Goal: Answer question/provide support: Answer question/provide support

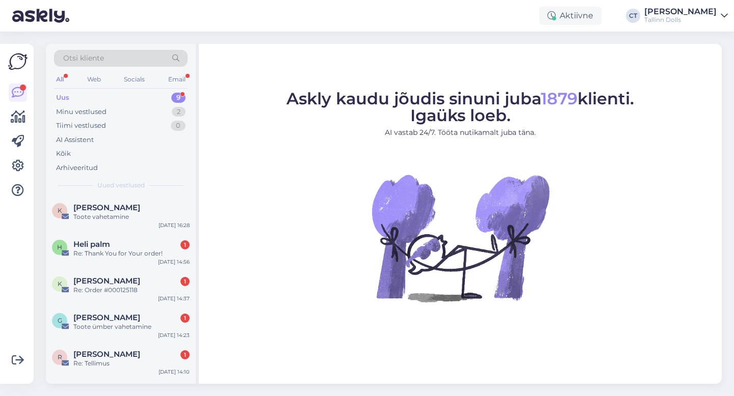
click at [89, 98] on div "Uus 9" at bounding box center [121, 98] width 134 height 14
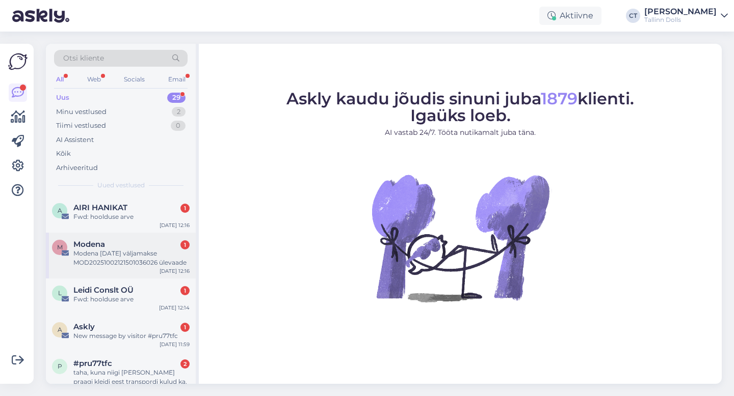
click at [122, 269] on div "M Modena 1 Modena 02.10.2025 väljamakse MOD20251002121501036026 ülevaade Oct 2 …" at bounding box center [121, 256] width 150 height 46
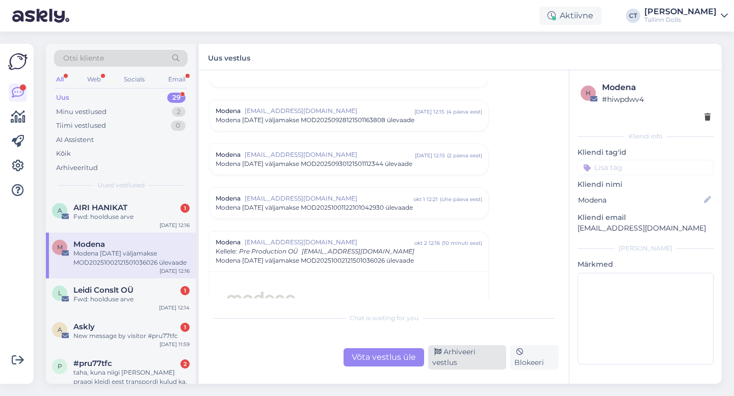
click at [466, 356] on div "Arhiveeri vestlus" at bounding box center [467, 358] width 78 height 24
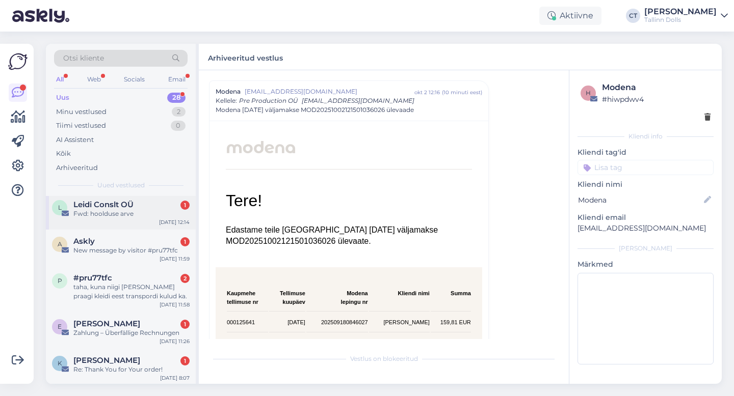
scroll to position [69, 0]
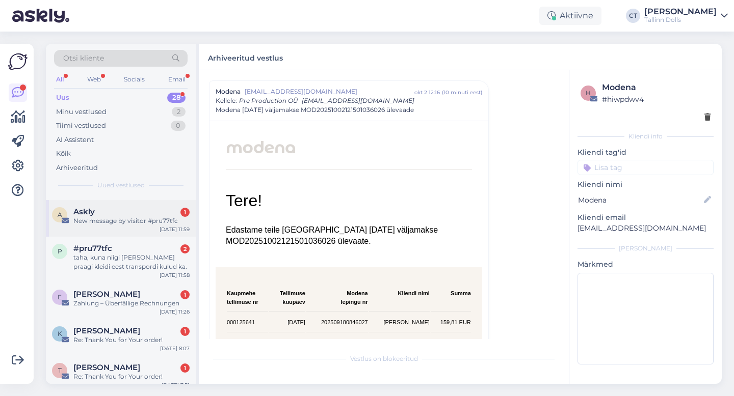
click at [129, 223] on div "New message by visitor #pru77tfc" at bounding box center [131, 221] width 116 height 9
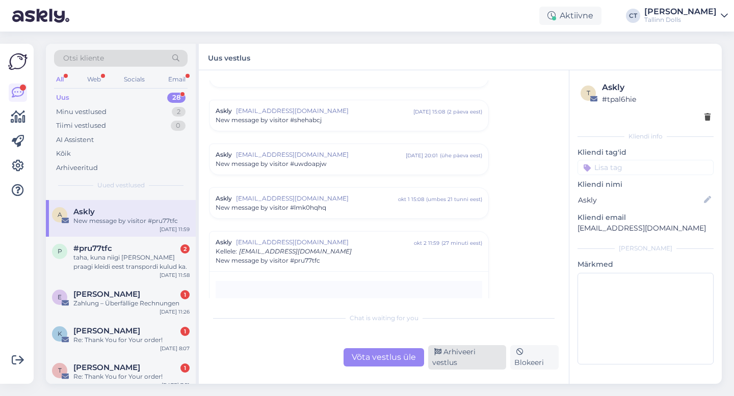
click at [456, 358] on div "Arhiveeri vestlus" at bounding box center [467, 358] width 78 height 24
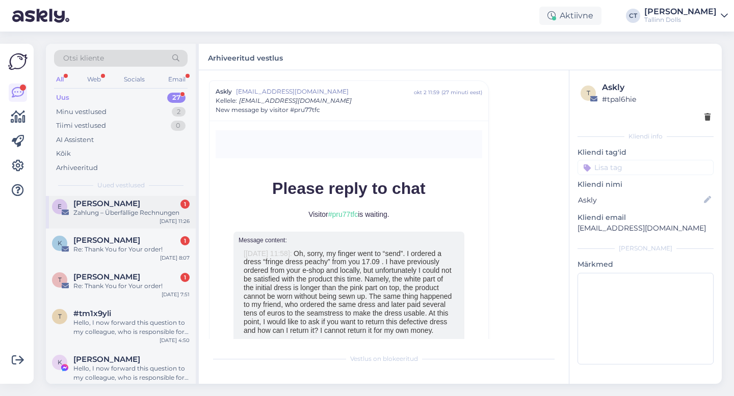
scroll to position [129, 0]
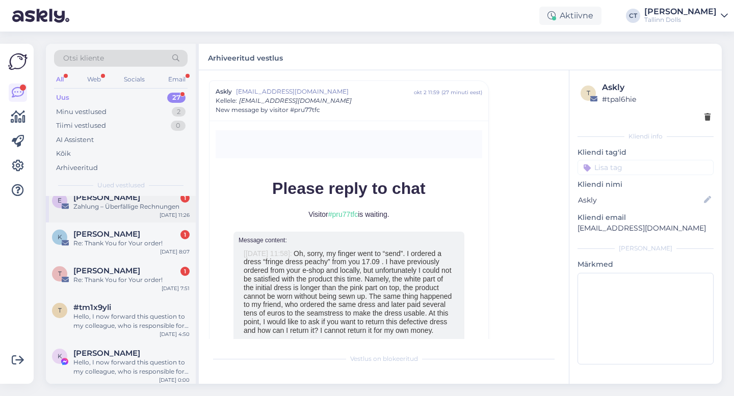
click at [157, 208] on div "Zahlung – Überfällige Rechnungen" at bounding box center [131, 206] width 116 height 9
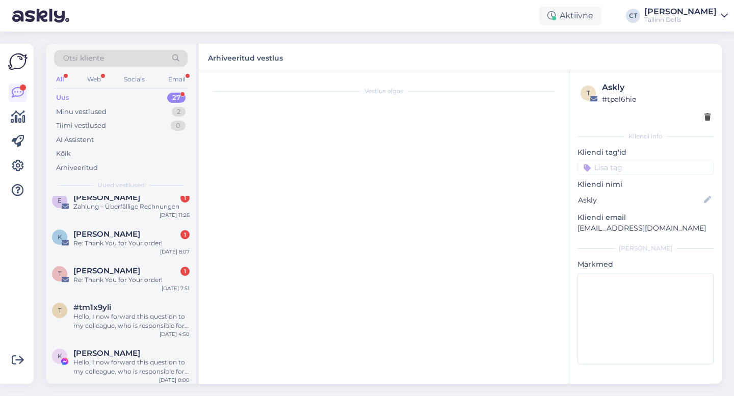
scroll to position [0, 0]
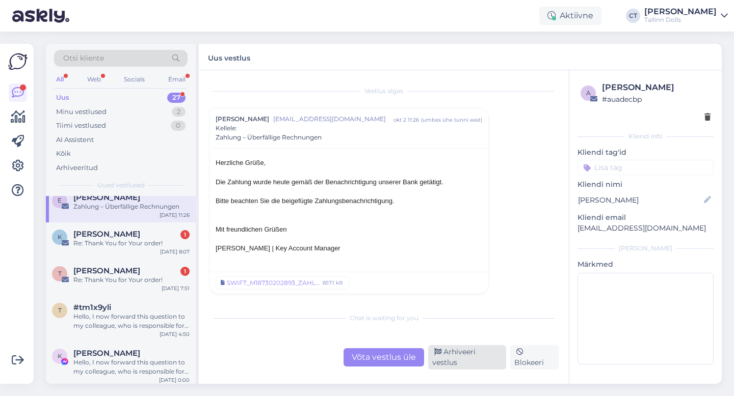
click at [467, 363] on div "Arhiveeri vestlus" at bounding box center [467, 358] width 78 height 24
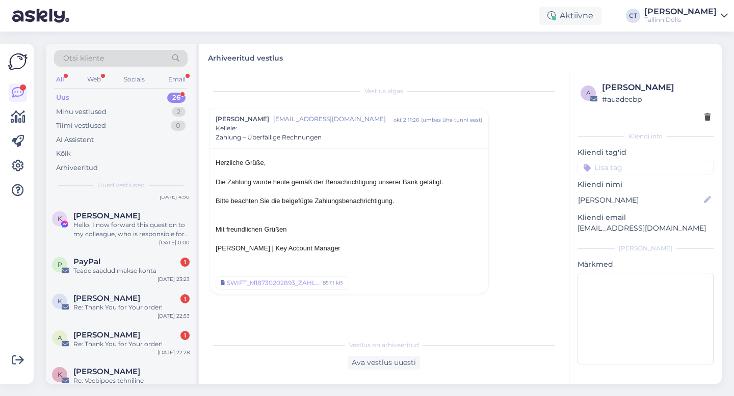
scroll to position [231, 0]
click at [163, 255] on div "P PayPal 1 Teade saadud makse kohta Oct 1 23:23" at bounding box center [121, 267] width 150 height 37
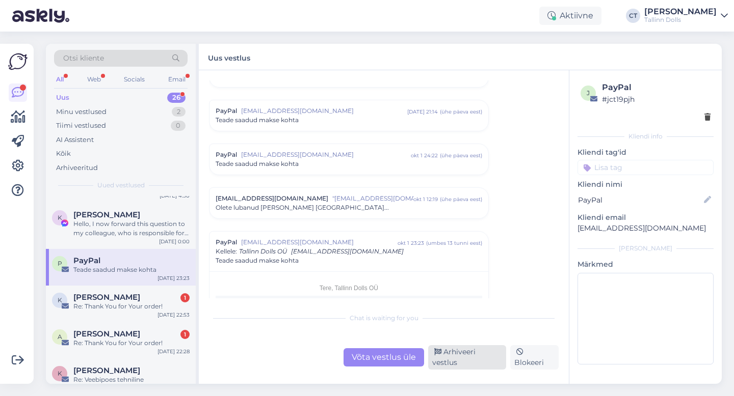
click at [448, 361] on div "Arhiveeri vestlus" at bounding box center [467, 358] width 78 height 24
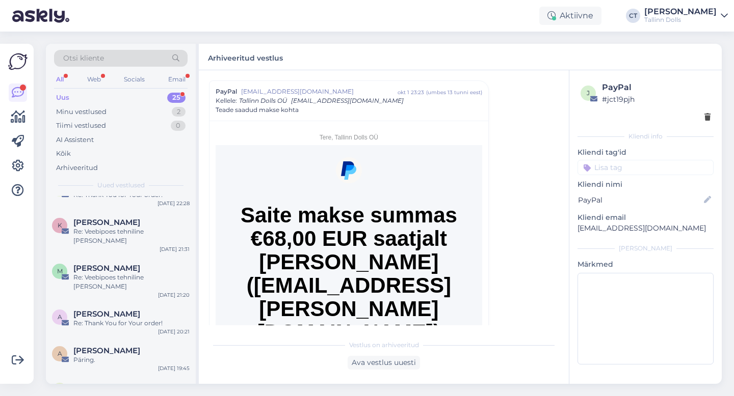
scroll to position [115, 0]
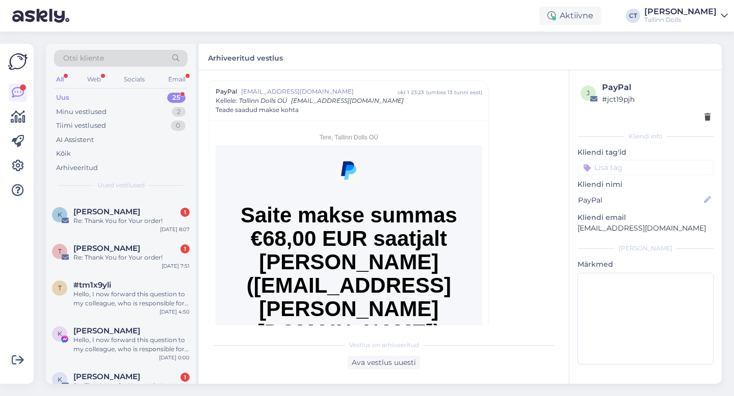
click at [114, 91] on div "Uus 25" at bounding box center [121, 98] width 134 height 14
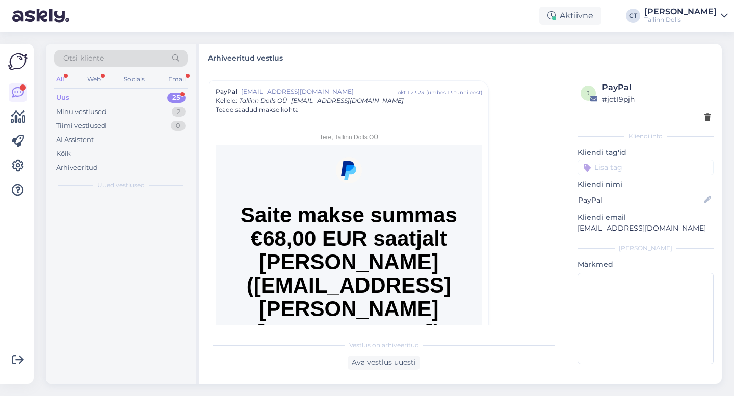
scroll to position [0, 0]
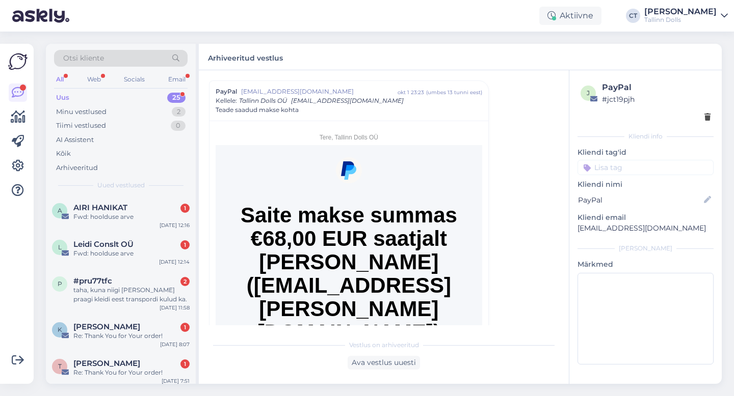
click at [61, 95] on div "Uus" at bounding box center [62, 98] width 13 height 10
click at [102, 206] on span "AIRI HANIKAT" at bounding box center [100, 207] width 54 height 9
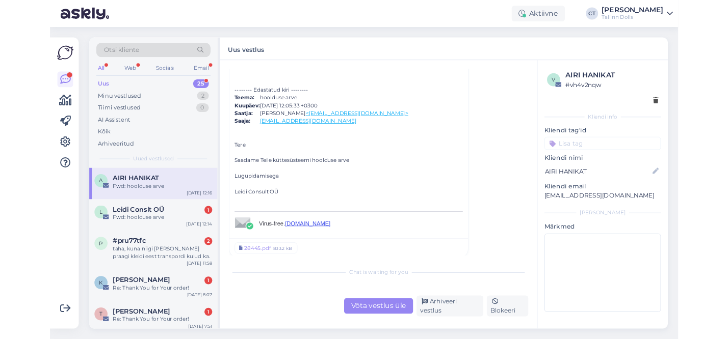
scroll to position [96, 0]
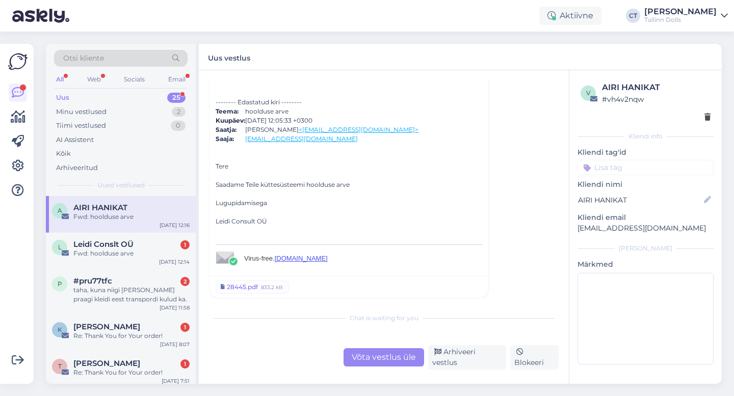
click at [256, 289] on div "28445.pdf" at bounding box center [242, 287] width 31 height 9
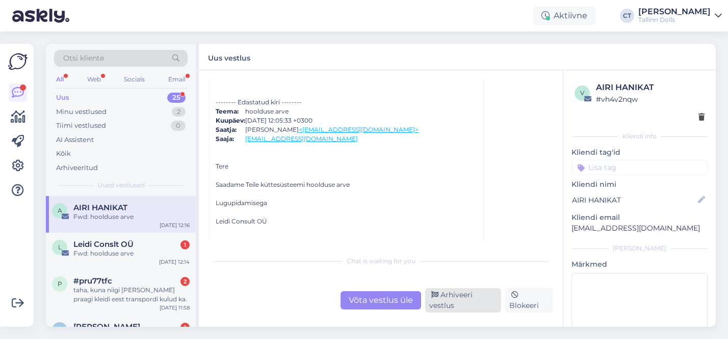
click at [466, 307] on div "Arhiveeri vestlus" at bounding box center [463, 300] width 76 height 24
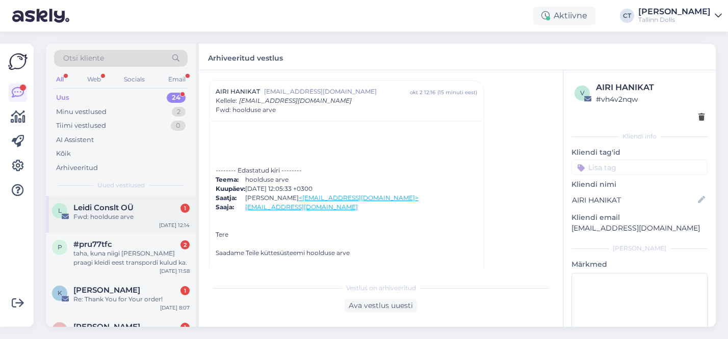
click at [123, 213] on div "Fwd: hoolduse arve" at bounding box center [131, 217] width 116 height 9
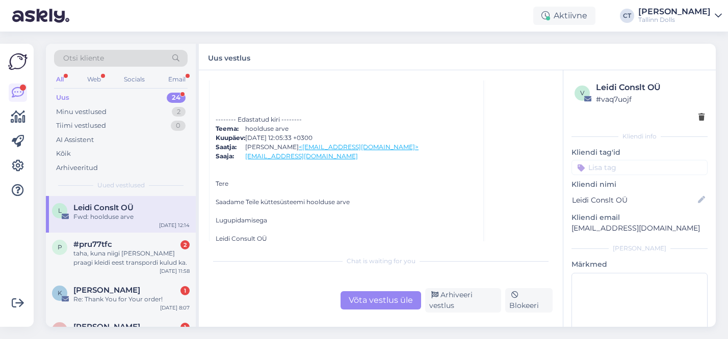
scroll to position [168, 0]
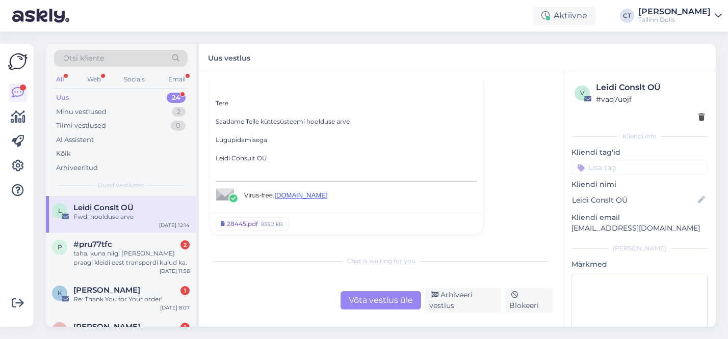
click at [262, 221] on div "833.2 kB" at bounding box center [272, 224] width 24 height 9
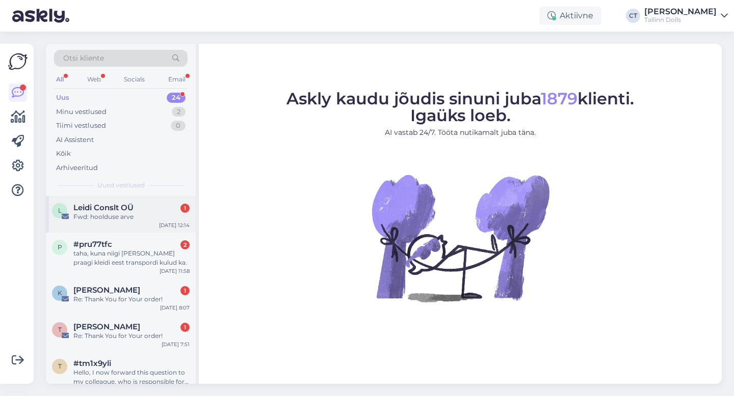
click at [140, 221] on div "Fwd: hoolduse arve" at bounding box center [131, 217] width 116 height 9
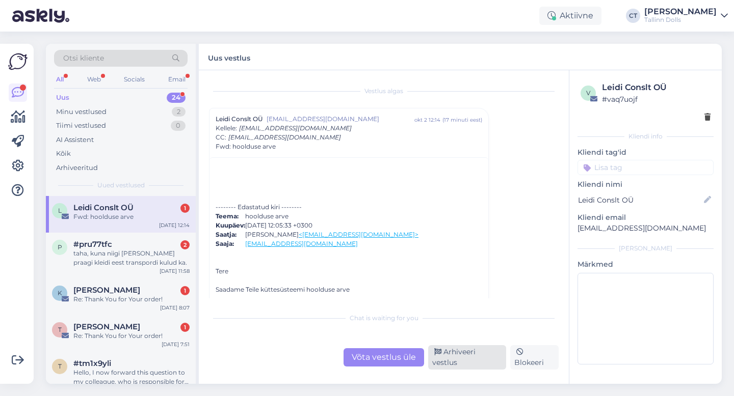
click at [455, 360] on div "Arhiveeri vestlus" at bounding box center [467, 358] width 78 height 24
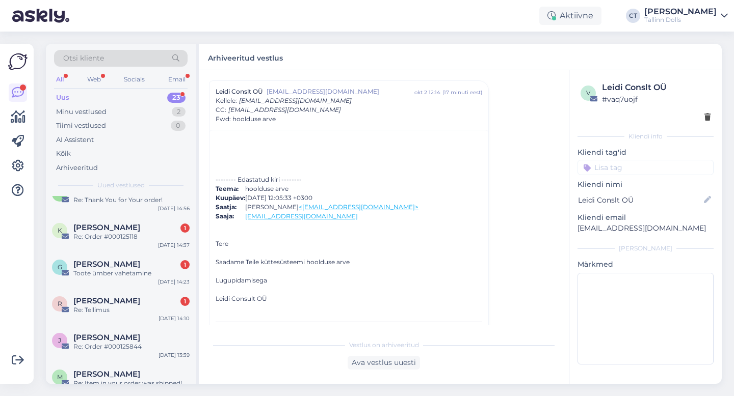
scroll to position [693, 0]
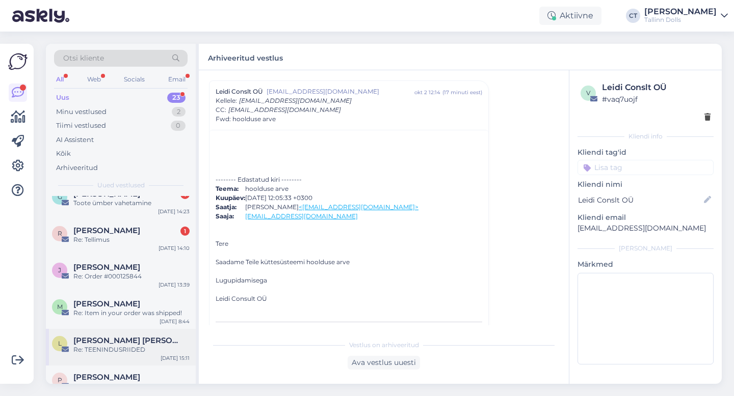
click at [123, 336] on div "[PERSON_NAME] [PERSON_NAME]" at bounding box center [131, 340] width 116 height 9
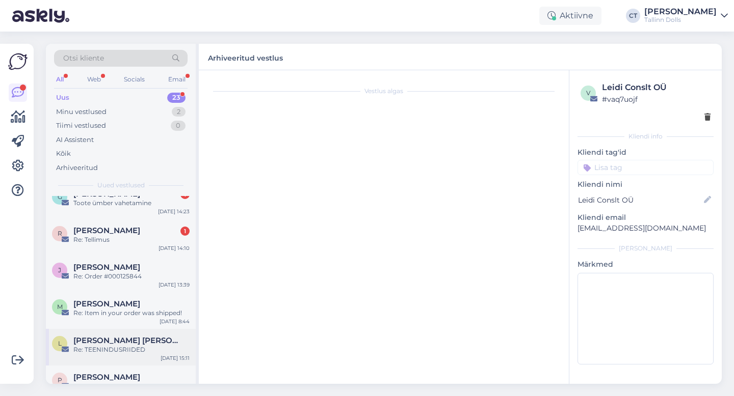
scroll to position [0, 0]
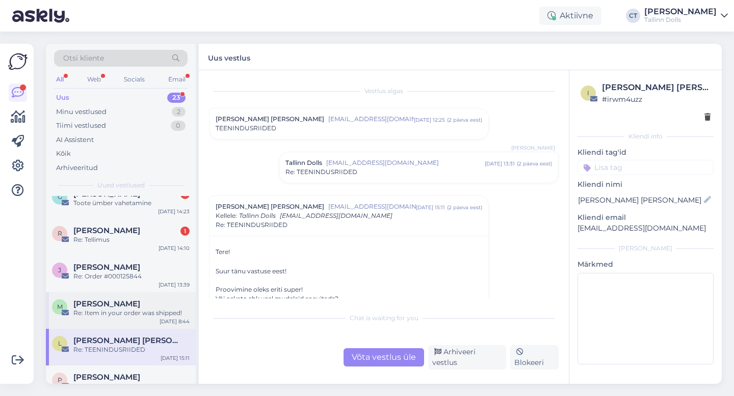
click at [124, 301] on div "M [PERSON_NAME] Re: Item in your order was shipped! [DATE] 8:44" at bounding box center [121, 311] width 150 height 37
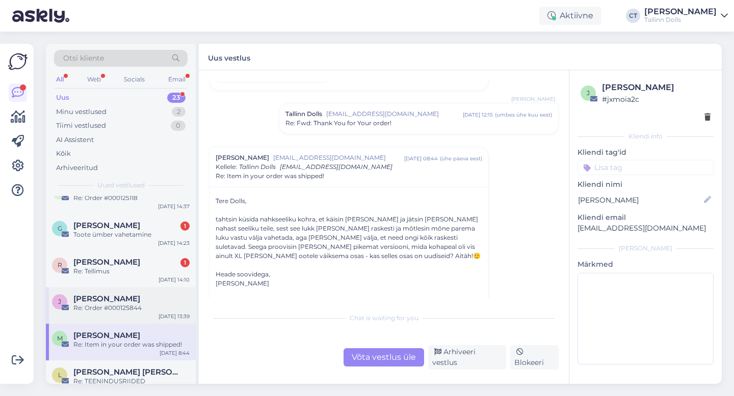
scroll to position [649, 0]
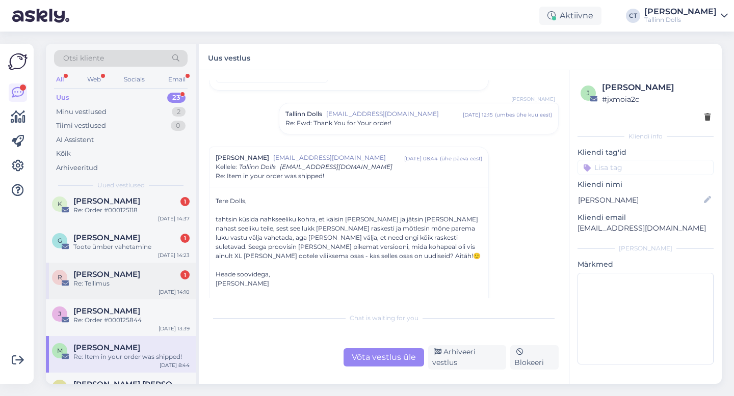
click at [136, 279] on div "Re: Tellimus" at bounding box center [131, 283] width 116 height 9
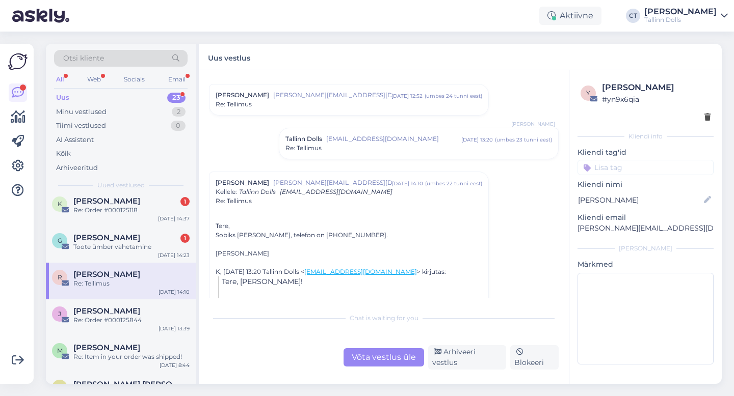
scroll to position [112, 0]
click at [378, 358] on div "Võta vestlus üle" at bounding box center [383, 358] width 81 height 18
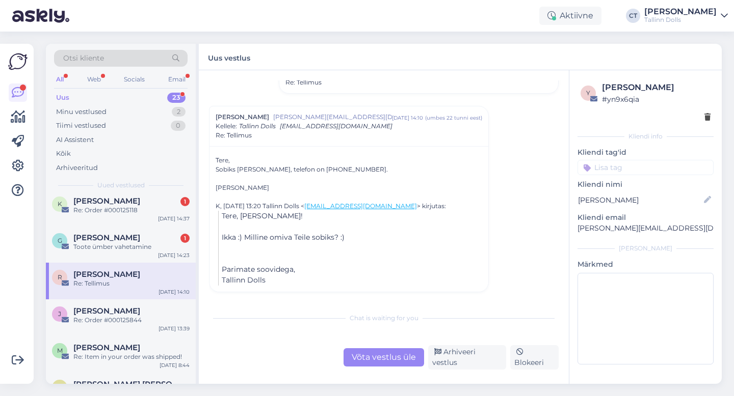
scroll to position [0, 0]
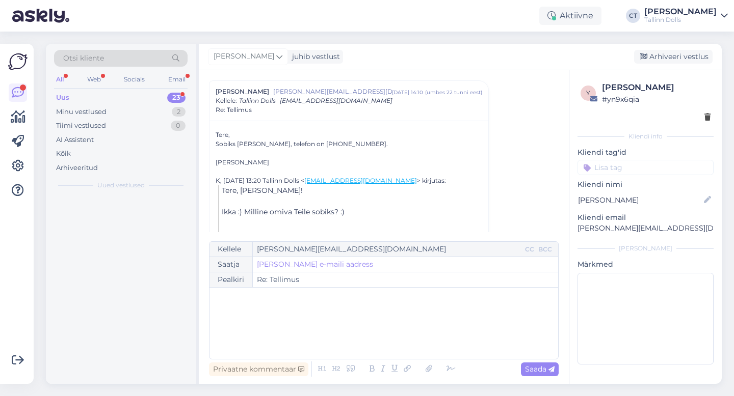
click at [384, 334] on div "﻿" at bounding box center [384, 323] width 338 height 61
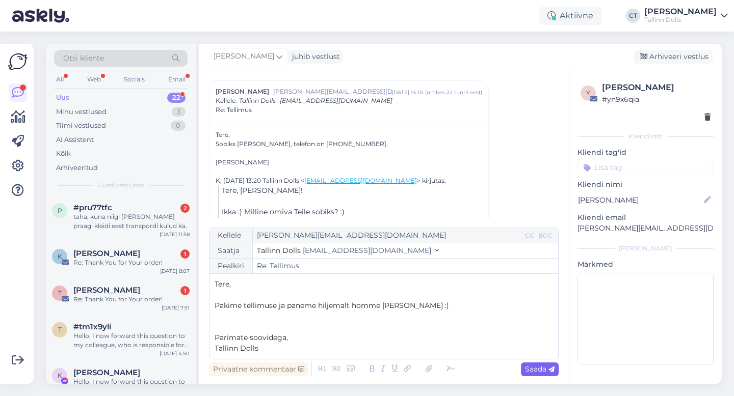
click at [538, 370] on span "Saada" at bounding box center [540, 369] width 30 height 9
type input "Re: Tellimus"
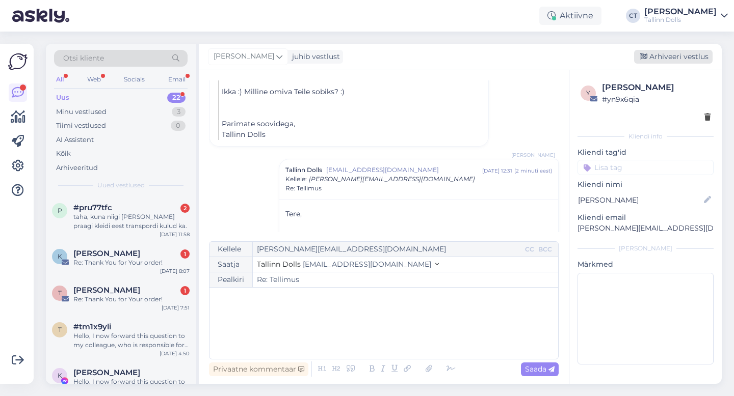
click at [687, 59] on div "Arhiveeri vestlus" at bounding box center [673, 57] width 78 height 14
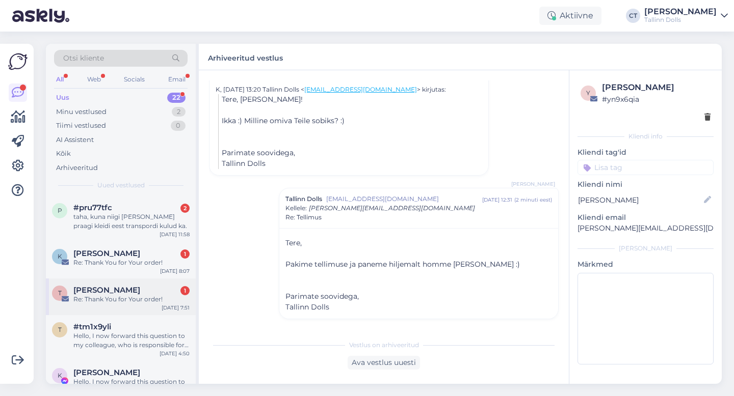
scroll to position [656, 0]
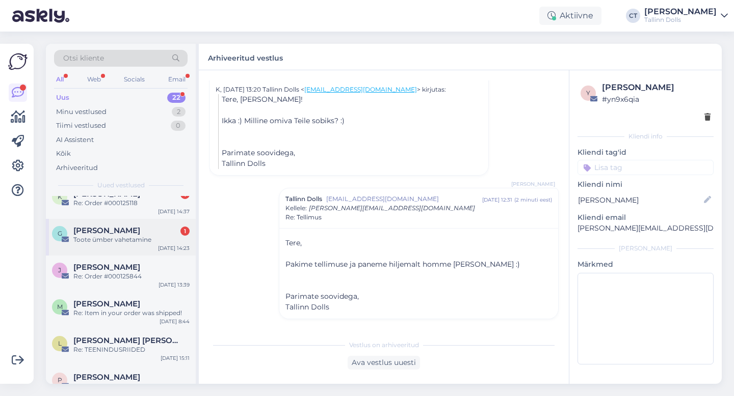
click at [146, 235] on div "Toote ümber vahetamine" at bounding box center [131, 239] width 116 height 9
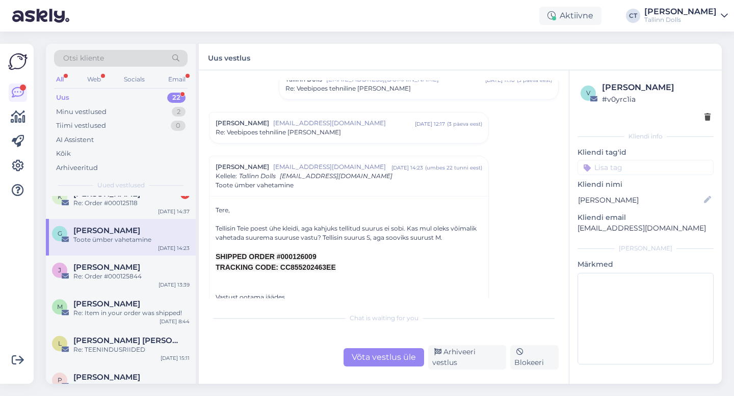
scroll to position [103, 0]
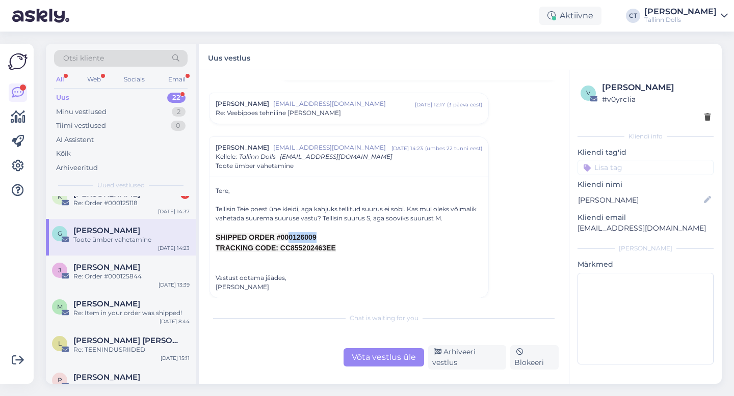
drag, startPoint x: 321, startPoint y: 241, endPoint x: 287, endPoint y: 237, distance: 33.4
click at [287, 237] on div "SHIPPED ORDER #000126009" at bounding box center [349, 237] width 267 height 11
copy span "0126009"
click at [404, 363] on div "Võta vestlus üle" at bounding box center [383, 358] width 81 height 18
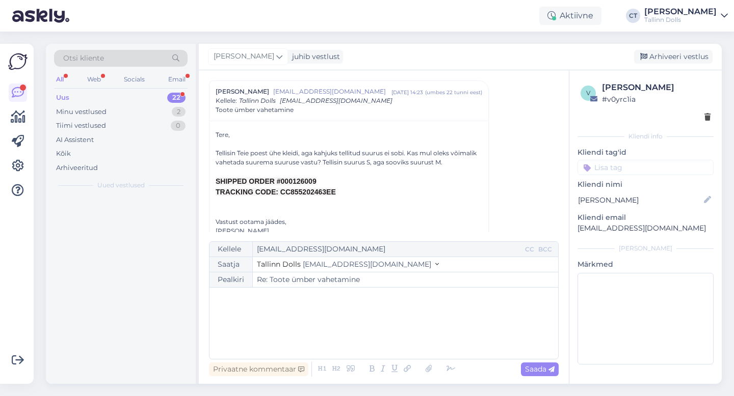
click at [394, 316] on div "﻿" at bounding box center [384, 323] width 338 height 61
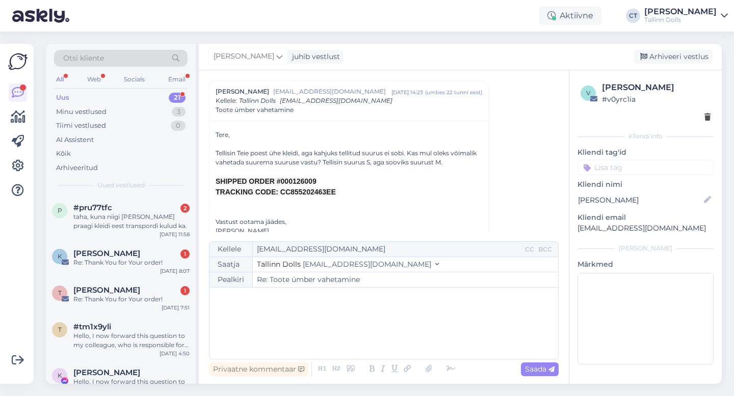
click at [292, 347] on div "﻿" at bounding box center [384, 323] width 338 height 61
paste div
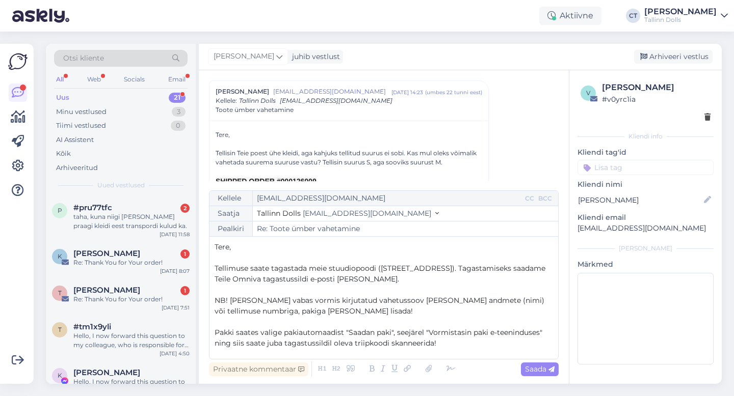
click at [261, 246] on p "Tere," at bounding box center [384, 247] width 338 height 11
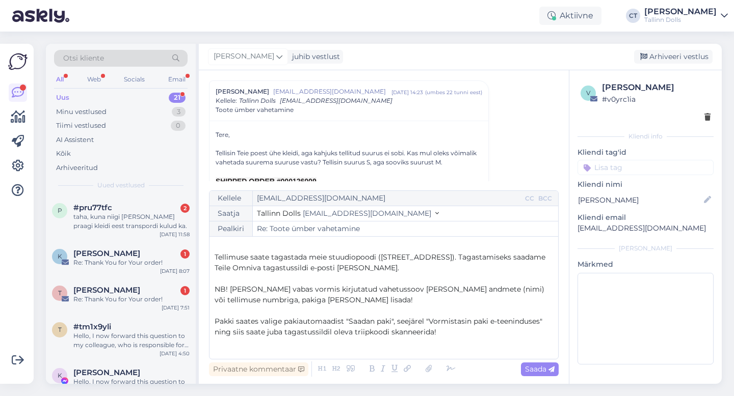
scroll to position [41, 0]
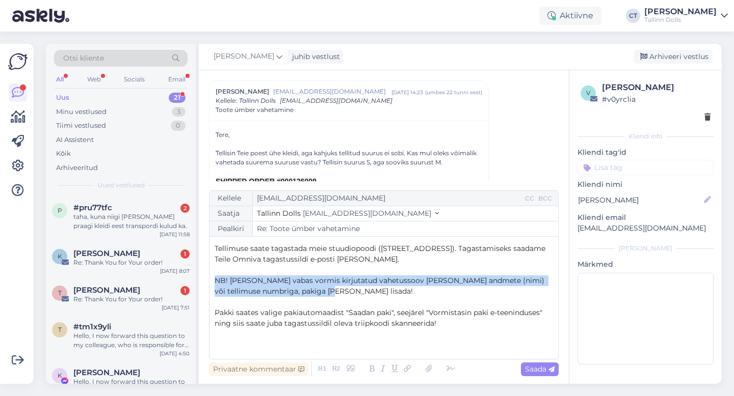
drag, startPoint x: 352, startPoint y: 294, endPoint x: 197, endPoint y: 282, distance: 155.4
click at [197, 282] on div "Otsi kliente All Web Socials Email Uus 21 Minu vestlused 3 Tiimi vestlused 0 AI…" at bounding box center [384, 214] width 676 height 340
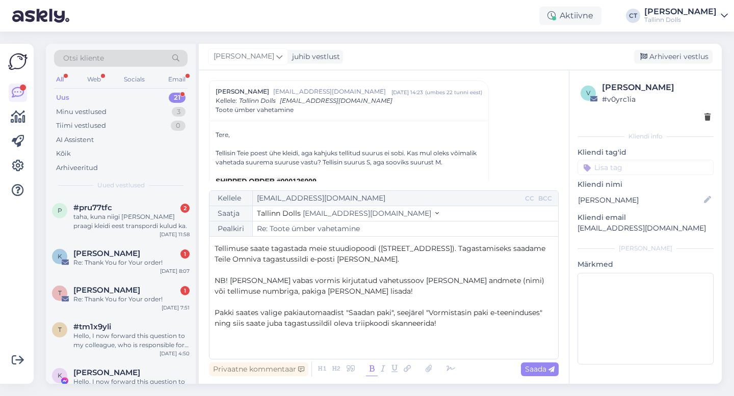
click at [372, 366] on icon at bounding box center [372, 369] width 12 height 14
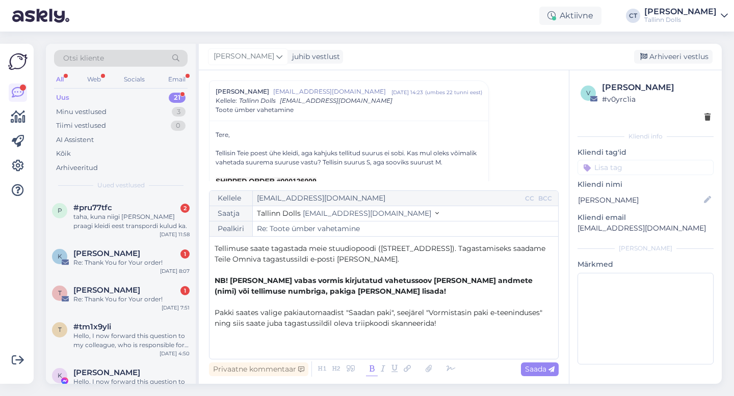
scroll to position [70, 0]
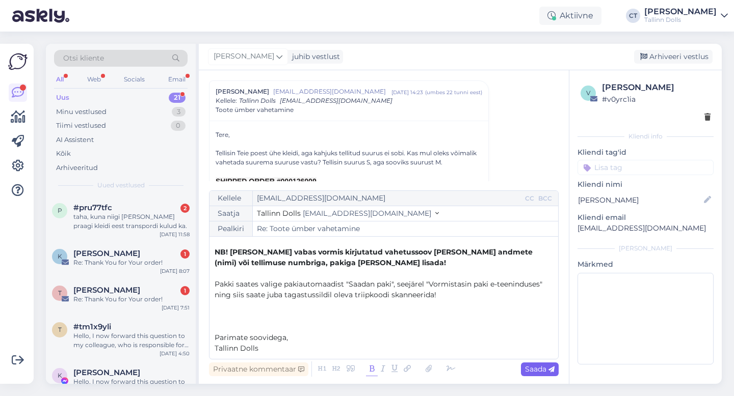
click at [531, 366] on span "Saada" at bounding box center [540, 369] width 30 height 9
type input "Re: Re: Toote ümber vahetamine"
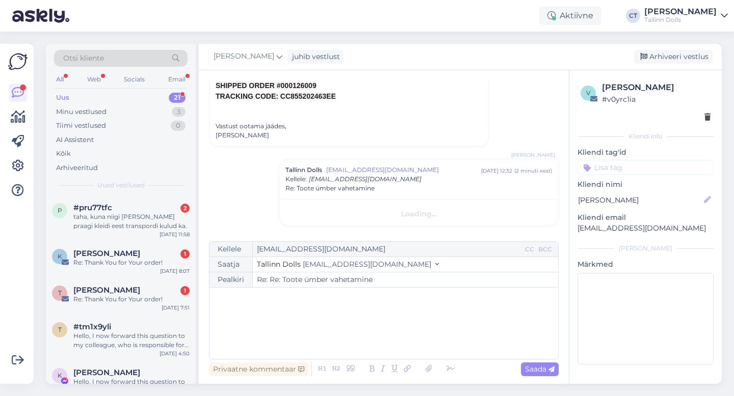
scroll to position [0, 0]
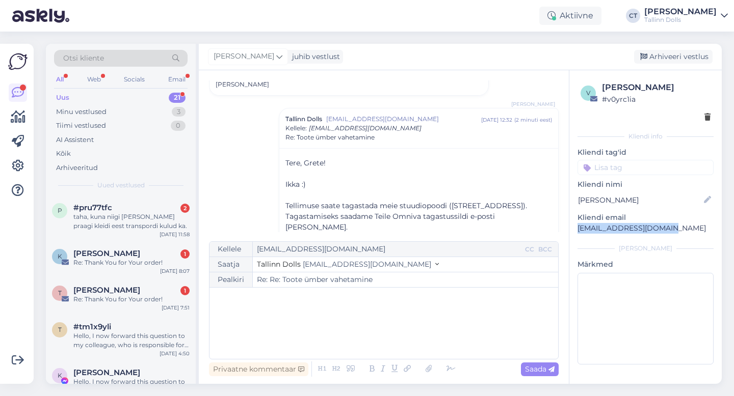
drag, startPoint x: 672, startPoint y: 230, endPoint x: 576, endPoint y: 231, distance: 96.3
click at [576, 231] on div "v [PERSON_NAME] # v0yrc1ia Kliendi info Kliendi tag'id Kliendi nimi [PERSON_NAM…" at bounding box center [645, 225] width 152 height 310
copy p "[EMAIL_ADDRESS][DOMAIN_NAME]"
click at [692, 59] on div "Arhiveeri vestlus" at bounding box center [673, 57] width 78 height 14
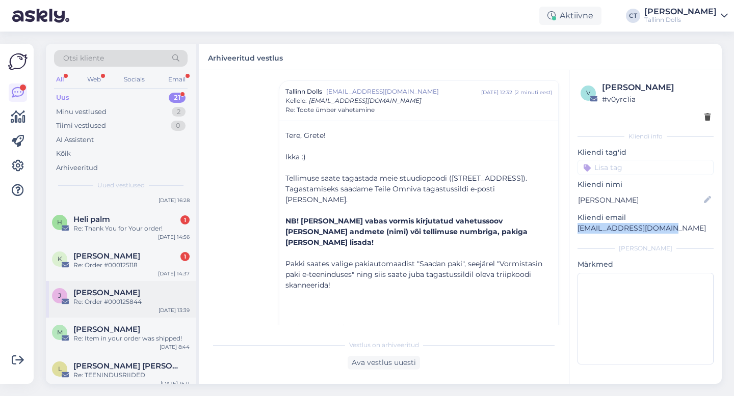
scroll to position [590, 0]
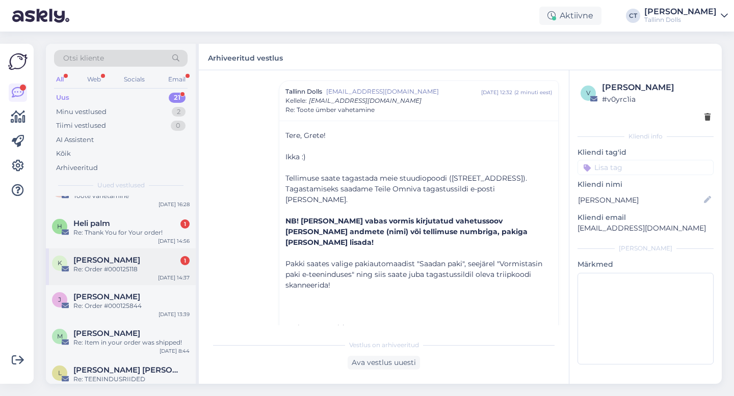
click at [141, 265] on div "Re: Order #000125118" at bounding box center [131, 269] width 116 height 9
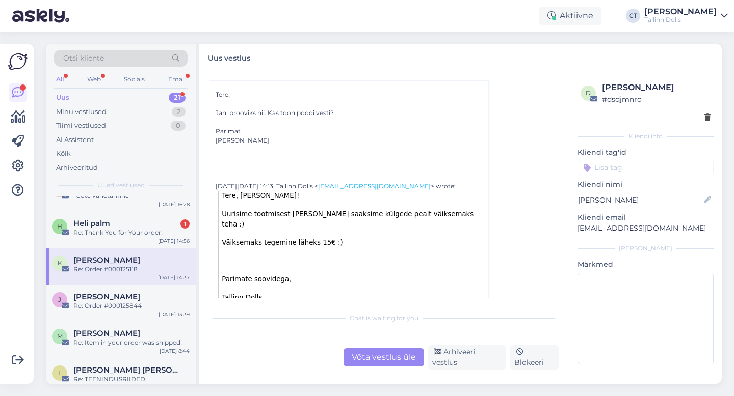
scroll to position [77, 0]
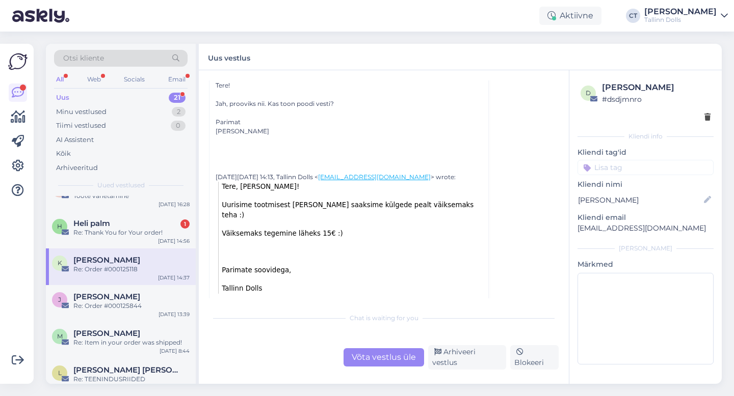
click at [370, 363] on div "Võta vestlus üle" at bounding box center [383, 358] width 81 height 18
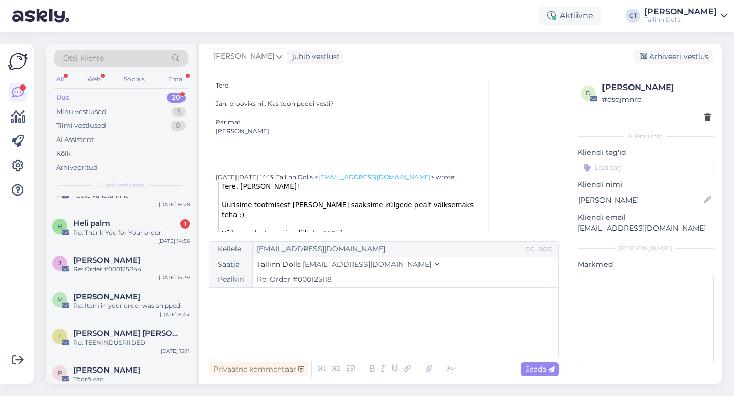
scroll to position [0, 0]
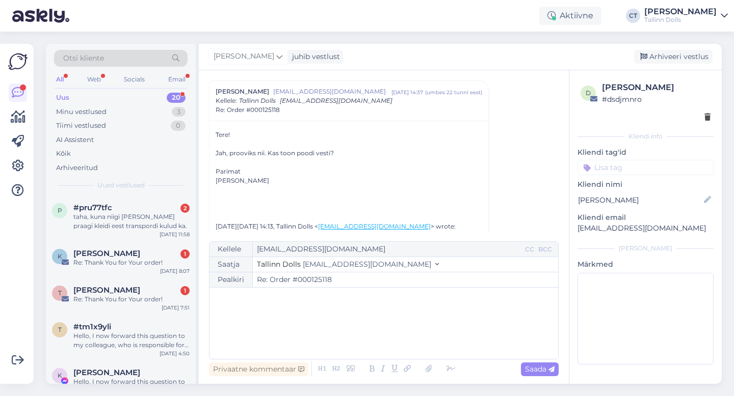
click at [372, 331] on div "﻿" at bounding box center [384, 323] width 338 height 61
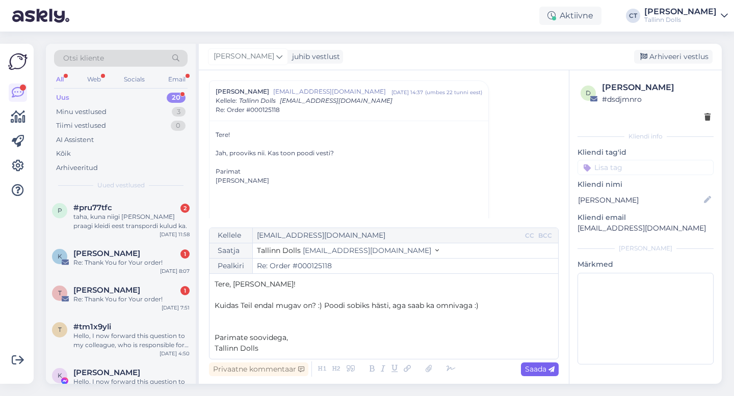
click at [549, 370] on icon at bounding box center [551, 370] width 6 height 6
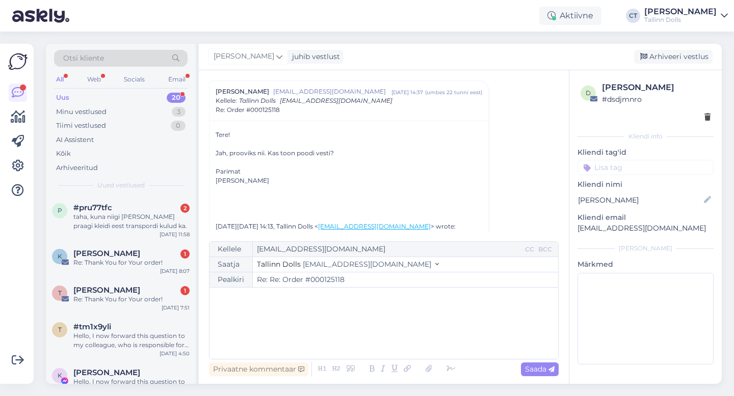
type input "Re: Order #000125118"
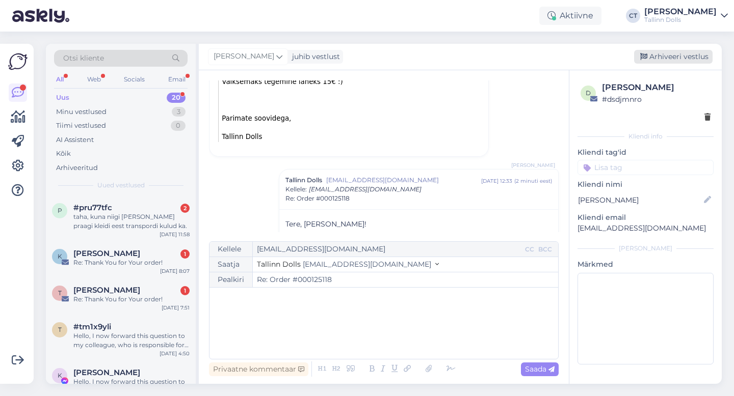
click at [668, 55] on div "Arhiveeri vestlus" at bounding box center [673, 57] width 78 height 14
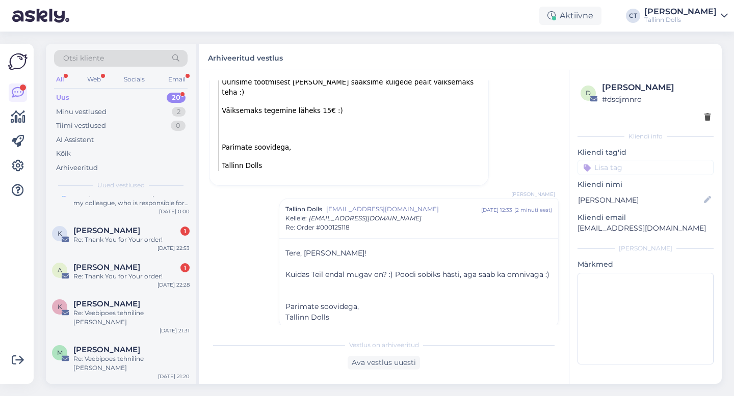
scroll to position [582, 0]
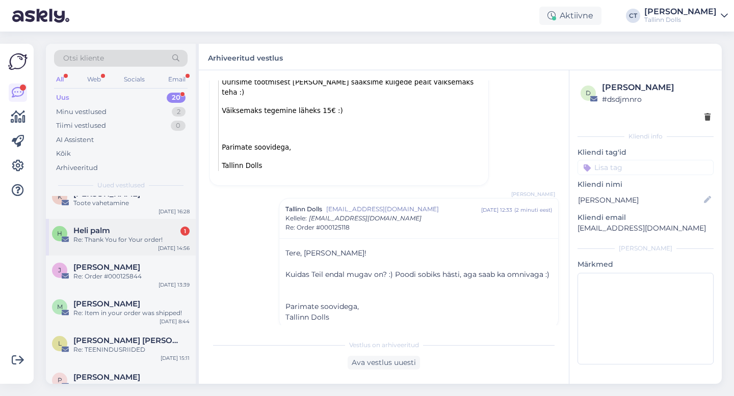
click at [137, 235] on div "Re: Thank You for Your order!" at bounding box center [131, 239] width 116 height 9
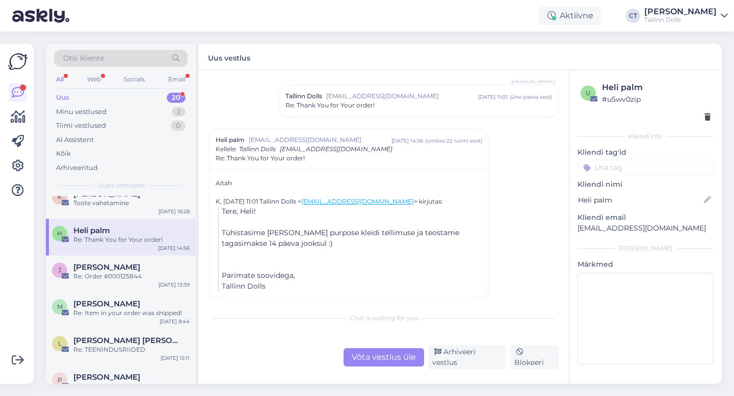
click at [383, 98] on span "[EMAIL_ADDRESS][DOMAIN_NAME]" at bounding box center [402, 96] width 152 height 9
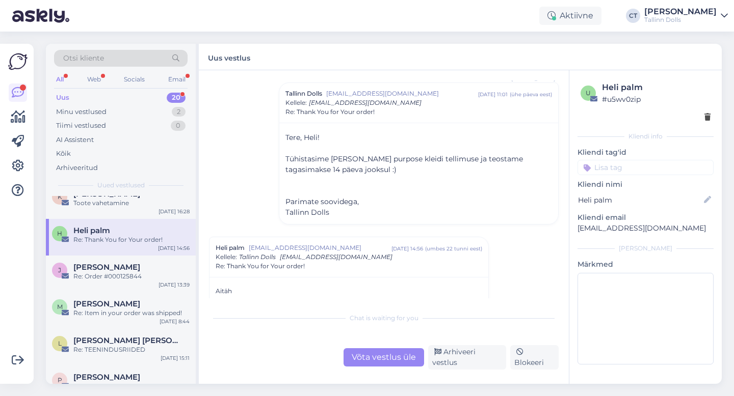
scroll to position [64, 0]
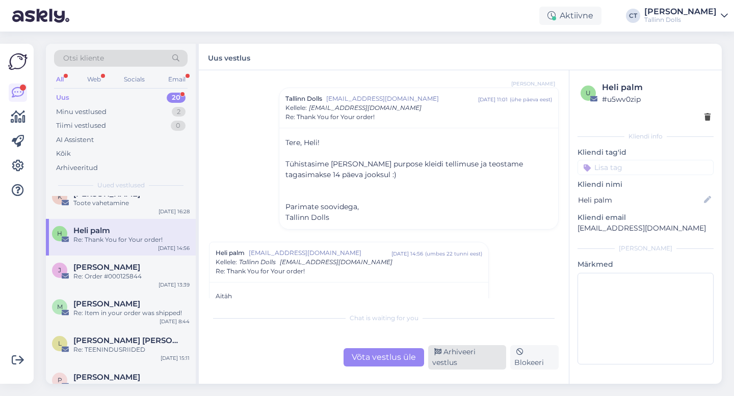
click at [458, 360] on div "Arhiveeri vestlus" at bounding box center [467, 358] width 78 height 24
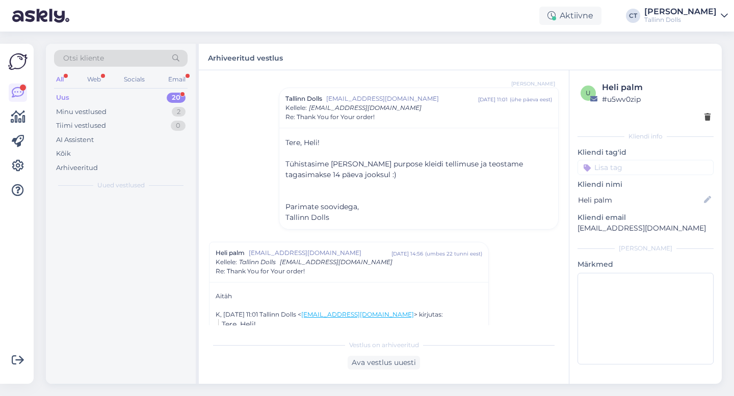
scroll to position [0, 0]
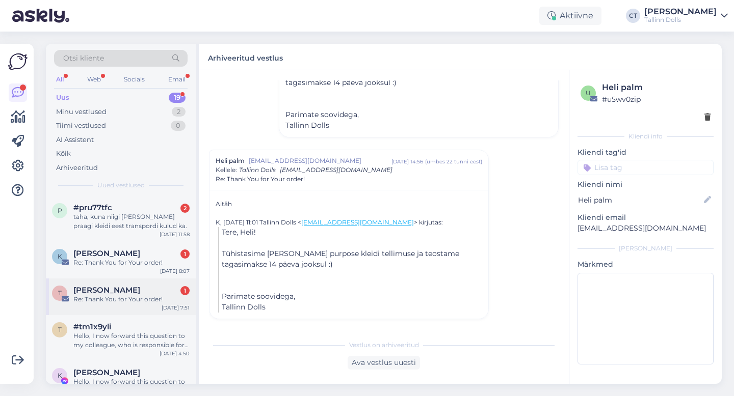
click at [125, 298] on div "Re: Thank You for Your order!" at bounding box center [131, 299] width 116 height 9
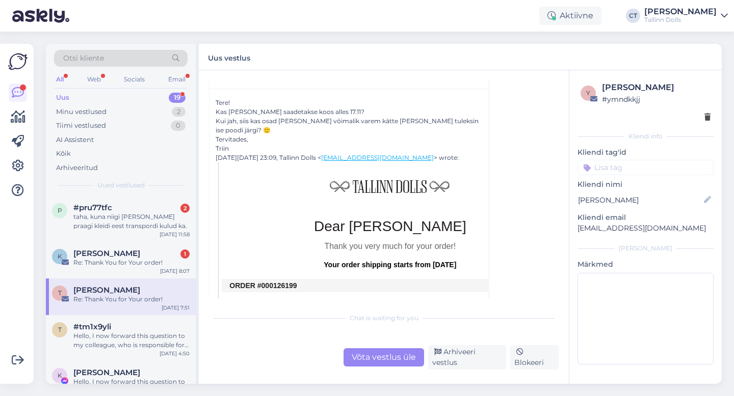
scroll to position [144, 0]
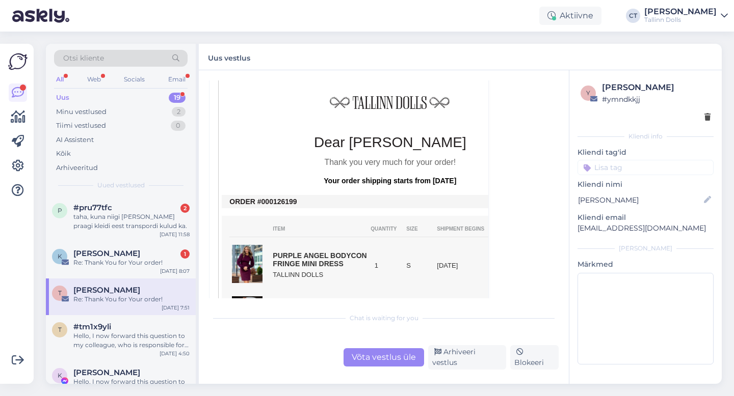
click at [368, 354] on div "Võta vestlus üle" at bounding box center [383, 358] width 81 height 18
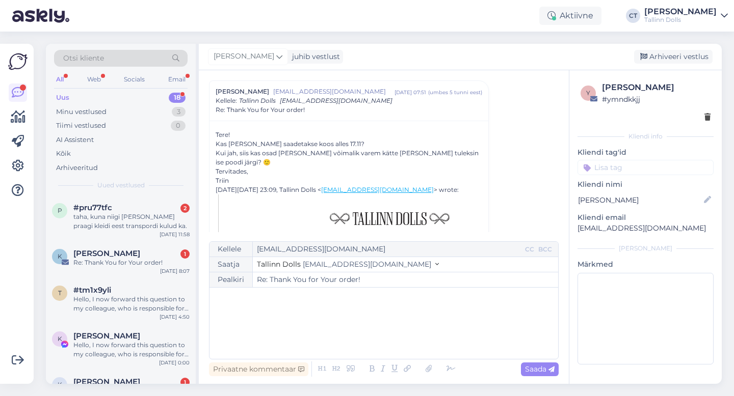
click at [373, 322] on div "﻿" at bounding box center [384, 323] width 338 height 61
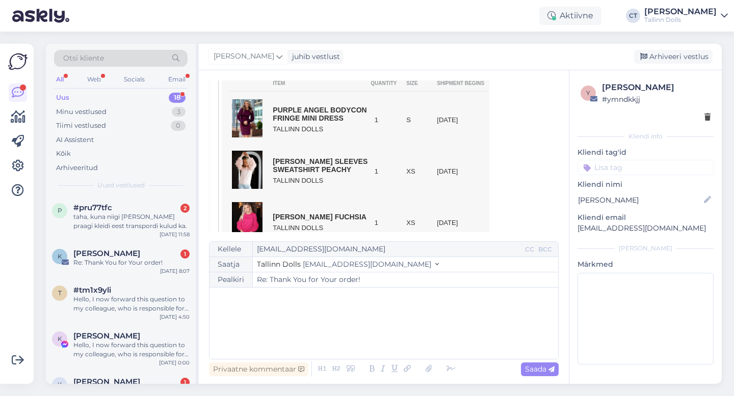
scroll to position [317, 0]
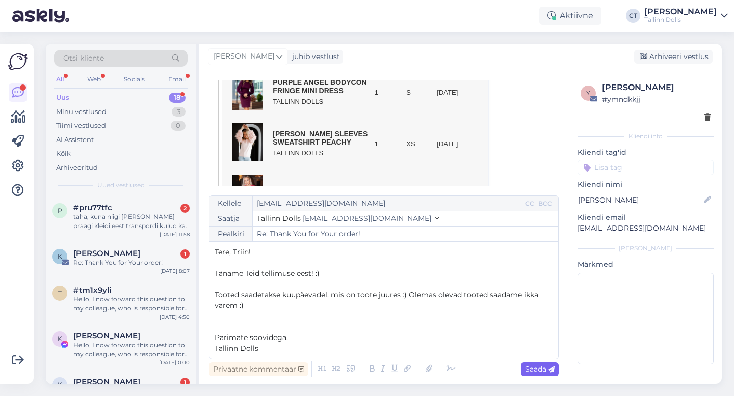
click at [540, 363] on div "Saada" at bounding box center [540, 370] width 38 height 14
type input "Re: Re: Thank You for Your order!"
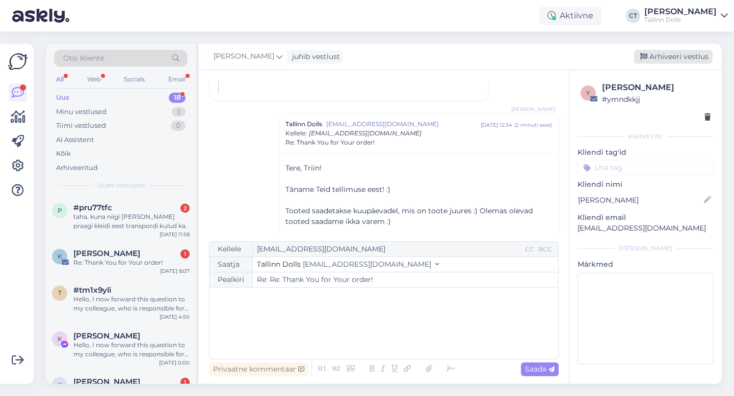
click at [689, 54] on div "Arhiveeri vestlus" at bounding box center [673, 57] width 78 height 14
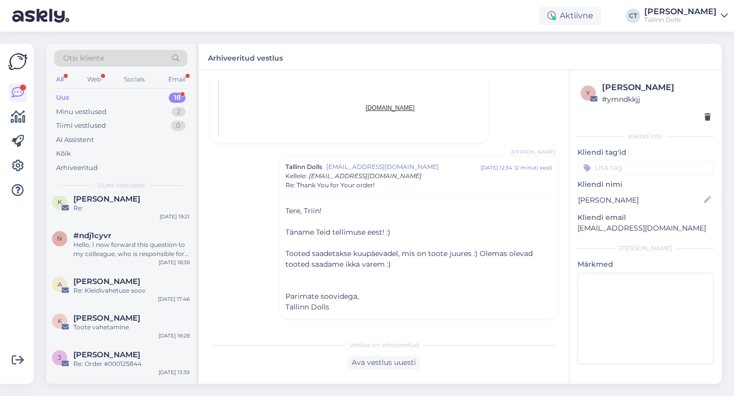
scroll to position [417, 0]
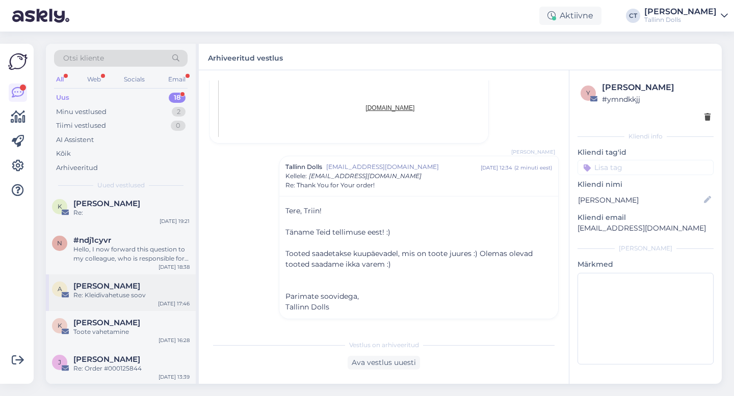
click at [147, 291] on div "Re: Kleidivahetuse soov" at bounding box center [131, 295] width 116 height 9
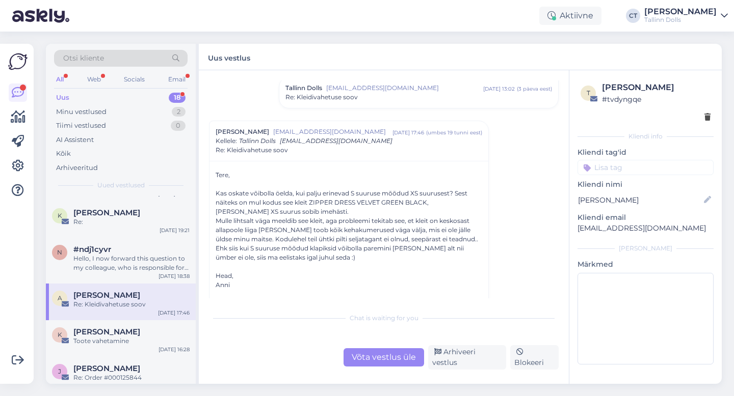
scroll to position [406, 0]
click at [140, 256] on div "Hello, I now forward this question to my colleague, who is responsible for this…" at bounding box center [131, 265] width 116 height 18
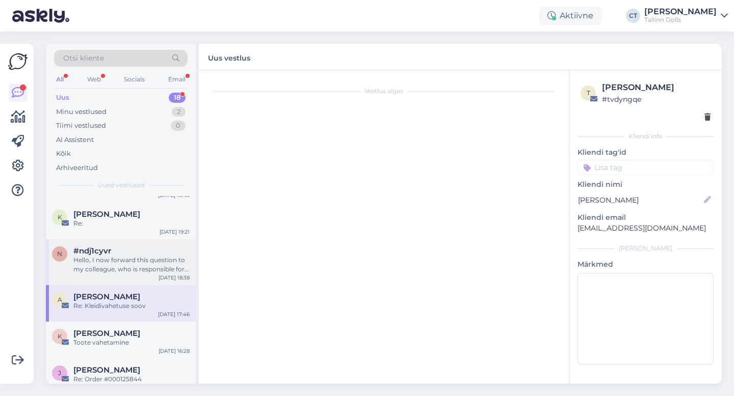
scroll to position [1, 0]
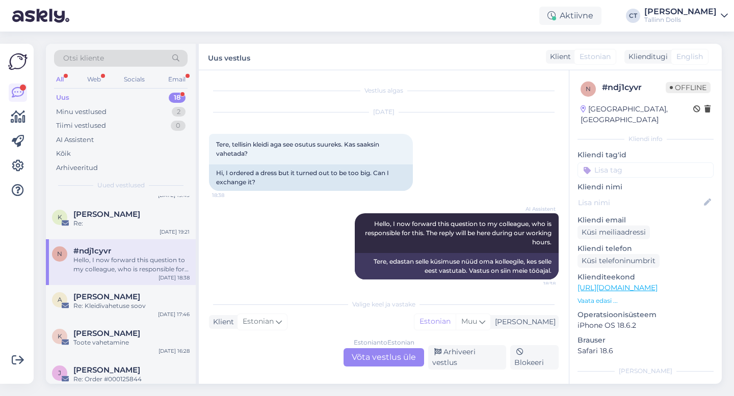
click at [372, 363] on div "Estonian to Estonian Võta vestlus üle" at bounding box center [383, 358] width 81 height 18
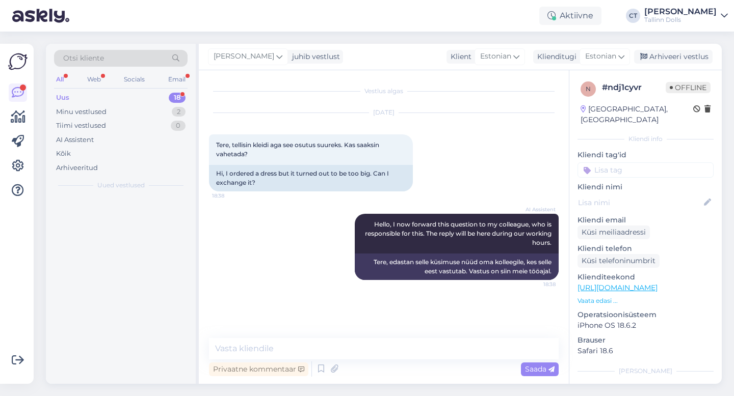
scroll to position [0, 0]
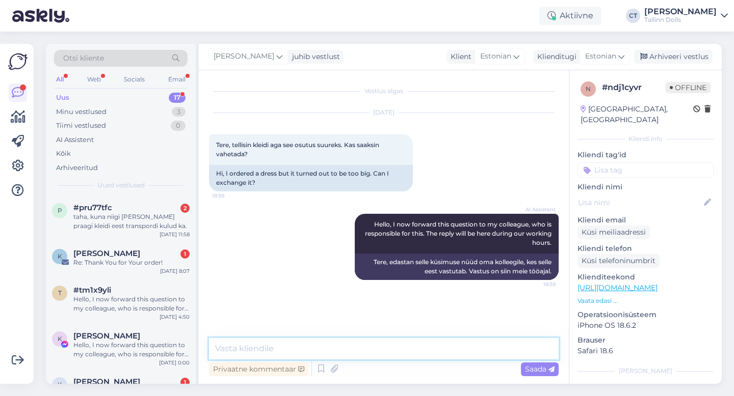
click at [380, 343] on textarea at bounding box center [384, 348] width 350 height 21
type textarea "Tere, palun kirjutage meile [EMAIL_ADDRESS][DOMAIN_NAME]"
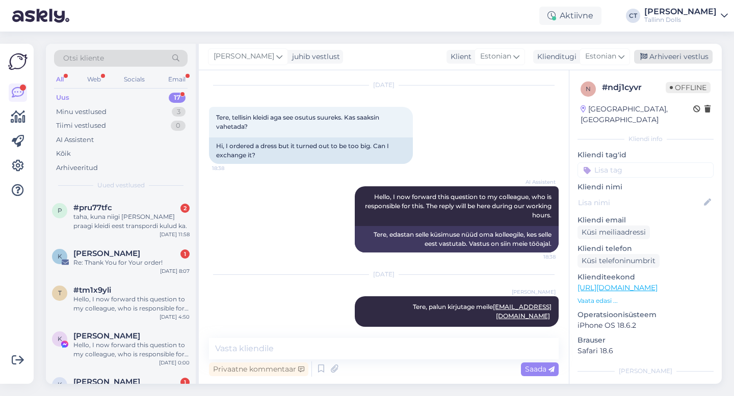
click at [670, 55] on div "Arhiveeri vestlus" at bounding box center [673, 57] width 78 height 14
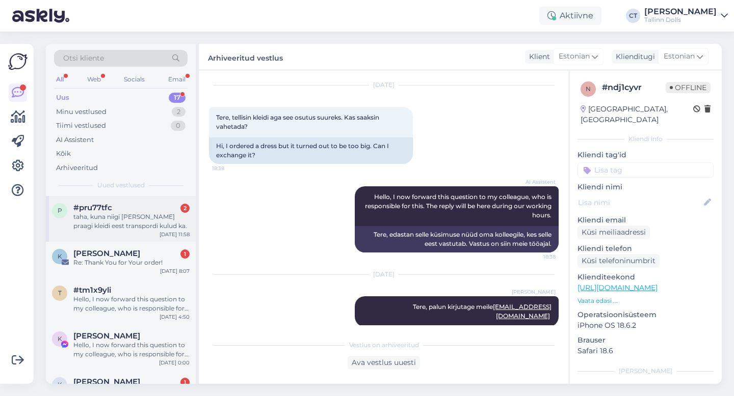
click at [146, 226] on div "taha, kuna niigi [PERSON_NAME] praagi kleidi eest transpordi kulud ka." at bounding box center [131, 222] width 116 height 18
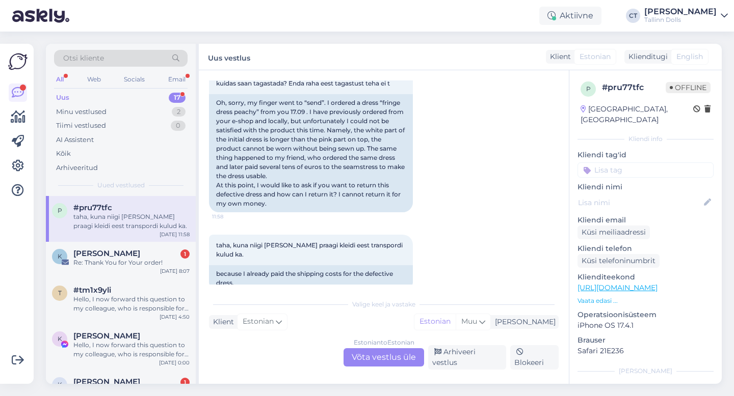
scroll to position [325, 0]
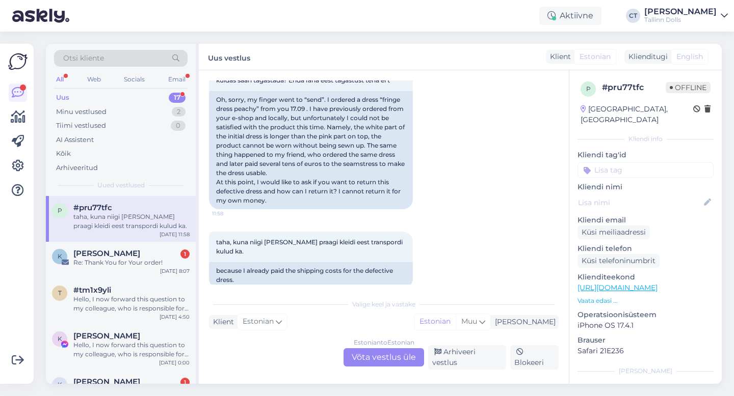
click at [382, 360] on div "Estonian to Estonian Võta vestlus üle" at bounding box center [383, 358] width 81 height 18
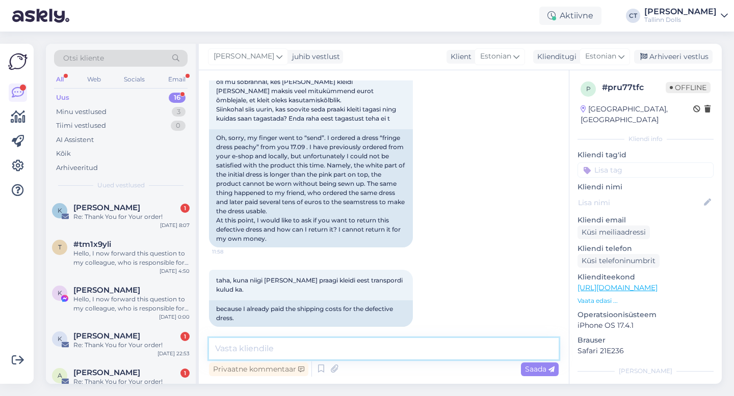
click at [384, 351] on textarea at bounding box center [384, 348] width 350 height 21
type textarea "Tere, palun kirjutage meile [EMAIL_ADDRESS][DOMAIN_NAME]"
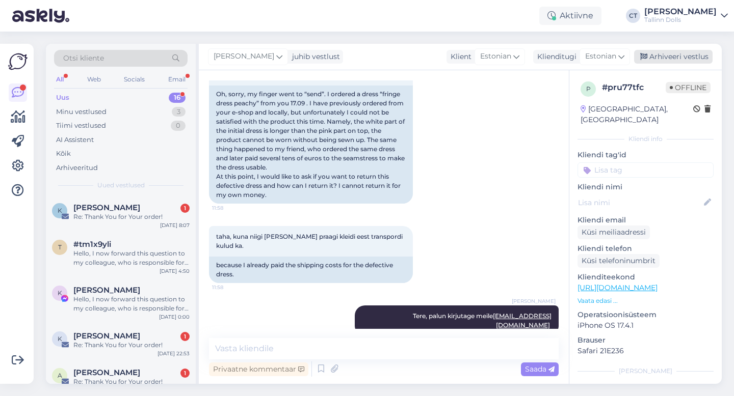
click at [687, 60] on div "Arhiveeri vestlus" at bounding box center [673, 57] width 78 height 14
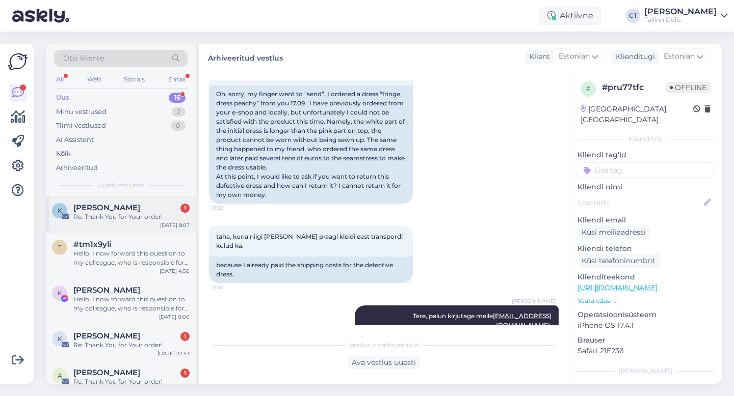
click at [140, 218] on div "Re: Thank You for Your order!" at bounding box center [131, 217] width 116 height 9
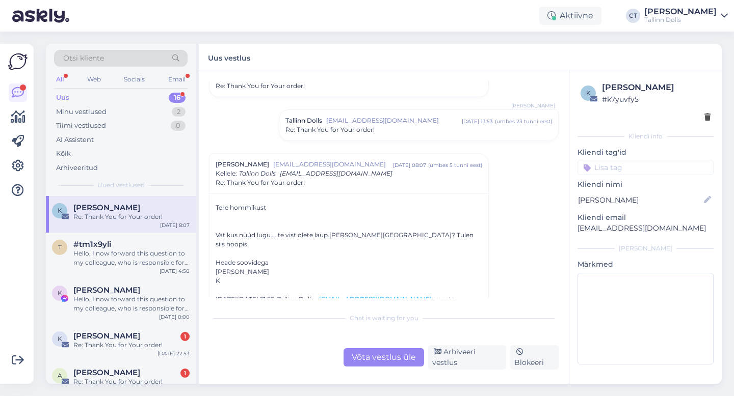
scroll to position [225, 0]
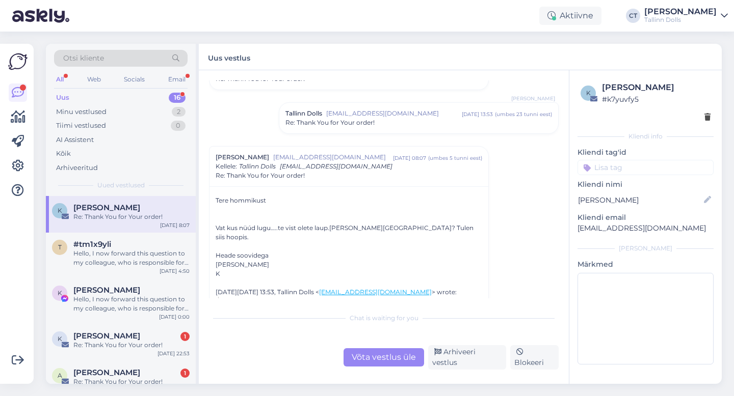
click at [336, 124] on span "Re: Thank You for Your order!" at bounding box center [329, 122] width 89 height 9
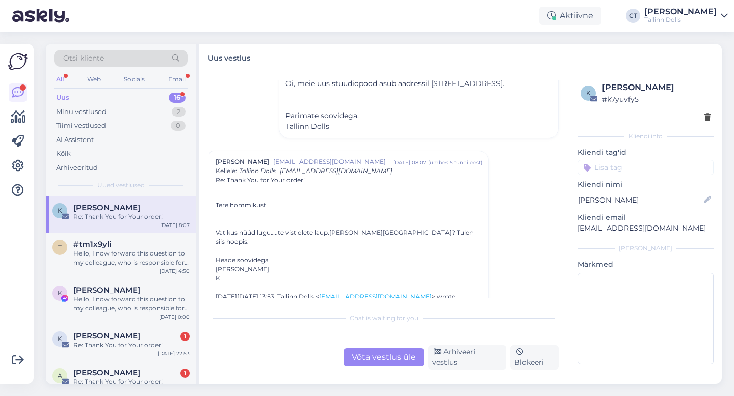
scroll to position [326, 0]
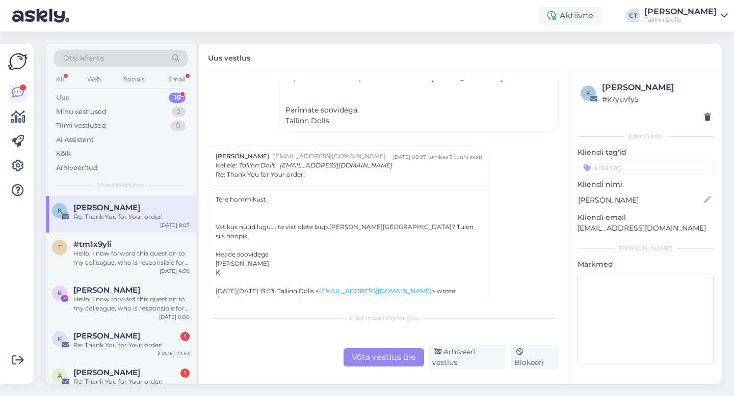
click at [367, 358] on div "Võta vestlus üle" at bounding box center [383, 358] width 81 height 18
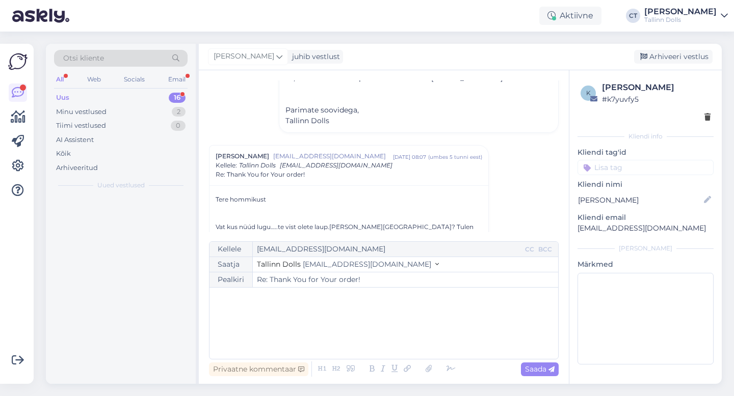
scroll to position [390, 0]
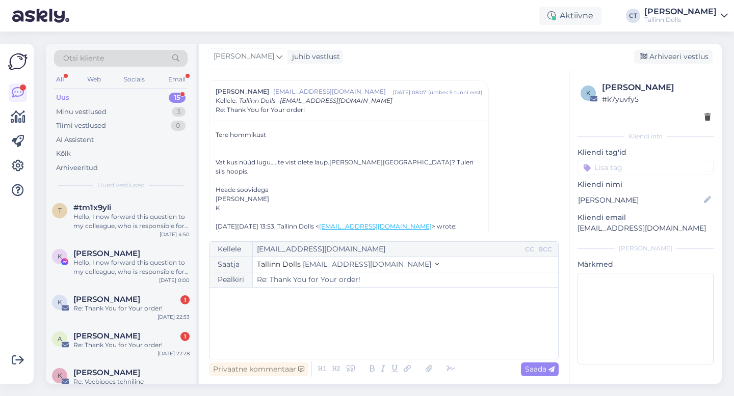
click at [366, 340] on div "﻿" at bounding box center [384, 323] width 338 height 61
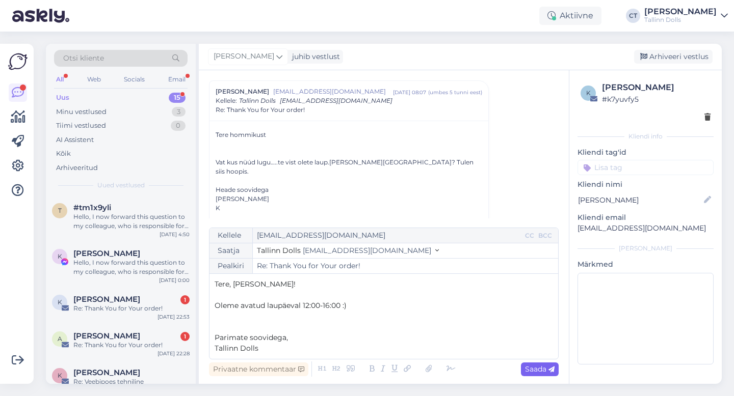
click at [533, 365] on span "Saada" at bounding box center [540, 369] width 30 height 9
type input "Re: Thank You for Your order!"
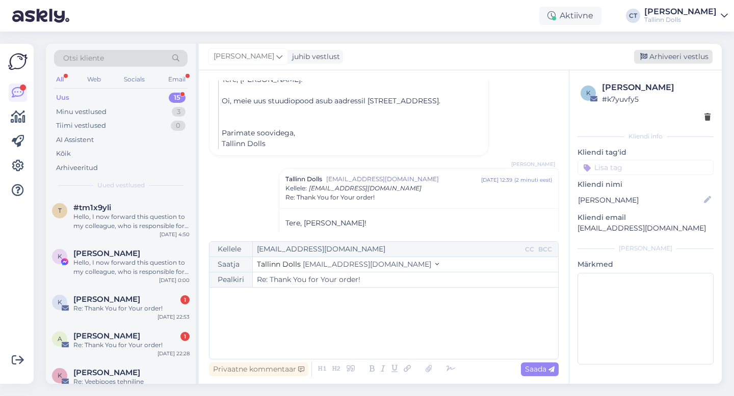
click at [675, 53] on div "Arhiveeri vestlus" at bounding box center [673, 57] width 78 height 14
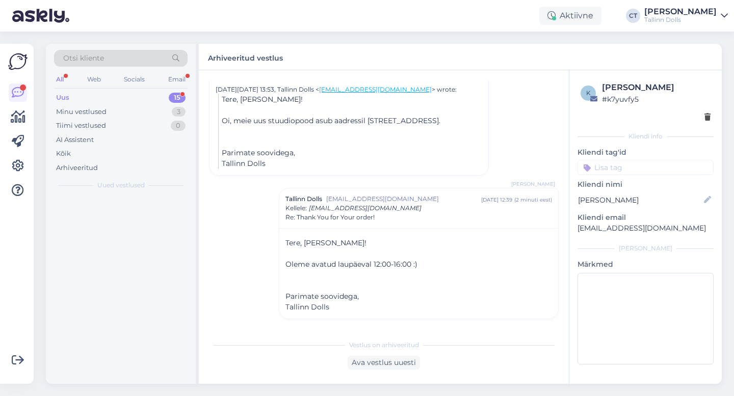
scroll to position [518, 0]
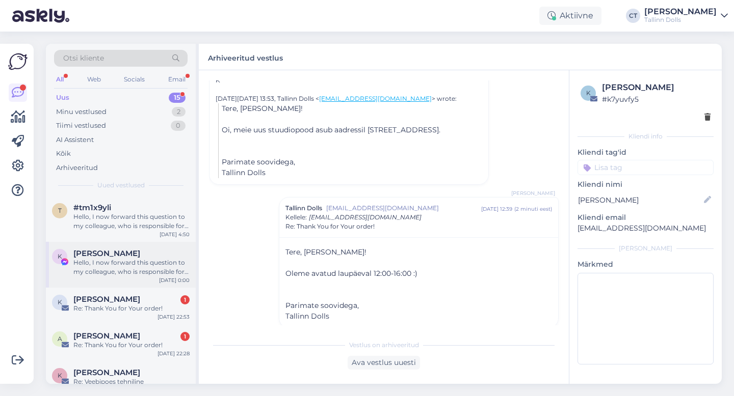
click at [112, 254] on span "[PERSON_NAME]" at bounding box center [106, 253] width 67 height 9
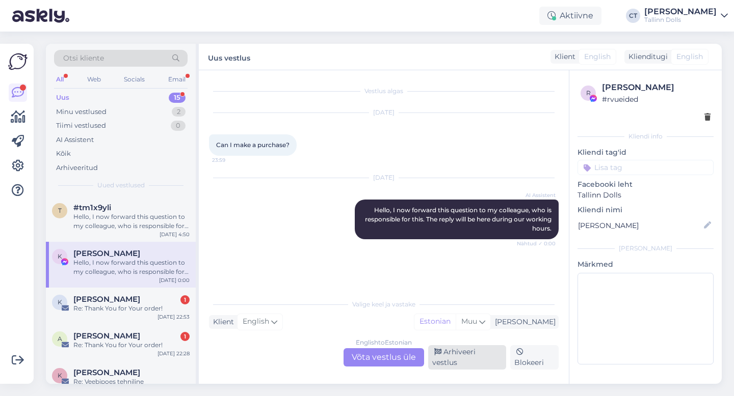
click at [443, 359] on div "Arhiveeri vestlus" at bounding box center [467, 358] width 78 height 24
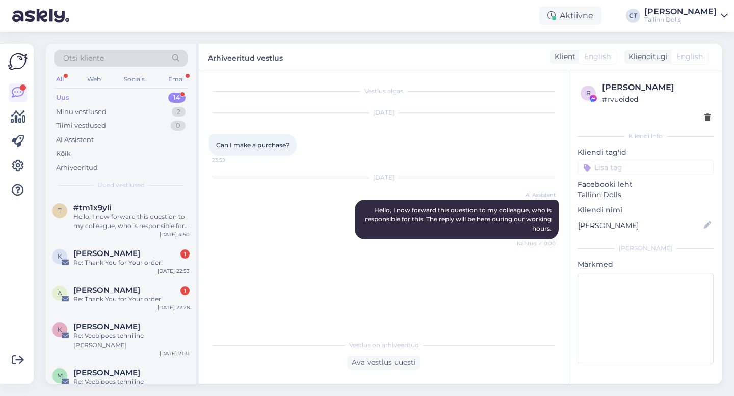
click at [133, 192] on div "Otsi kliente All Web Socials Email Uus 14 Minu vestlused 2 Tiimi vestlused 0 AI…" at bounding box center [121, 120] width 150 height 152
click at [135, 216] on div "Hello, I now forward this question to my colleague, who is responsible for this…" at bounding box center [131, 222] width 116 height 18
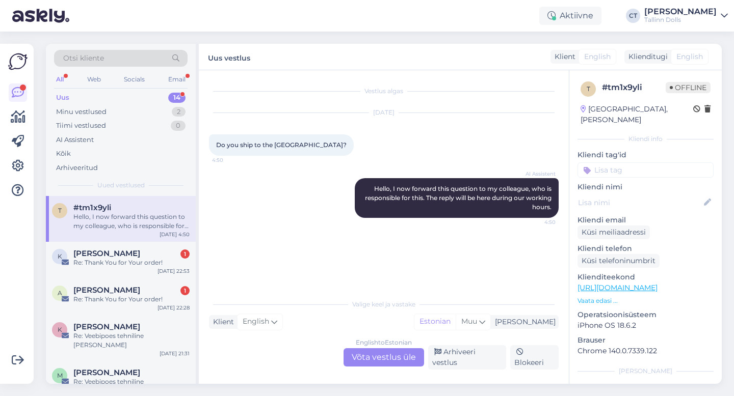
click at [388, 357] on div "English to Estonian Võta vestlus üle" at bounding box center [383, 358] width 81 height 18
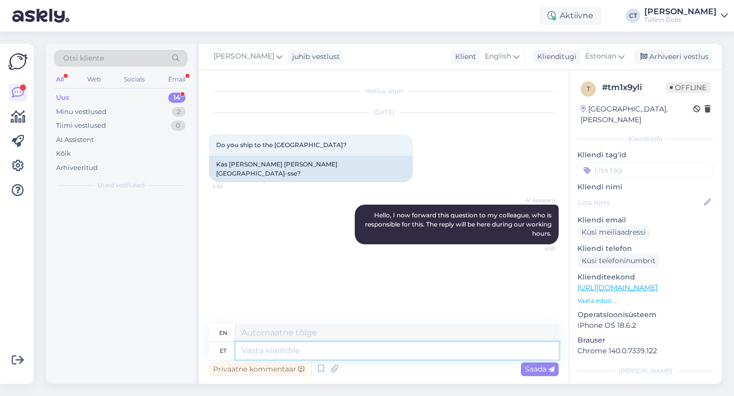
click at [388, 352] on textarea at bounding box center [396, 350] width 323 height 17
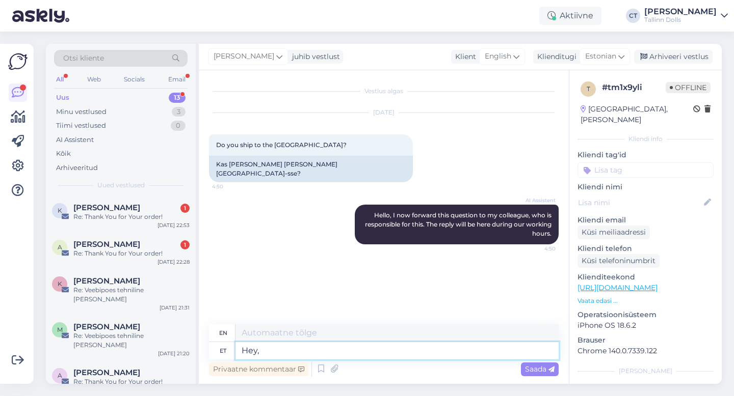
type textarea "Hey,"
type textarea "Hey, yes :"
type textarea "Hey, yes"
type textarea "Hey, yes :)"
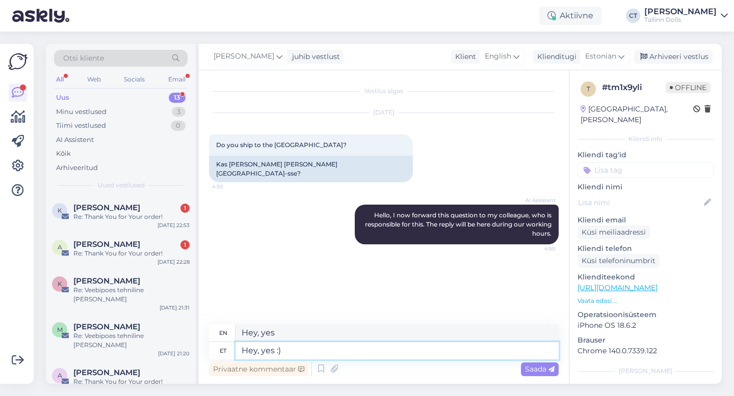
type textarea "Hey, yes :)"
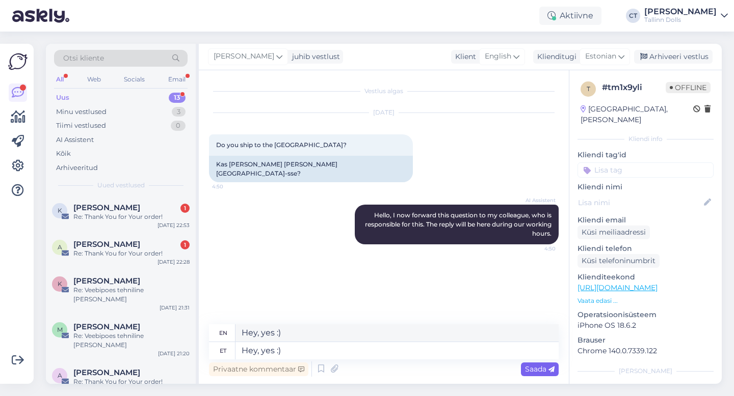
click at [542, 373] on span "Saada" at bounding box center [540, 369] width 30 height 9
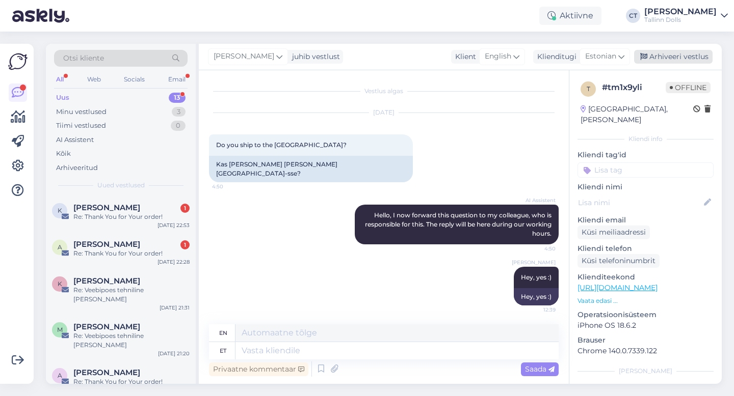
click at [672, 61] on div "Arhiveeri vestlus" at bounding box center [673, 57] width 78 height 14
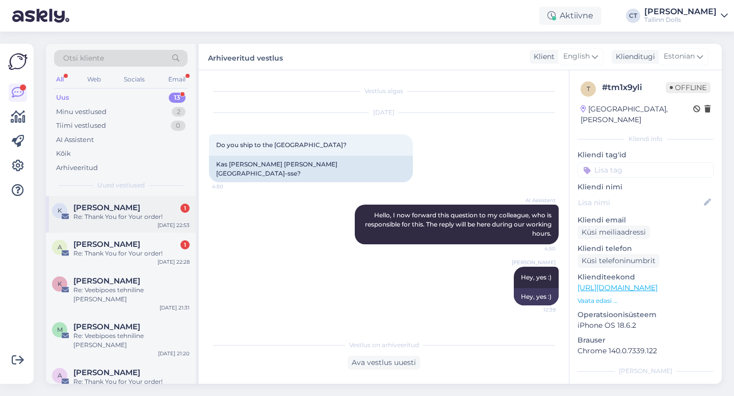
click at [141, 211] on div "[PERSON_NAME] 1" at bounding box center [131, 207] width 116 height 9
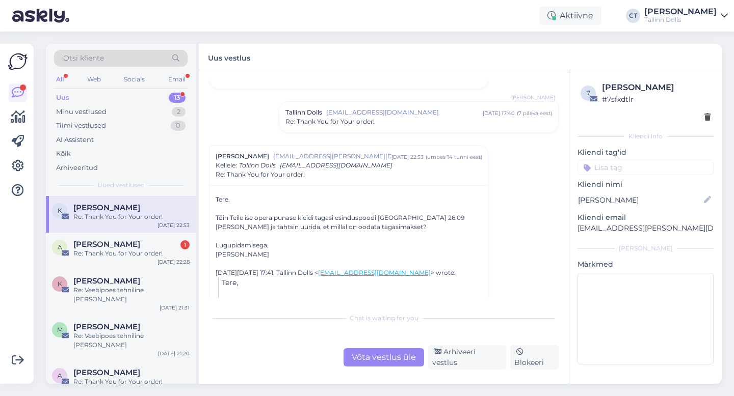
scroll to position [406, 0]
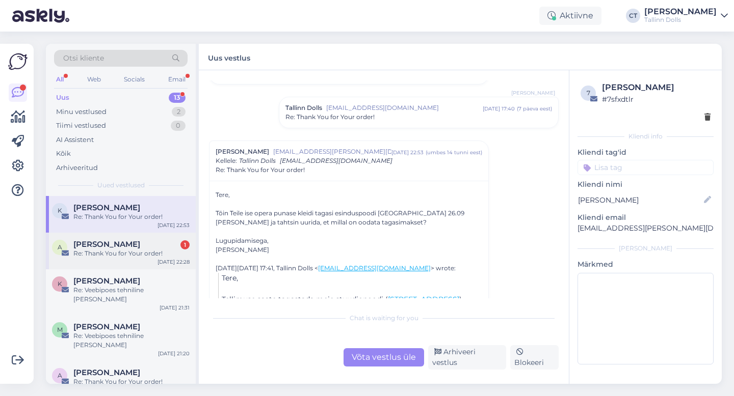
click at [123, 248] on div "[PERSON_NAME] 1" at bounding box center [131, 244] width 116 height 9
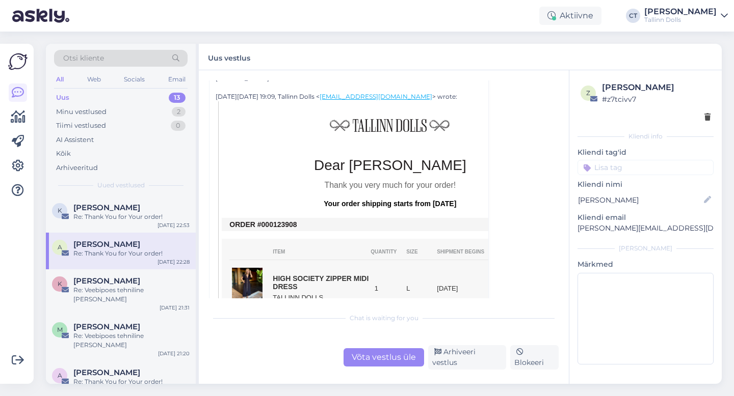
scroll to position [286, 0]
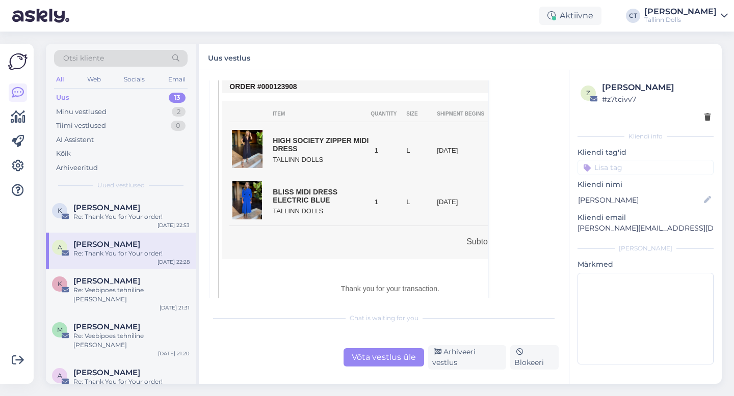
click at [393, 366] on div "Võta vestlus üle" at bounding box center [383, 358] width 81 height 18
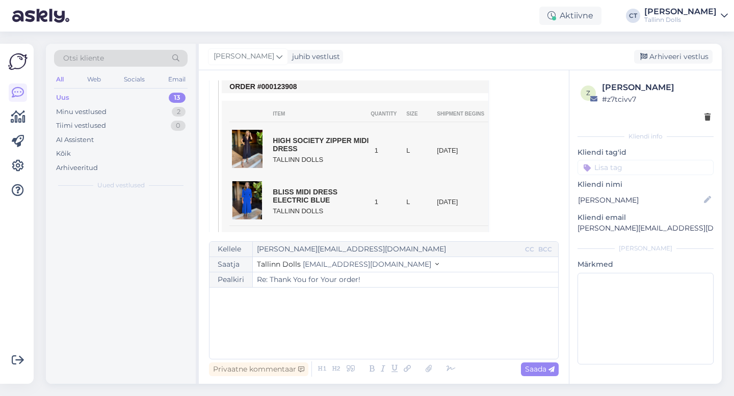
scroll to position [28, 0]
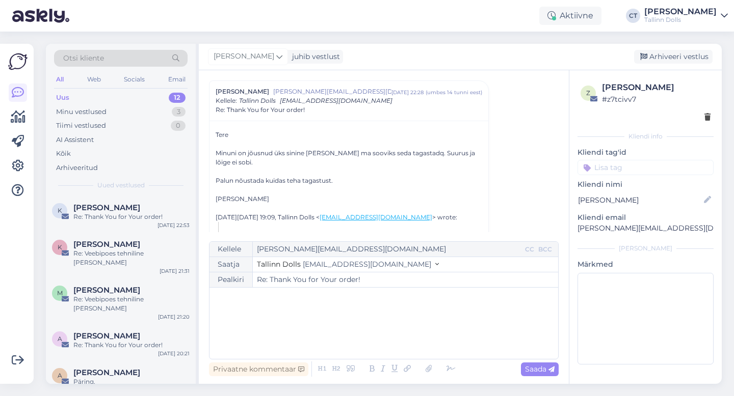
click at [389, 326] on div "﻿" at bounding box center [384, 323] width 338 height 61
drag, startPoint x: 670, startPoint y: 224, endPoint x: 572, endPoint y: 230, distance: 98.5
click at [572, 230] on div "z [PERSON_NAME] # z7tcivv7 Kliendi info Kliendi tag'id Kliendi nimi [PERSON_NAM…" at bounding box center [645, 225] width 152 height 310
copy p "[PERSON_NAME][EMAIL_ADDRESS][DOMAIN_NAME]"
click at [323, 343] on div "﻿" at bounding box center [384, 323] width 338 height 61
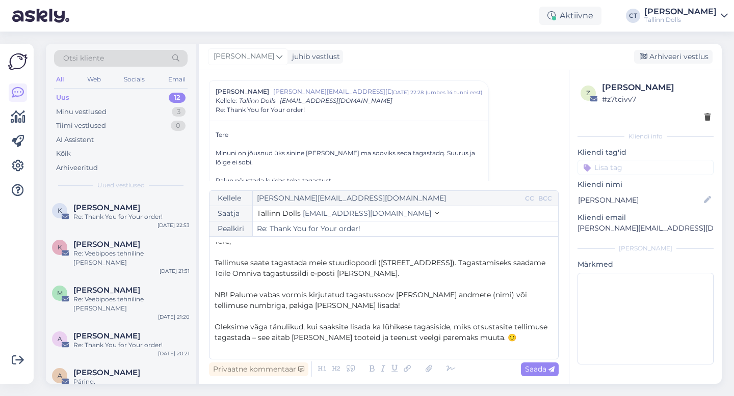
scroll to position [0, 0]
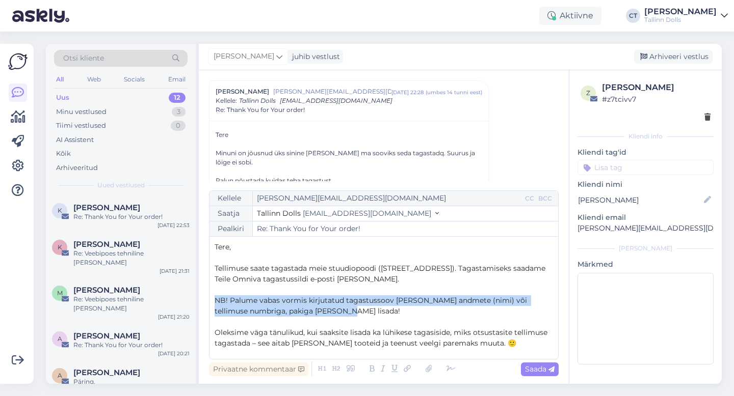
drag, startPoint x: 347, startPoint y: 313, endPoint x: 208, endPoint y: 295, distance: 139.3
click at [209, 295] on div "Kellele [PERSON_NAME][EMAIL_ADDRESS][DOMAIN_NAME] CC BCC Saatja Tallinn Dolls […" at bounding box center [384, 275] width 350 height 169
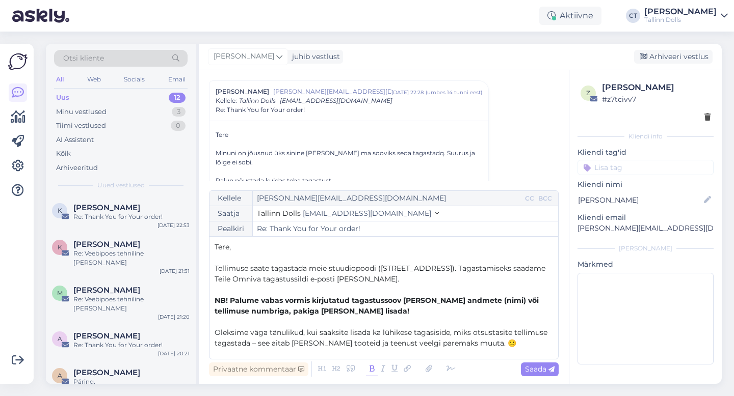
click at [371, 372] on icon at bounding box center [372, 369] width 12 height 14
click at [542, 366] on span "Saada" at bounding box center [540, 369] width 30 height 9
type input "Re: Thank You for Your order!"
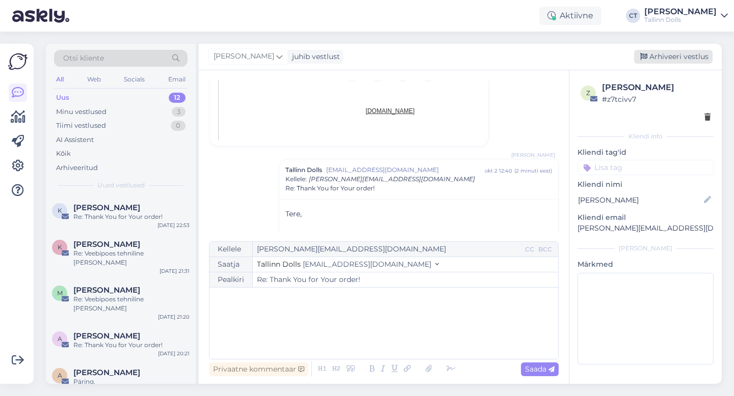
click at [663, 56] on div "Arhiveeri vestlus" at bounding box center [673, 57] width 78 height 14
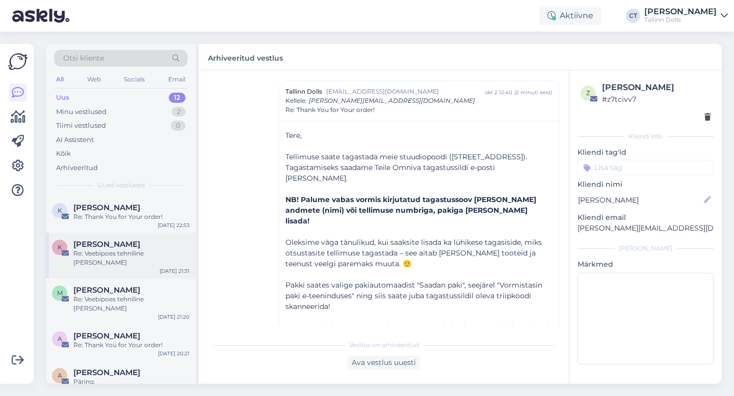
click at [122, 254] on div "Re: Veebipoes tehniline [PERSON_NAME]" at bounding box center [131, 258] width 116 height 18
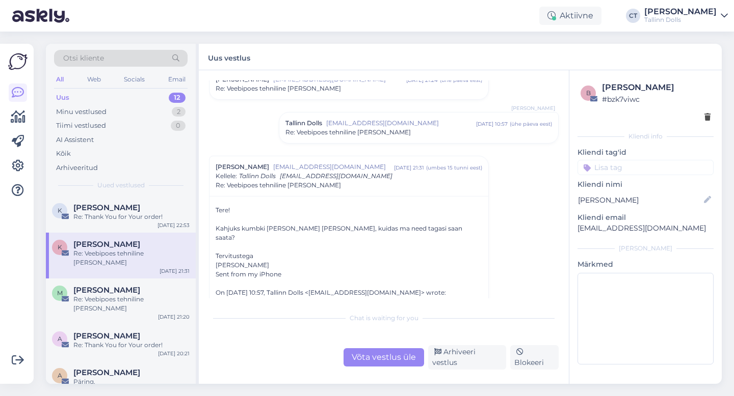
scroll to position [544, 0]
click at [366, 359] on div "Võta vestlus üle" at bounding box center [383, 358] width 81 height 18
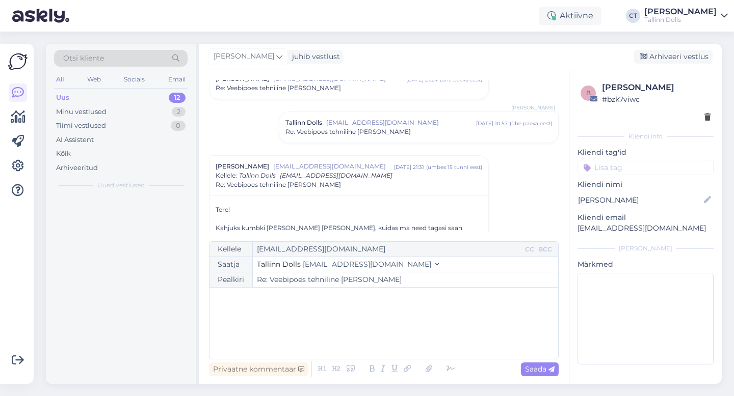
scroll to position [619, 0]
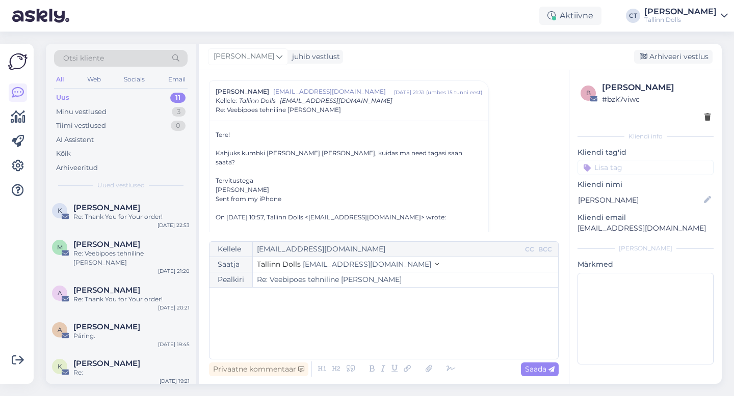
click at [359, 314] on div "﻿" at bounding box center [384, 323] width 338 height 61
click at [273, 329] on div "﻿" at bounding box center [384, 323] width 338 height 61
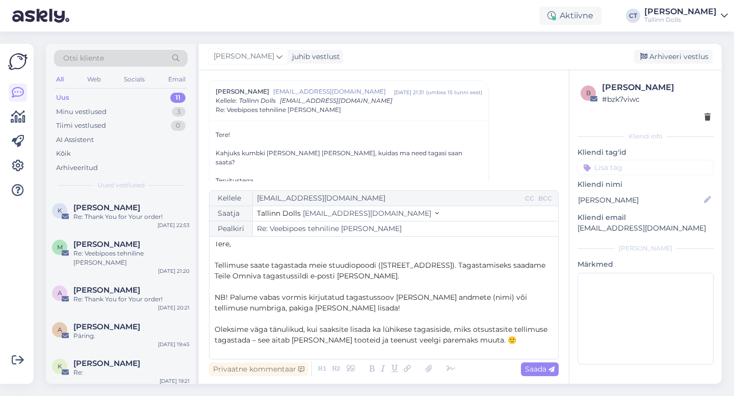
scroll to position [0, 0]
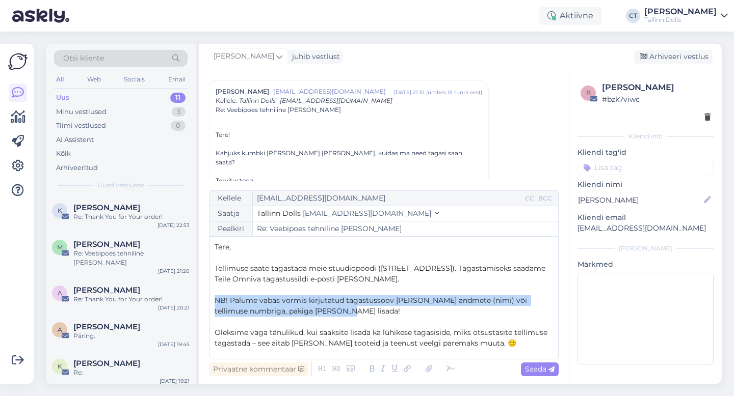
drag, startPoint x: 343, startPoint y: 312, endPoint x: 209, endPoint y: 303, distance: 133.9
click at [209, 303] on div "Kellele [EMAIL_ADDRESS][DOMAIN_NAME] CC BCC Saatja Tallinn Dolls [EMAIL_ADDRESS…" at bounding box center [384, 275] width 350 height 169
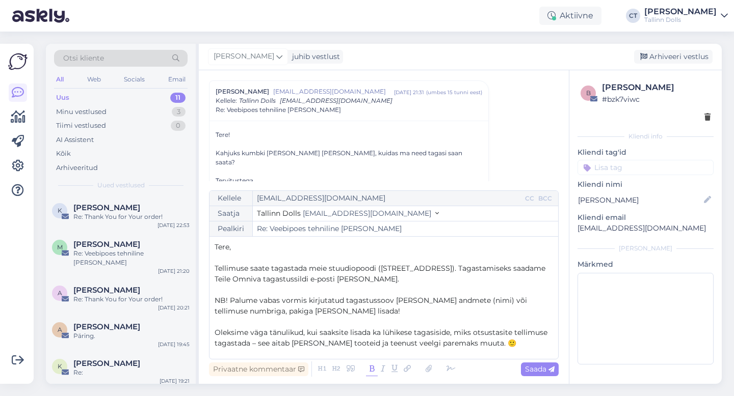
click at [370, 369] on icon at bounding box center [372, 369] width 12 height 14
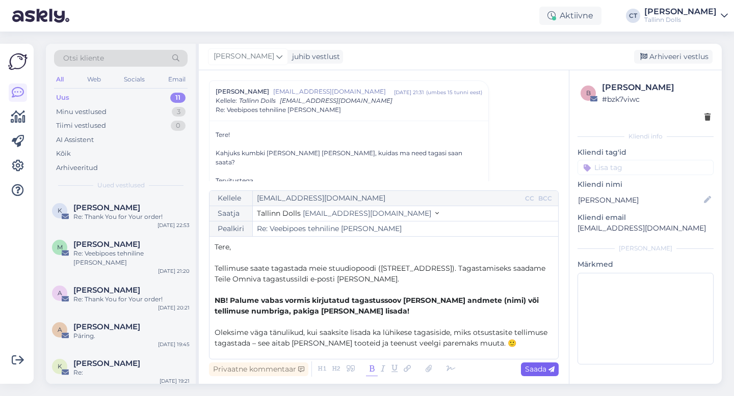
click at [532, 368] on span "Saada" at bounding box center [540, 369] width 30 height 9
type input "Re: Re: Veebipoes tehniline [PERSON_NAME]"
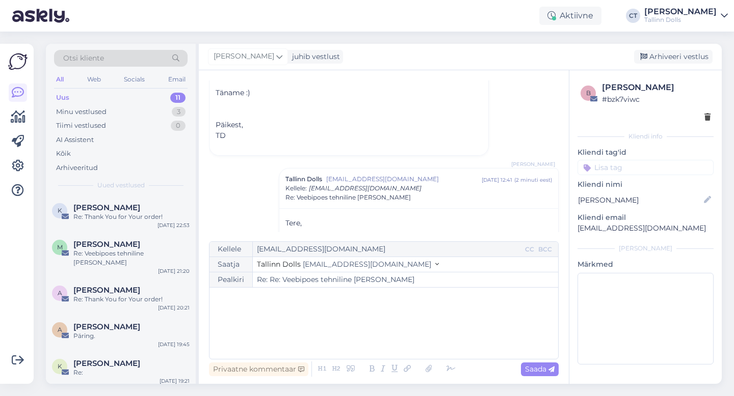
scroll to position [853, 0]
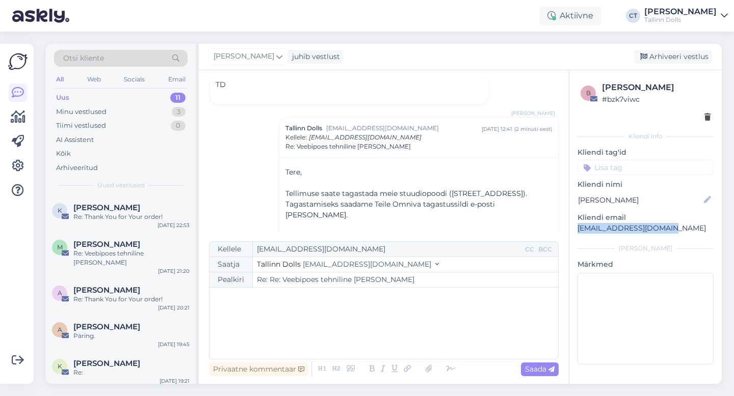
drag, startPoint x: 667, startPoint y: 231, endPoint x: 573, endPoint y: 232, distance: 93.8
click at [573, 232] on div "b [PERSON_NAME] # bzk7viwc Kliendi info Kliendi tag'id Kliendi nimi [PERSON_NAM…" at bounding box center [645, 225] width 152 height 310
copy p "[EMAIL_ADDRESS][DOMAIN_NAME]"
click at [675, 47] on div "[PERSON_NAME] juhib vestlust [GEOGRAPHIC_DATA] vestlus" at bounding box center [460, 57] width 523 height 27
click at [677, 63] on div "Arhiveeri vestlus" at bounding box center [673, 57] width 78 height 14
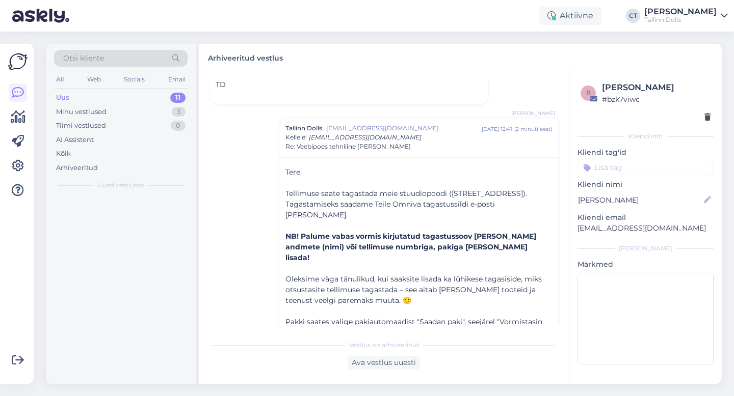
scroll to position [880, 0]
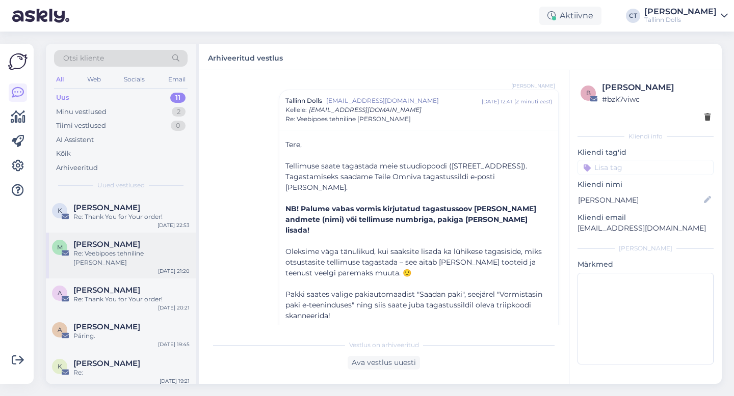
click at [110, 245] on span "[PERSON_NAME]" at bounding box center [106, 244] width 67 height 9
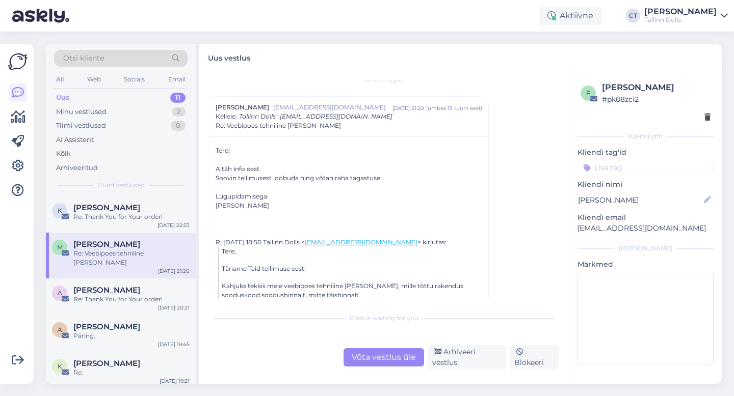
scroll to position [14, 0]
click at [379, 367] on div "Võta vestlus üle" at bounding box center [383, 358] width 81 height 18
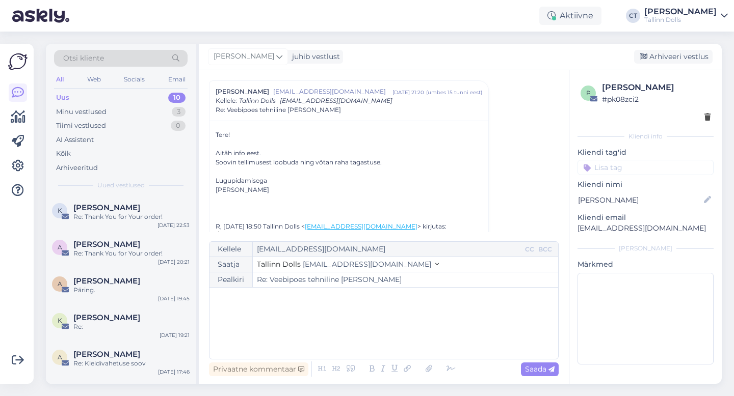
click at [382, 345] on div "﻿" at bounding box center [384, 323] width 338 height 61
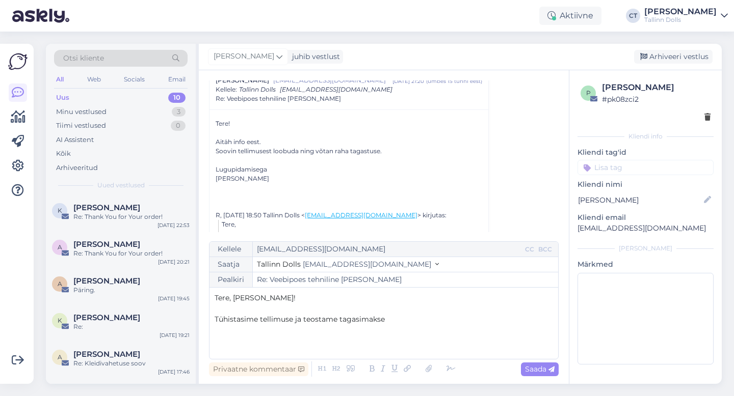
click at [410, 323] on p "Tühistasime tellimuse ja teostame tagasimakse" at bounding box center [384, 319] width 338 height 11
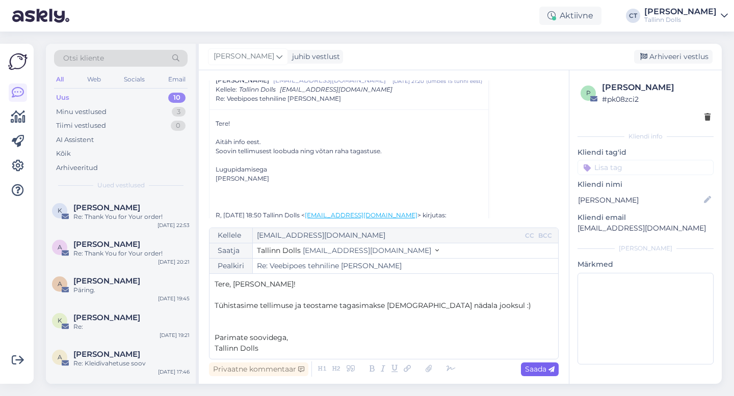
click at [545, 371] on span "Saada" at bounding box center [540, 369] width 30 height 9
type input "Re: Re: Veebipoes tehniline [PERSON_NAME]"
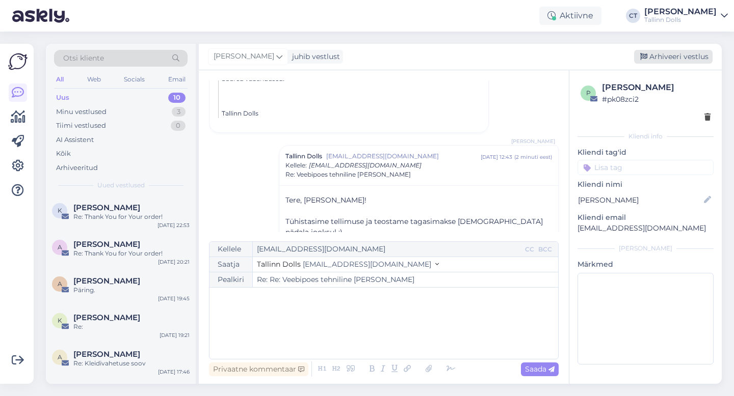
click at [662, 60] on div "Arhiveeri vestlus" at bounding box center [673, 57] width 78 height 14
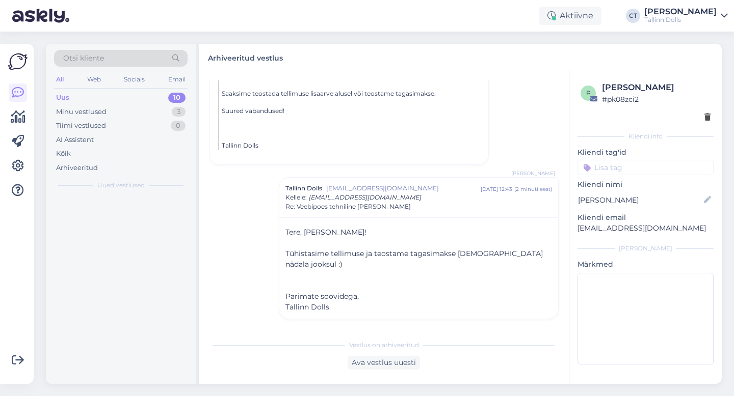
scroll to position [237, 0]
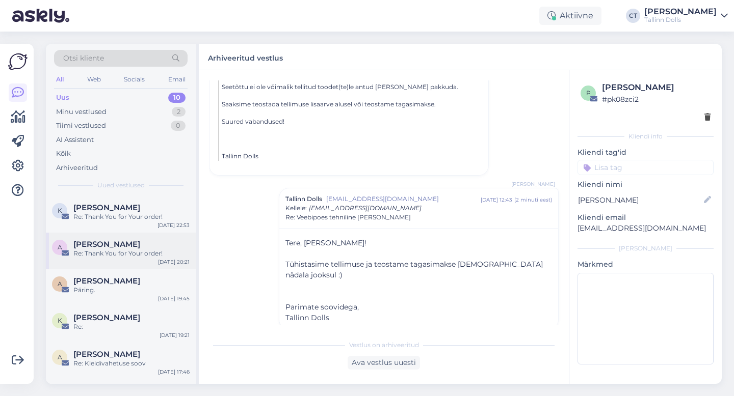
click at [120, 250] on div "Re: Thank You for Your order!" at bounding box center [131, 253] width 116 height 9
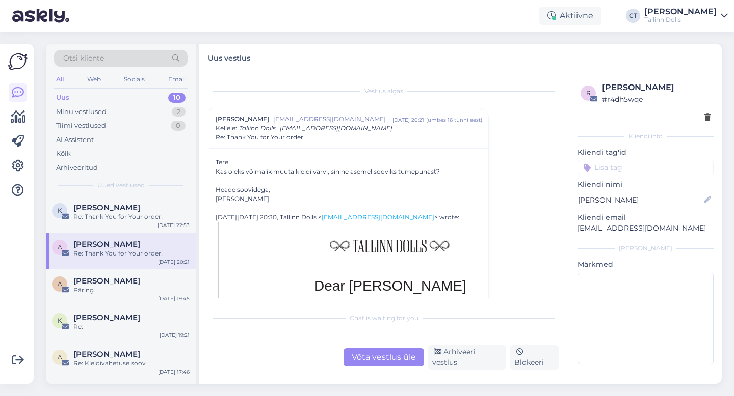
scroll to position [13, 0]
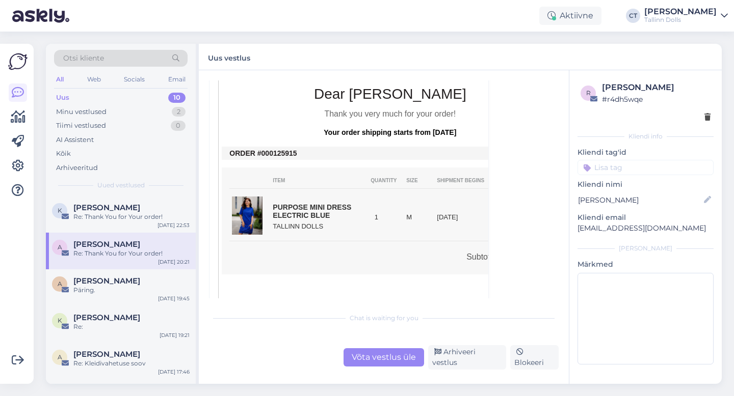
click at [360, 359] on div "Võta vestlus üle" at bounding box center [383, 358] width 81 height 18
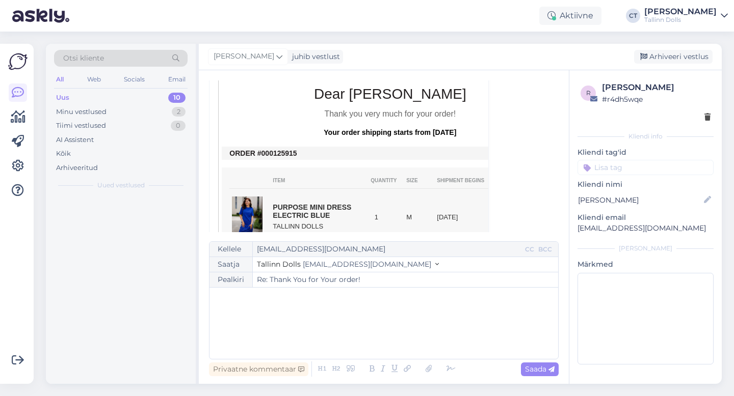
scroll to position [28, 0]
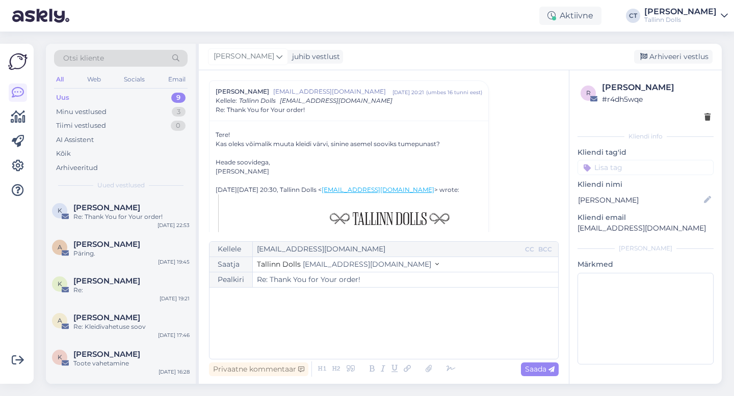
click at [353, 326] on div "﻿" at bounding box center [384, 323] width 338 height 61
click at [311, 309] on div "﻿" at bounding box center [384, 323] width 338 height 61
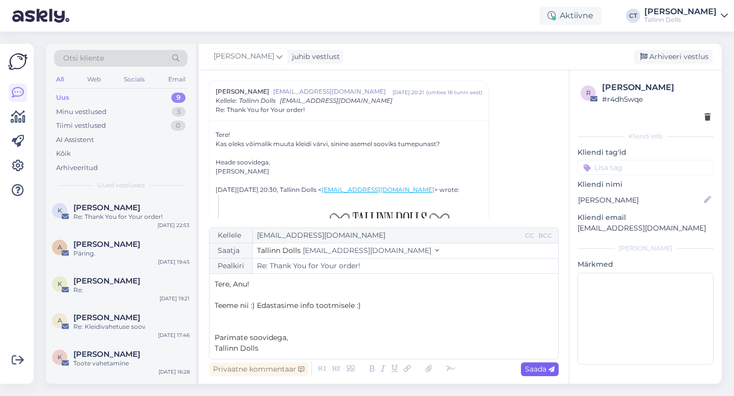
click at [538, 373] on span "Saada" at bounding box center [540, 369] width 30 height 9
type input "Re: Re: Thank You for Your order!"
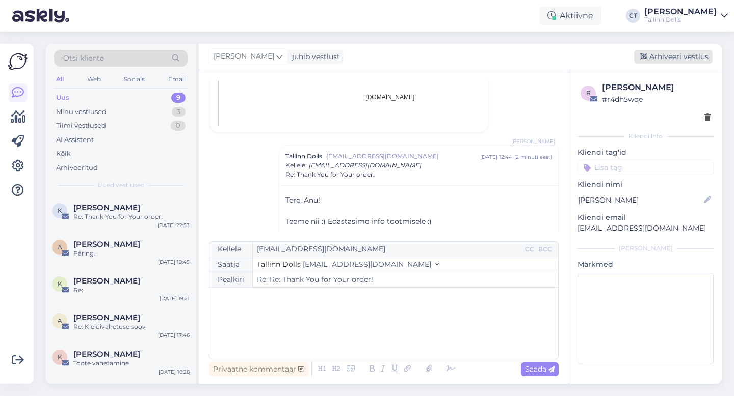
scroll to position [580, 0]
click at [683, 48] on div "[PERSON_NAME] juhib vestlust [GEOGRAPHIC_DATA] vestlus" at bounding box center [460, 57] width 523 height 27
click at [682, 60] on div "Arhiveeri vestlus" at bounding box center [673, 57] width 78 height 14
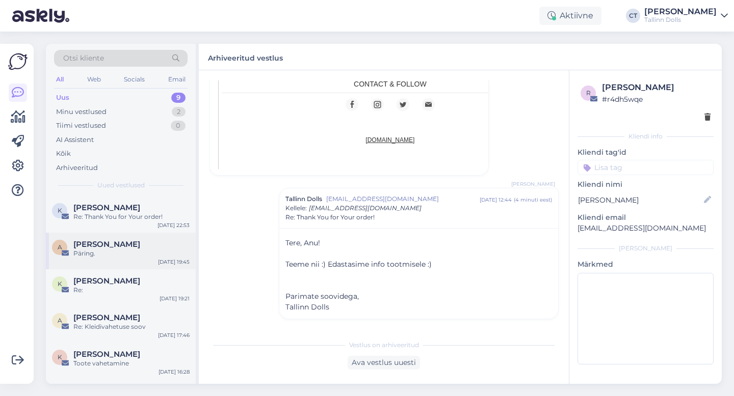
click at [111, 244] on span "[PERSON_NAME]" at bounding box center [106, 244] width 67 height 9
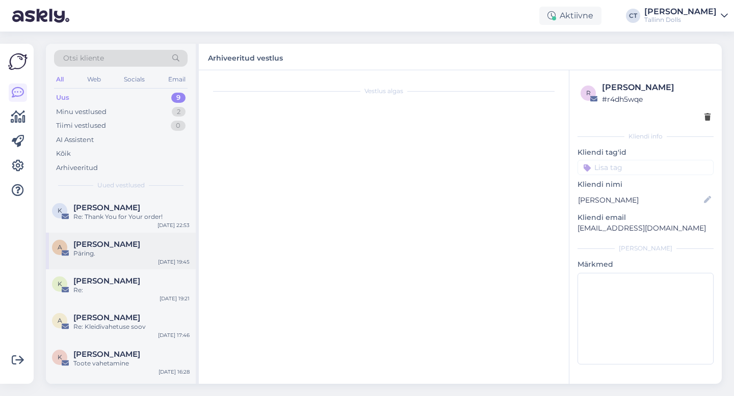
scroll to position [0, 0]
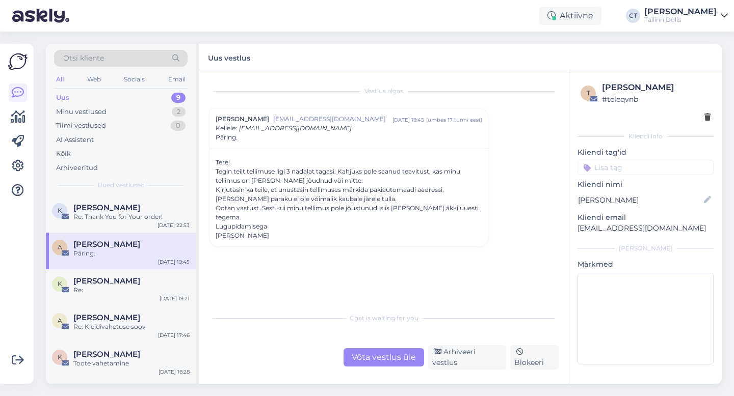
click at [388, 360] on div "Võta vestlus üle" at bounding box center [383, 358] width 81 height 18
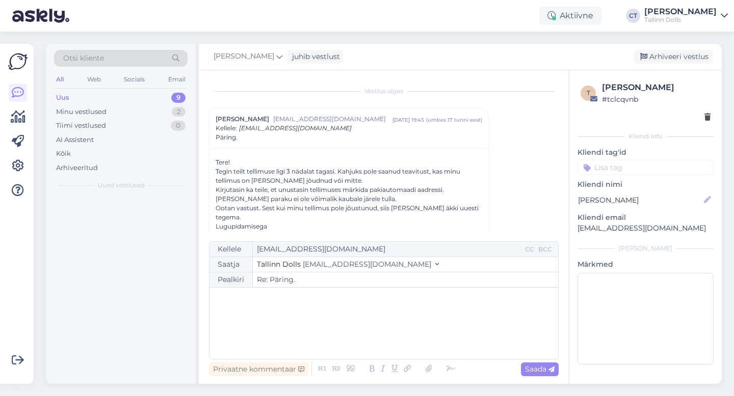
scroll to position [21, 0]
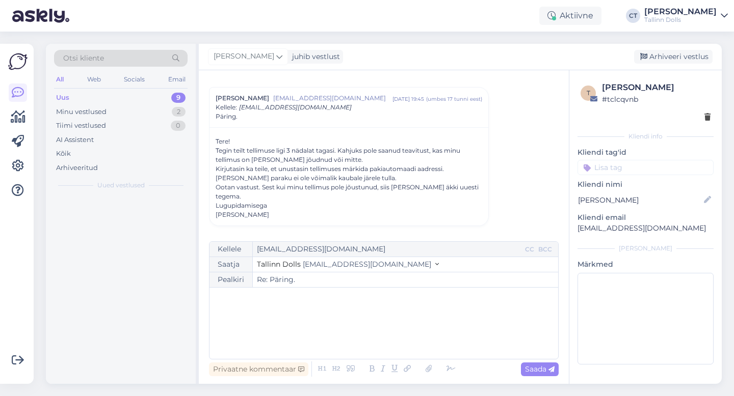
click at [389, 346] on div "﻿" at bounding box center [384, 323] width 338 height 61
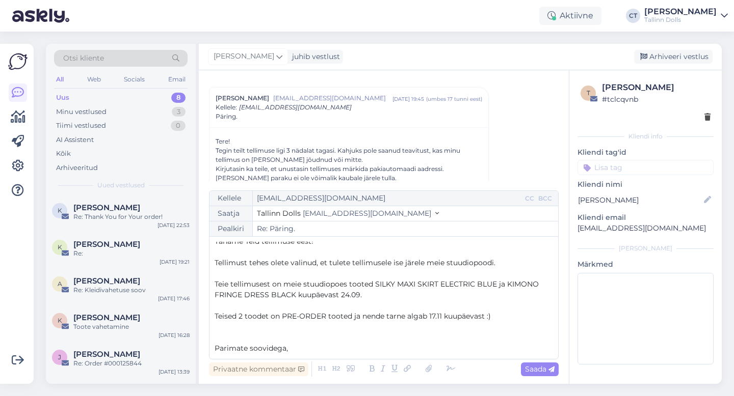
scroll to position [38, 0]
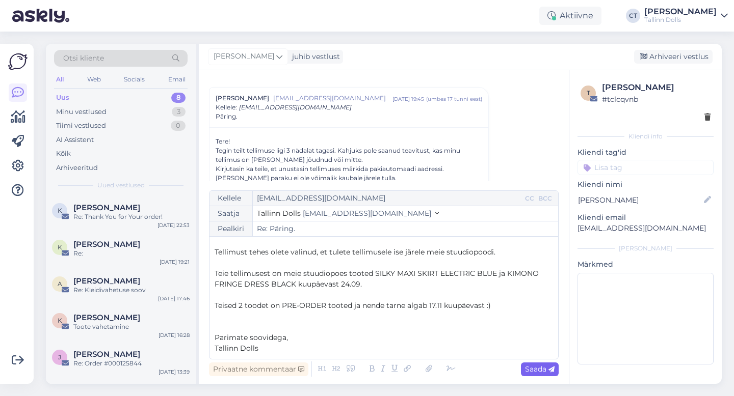
click at [538, 372] on span "Saada" at bounding box center [540, 369] width 30 height 9
type input "Re: Re: Päring."
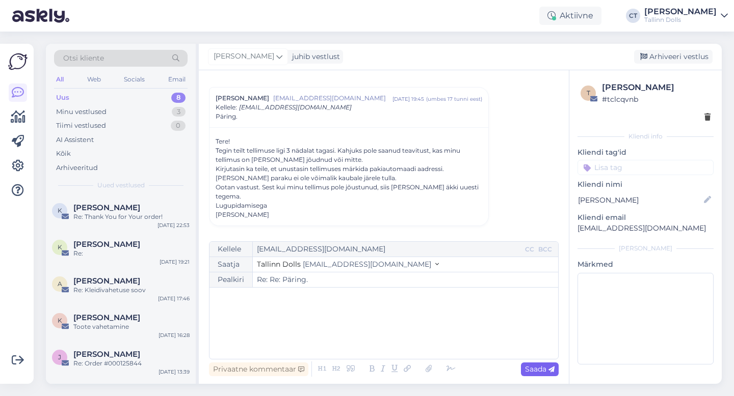
scroll to position [0, 0]
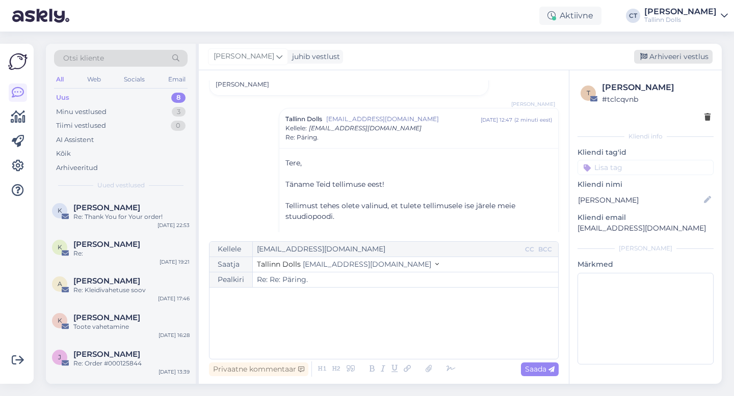
click at [684, 63] on div "Arhiveeri vestlus" at bounding box center [673, 57] width 78 height 14
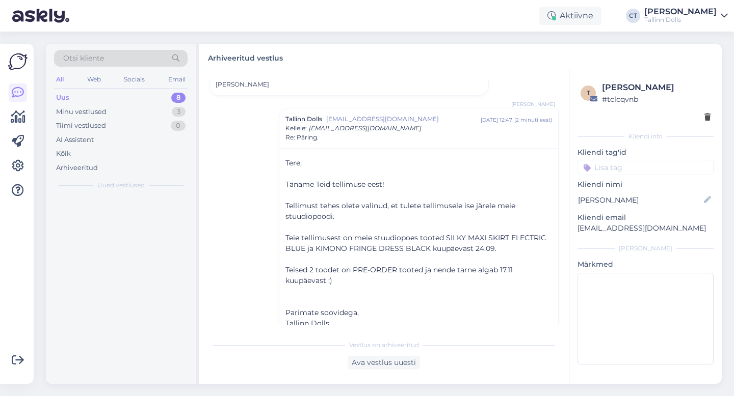
scroll to position [168, 0]
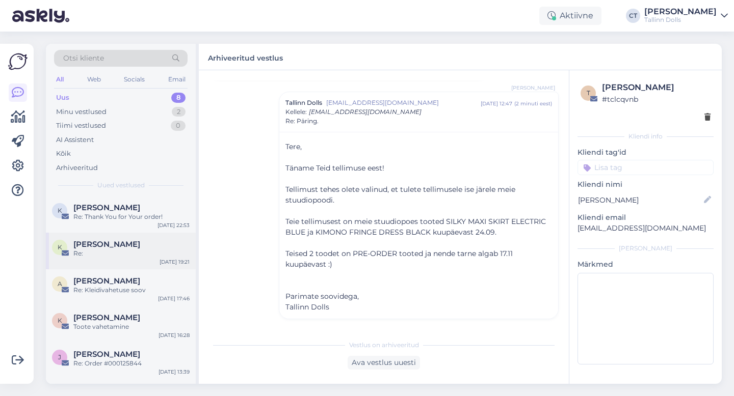
click at [122, 254] on div "Re:" at bounding box center [131, 253] width 116 height 9
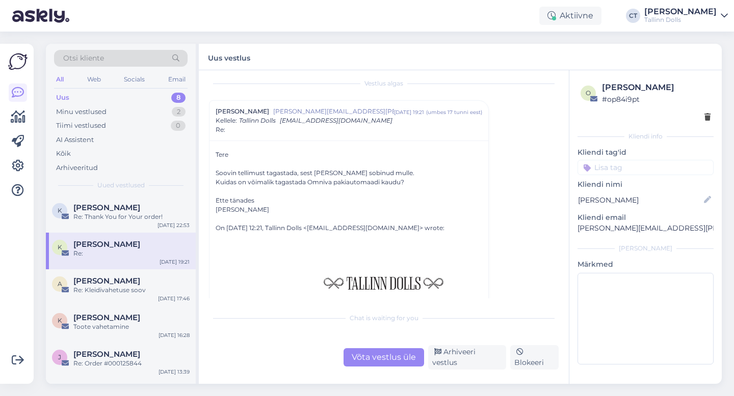
scroll to position [84, 0]
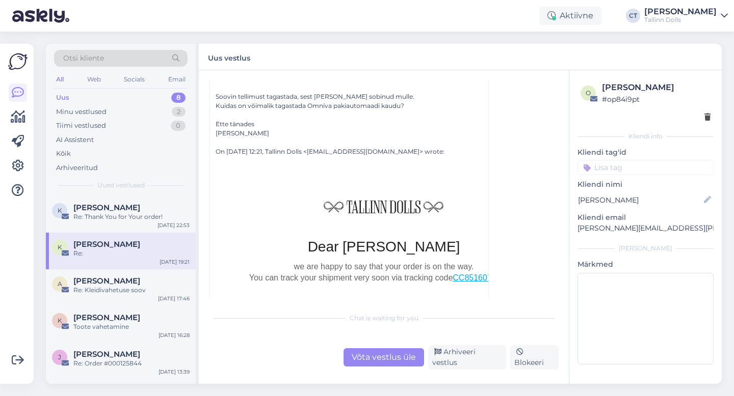
click at [381, 367] on div "Võta vestlus üle" at bounding box center [383, 358] width 81 height 18
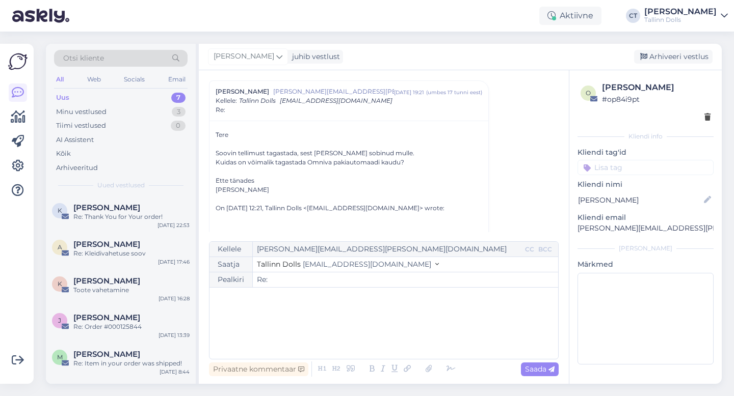
click at [378, 334] on div "﻿" at bounding box center [384, 323] width 338 height 61
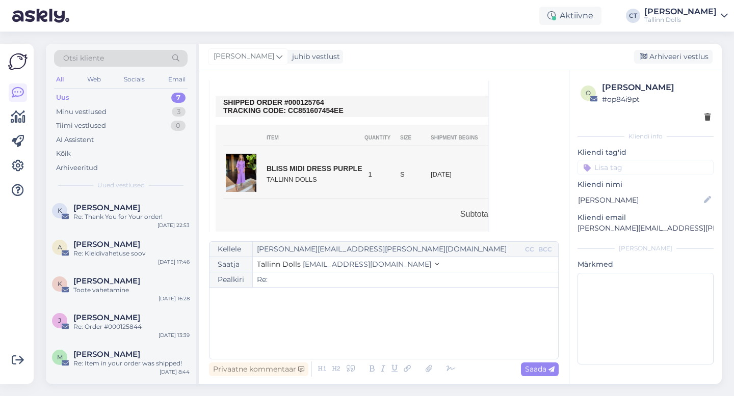
scroll to position [298, 0]
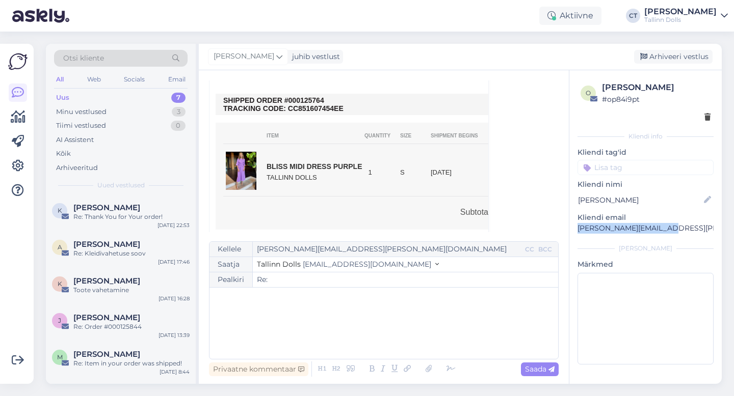
drag, startPoint x: 669, startPoint y: 227, endPoint x: 574, endPoint y: 224, distance: 94.3
click at [574, 224] on div "o [PERSON_NAME] # op84i9pt Kliendi info Kliendi tag'id Kliendi [PERSON_NAME] [P…" at bounding box center [645, 225] width 152 height 310
copy p "[PERSON_NAME][EMAIL_ADDRESS][PERSON_NAME][DOMAIN_NAME]"
click at [321, 313] on div "﻿" at bounding box center [384, 323] width 338 height 61
click at [268, 323] on div "﻿" at bounding box center [384, 323] width 338 height 61
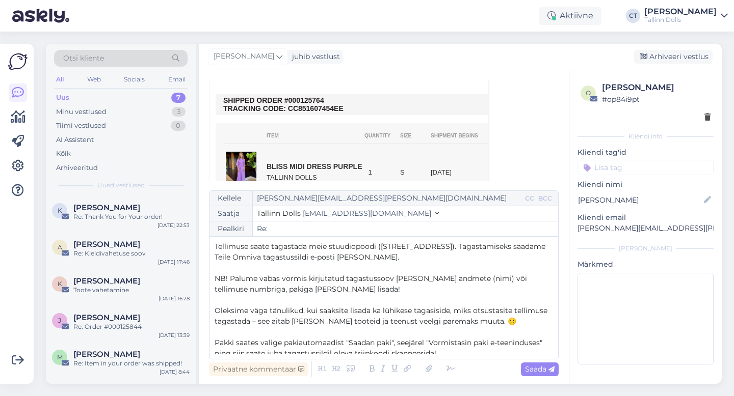
scroll to position [13, 0]
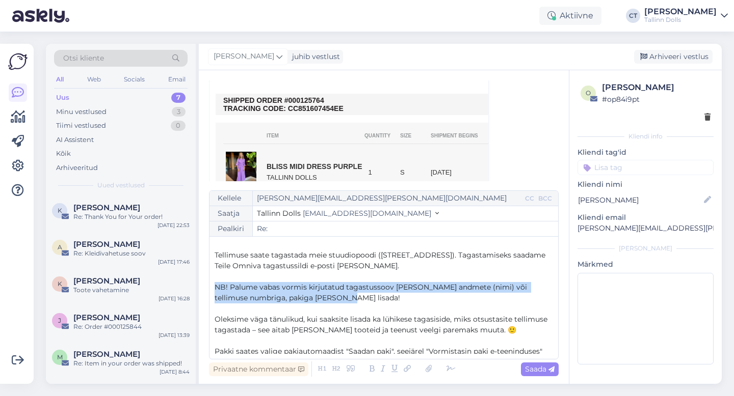
drag, startPoint x: 333, startPoint y: 300, endPoint x: 210, endPoint y: 283, distance: 124.5
click at [210, 283] on div "Kellele [PERSON_NAME][EMAIL_ADDRESS][PERSON_NAME][DOMAIN_NAME] CC BCC Saatja Ta…" at bounding box center [384, 275] width 350 height 169
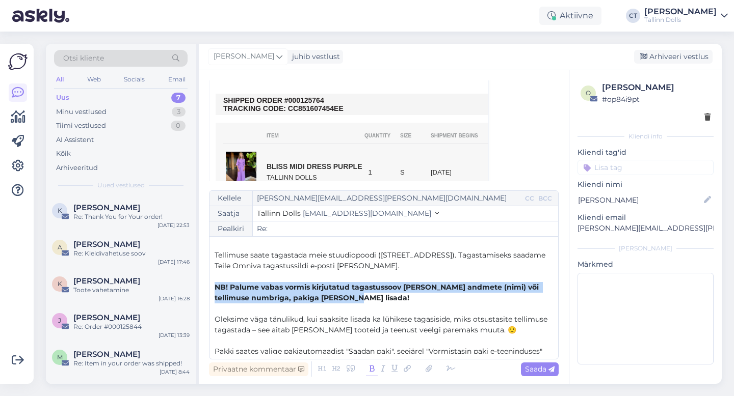
click at [372, 373] on icon at bounding box center [372, 369] width 12 height 14
click at [541, 370] on span "Saada" at bounding box center [540, 369] width 30 height 9
type input "Re:"
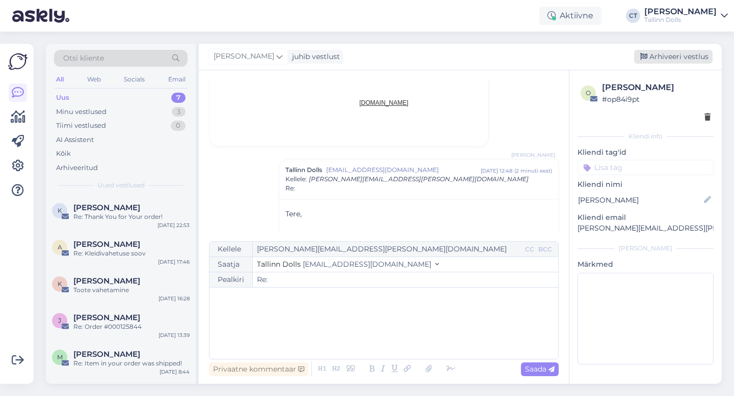
click at [700, 59] on div "Arhiveeri vestlus" at bounding box center [673, 57] width 78 height 14
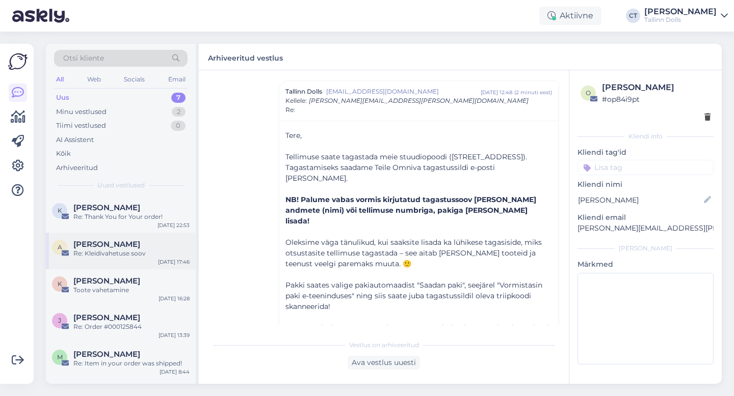
click at [135, 268] on div "A [PERSON_NAME] Re: Kleidivahetuse soov [DATE] 17:46" at bounding box center [121, 251] width 150 height 37
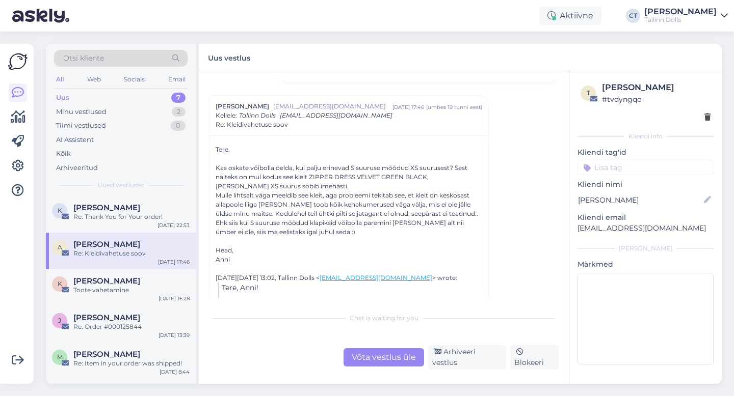
scroll to position [195, 0]
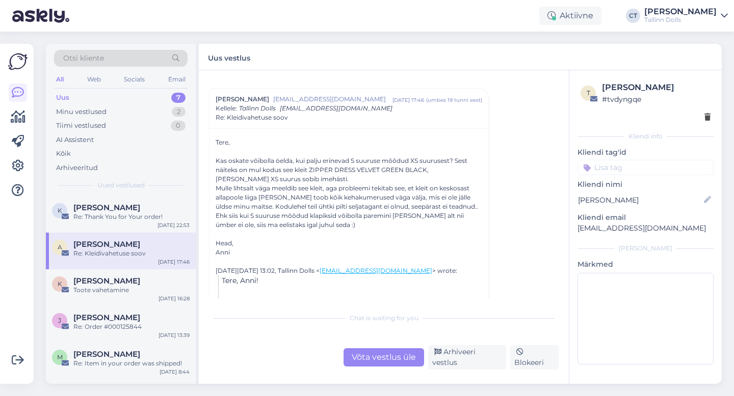
click at [392, 364] on div "Võta vestlus üle" at bounding box center [383, 358] width 81 height 18
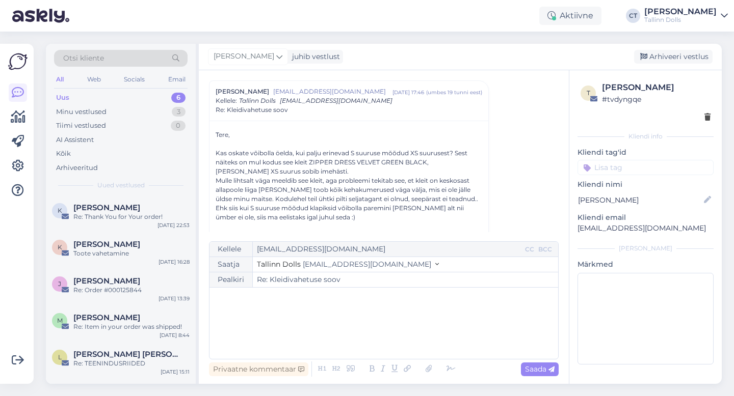
click at [386, 328] on div "﻿" at bounding box center [384, 323] width 338 height 61
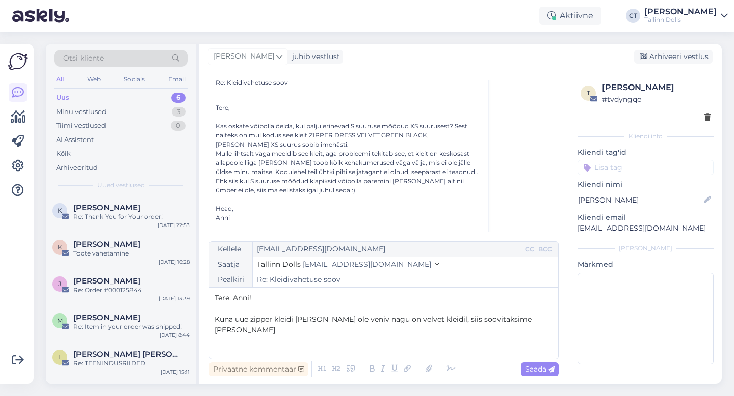
scroll to position [230, 0]
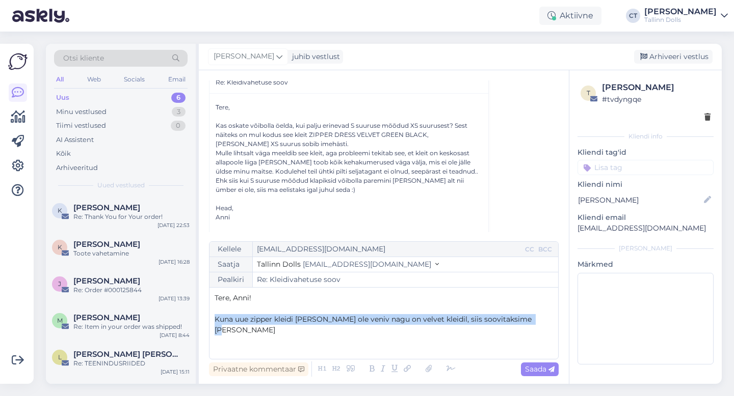
drag, startPoint x: 538, startPoint y: 317, endPoint x: 209, endPoint y: 314, distance: 328.2
click at [209, 314] on div "Kellele [EMAIL_ADDRESS][DOMAIN_NAME] CC BCC Saatja Tallinn Dolls [EMAIL_ADDRESS…" at bounding box center [384, 301] width 350 height 118
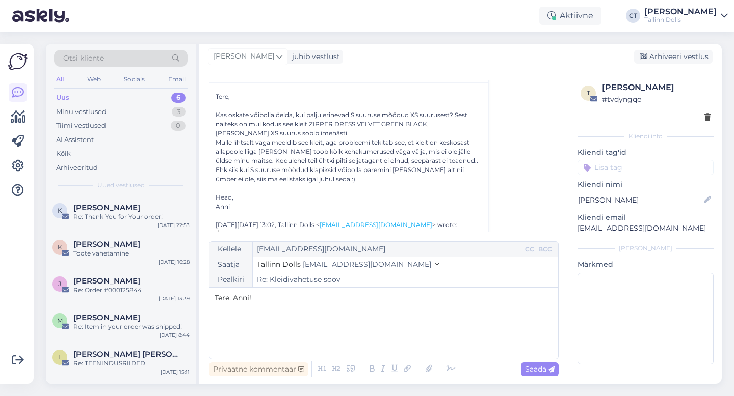
scroll to position [239, 0]
click at [285, 316] on p "﻿" at bounding box center [384, 319] width 338 height 11
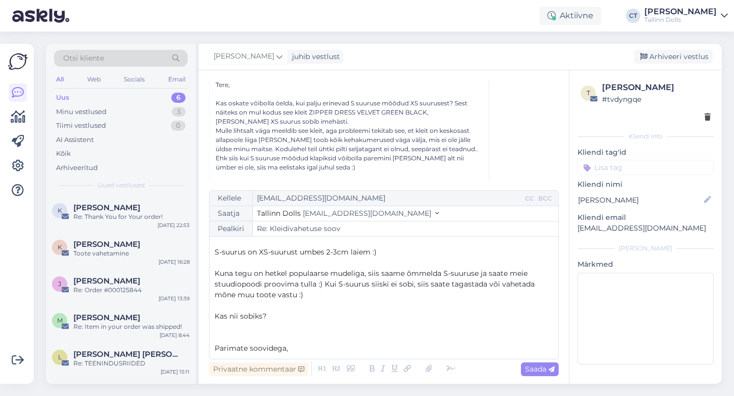
scroll to position [27, 0]
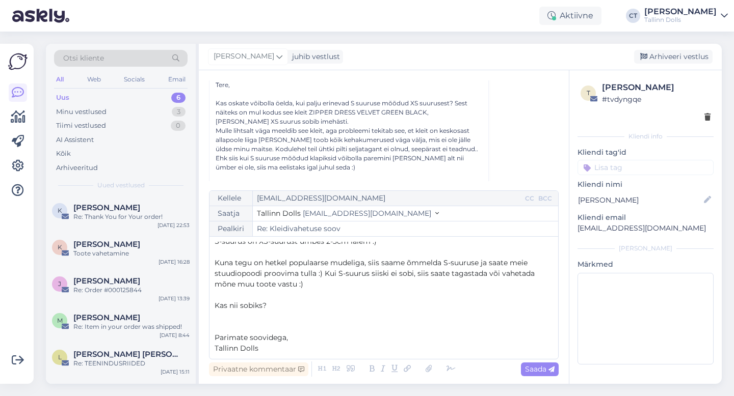
click at [324, 274] on span "Kuna tegu on hetkel populaarse mudeliga, siis saame õmmelda S-suuruse ja saate …" at bounding box center [376, 273] width 322 height 31
click at [513, 267] on span "Kuna tegu on hetkel populaarse mudeliga, siis saame õmmelda S-suuruse ja saate …" at bounding box center [385, 273] width 340 height 31
click at [390, 290] on p "﻿" at bounding box center [384, 295] width 338 height 11
click at [461, 276] on span "Kuna tegu on hetkel populaarse mudeliga, siis saame õmmelda S-suuruse ja saate …" at bounding box center [383, 273] width 337 height 31
click at [368, 283] on p "Kuna tegu on hetkel populaarse mudeliga, siis saame õmmelda S-suuruse ja saate …" at bounding box center [384, 274] width 338 height 32
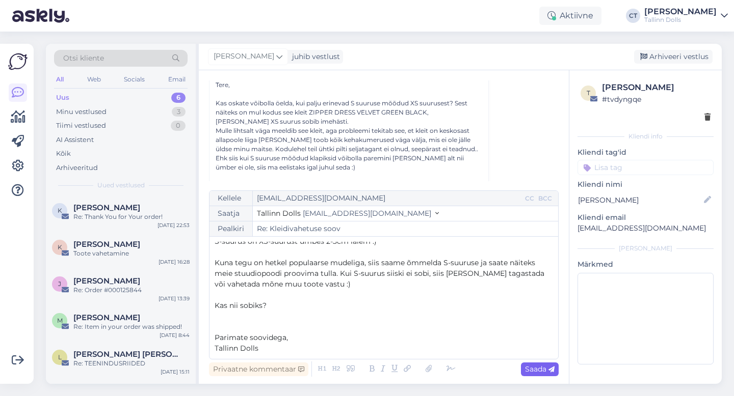
click at [544, 373] on span "Saada" at bounding box center [540, 369] width 30 height 9
type input "Re: Kleidivahetuse soov"
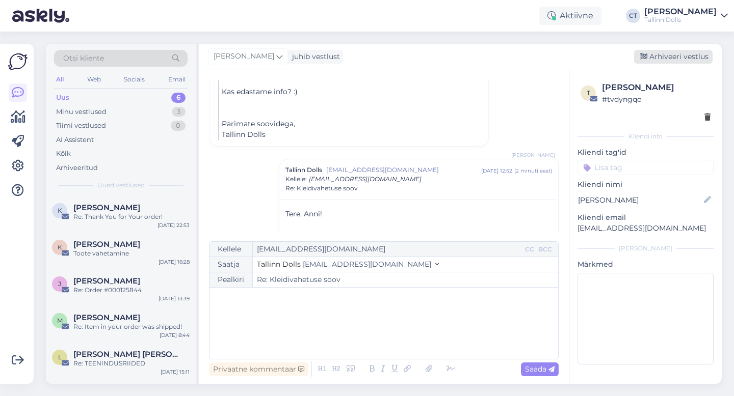
click at [672, 58] on div "Arhiveeri vestlus" at bounding box center [673, 57] width 78 height 14
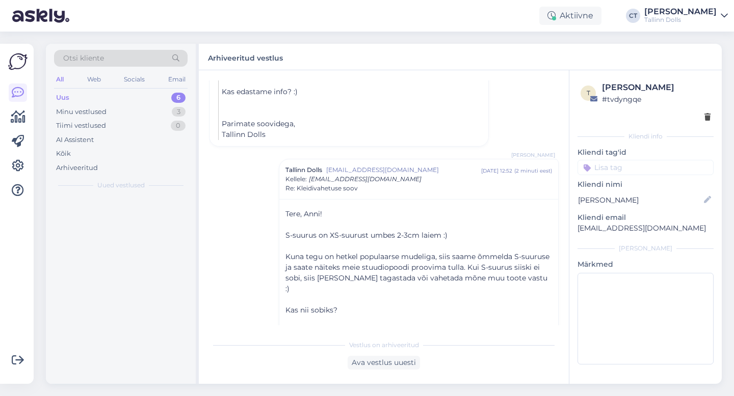
scroll to position [462, 0]
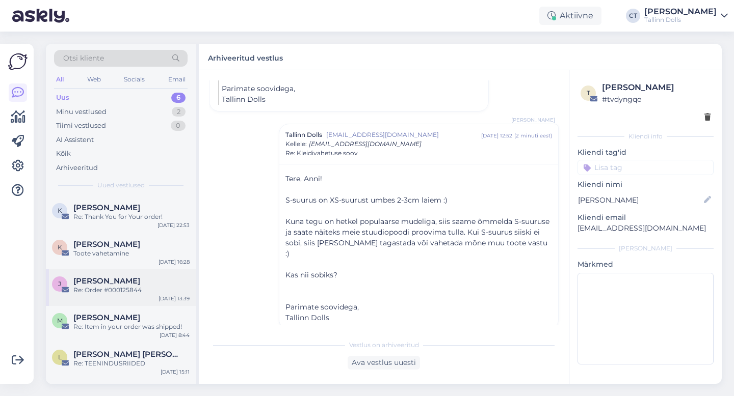
click at [113, 273] on div "[PERSON_NAME] Re: Order #000125844 [DATE] 13:39" at bounding box center [121, 288] width 150 height 37
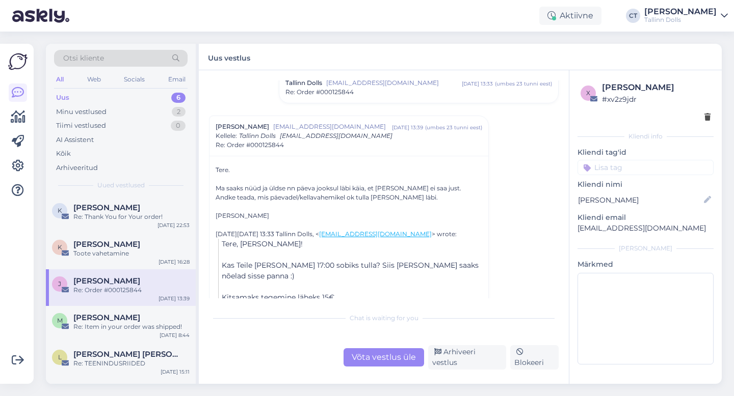
scroll to position [695, 0]
click at [389, 357] on div "Võta vestlus üle" at bounding box center [383, 358] width 81 height 18
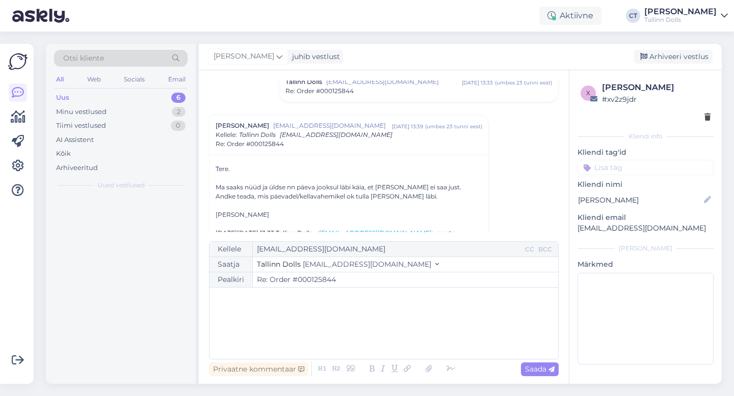
scroll to position [729, 0]
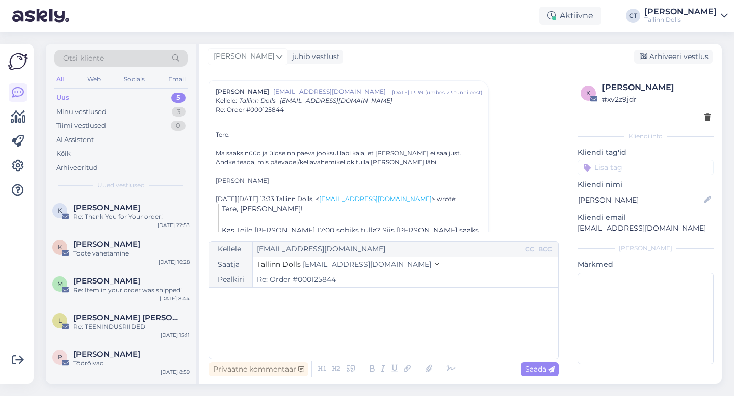
click at [389, 333] on div "﻿" at bounding box center [384, 323] width 338 height 61
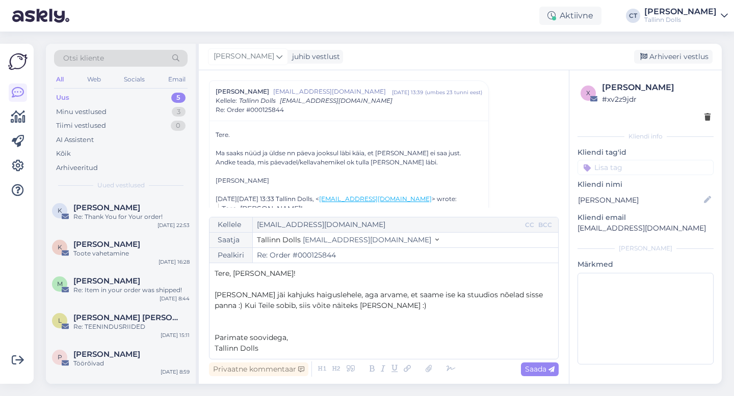
click at [220, 306] on span "[PERSON_NAME] jäi kahjuks haiguslehele, aga arvame, et saame ise ka stuudios nõ…" at bounding box center [380, 300] width 330 height 20
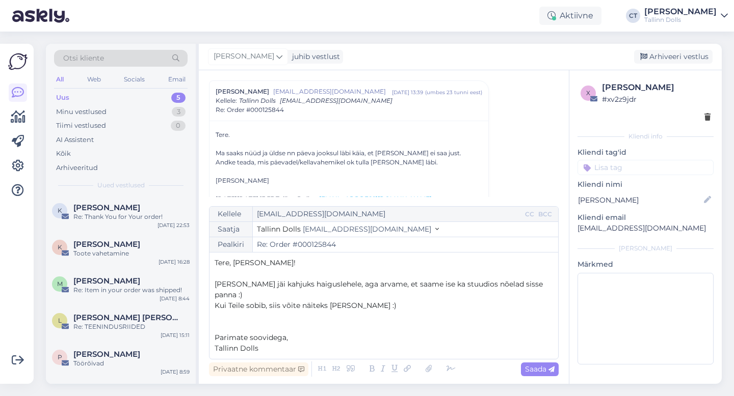
click at [343, 305] on span "Kui Teile sobib, siis võite näiteks [PERSON_NAME] :)" at bounding box center [306, 305] width 182 height 9
click at [446, 307] on p "Kui Teile sobib, siis võite näiteks [PERSON_NAME] või esmaspäeval tulla :)" at bounding box center [384, 306] width 338 height 11
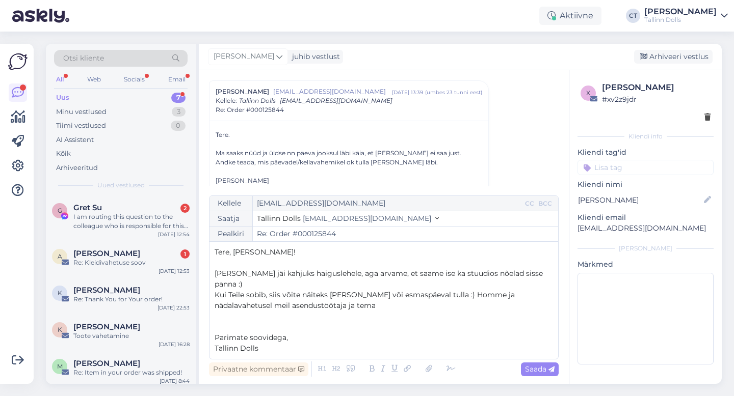
click at [342, 273] on span "[PERSON_NAME] jäi kahjuks haiguslehele, aga arvame, et saame ise ka stuudios nõ…" at bounding box center [380, 279] width 330 height 20
click at [370, 321] on p "﻿" at bounding box center [384, 316] width 338 height 11
click at [317, 305] on p "Kui Teile sobib, siis võite näiteks [PERSON_NAME] või esmaspäeval tulla :) Homm…" at bounding box center [384, 300] width 338 height 21
click at [537, 370] on span "Saada" at bounding box center [540, 369] width 30 height 9
type input "Re: Re: Order #000125844"
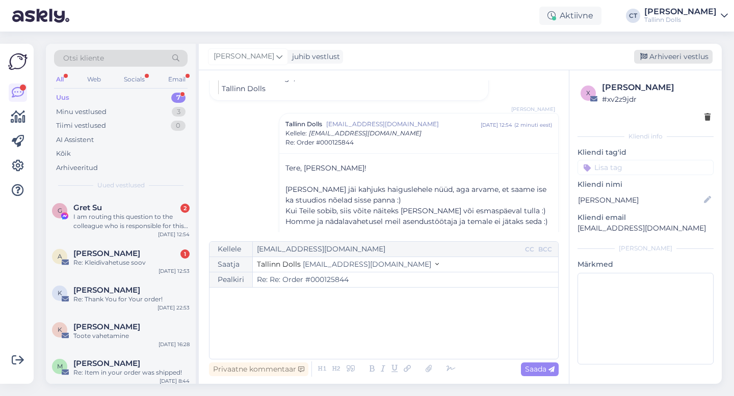
click at [672, 58] on div "Arhiveeri vestlus" at bounding box center [673, 57] width 78 height 14
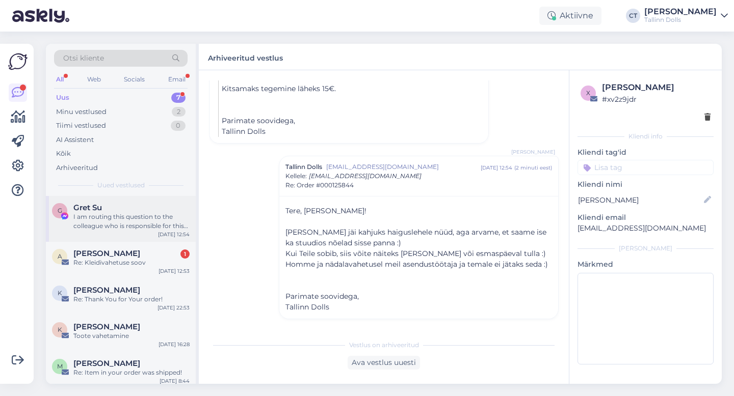
click at [129, 216] on div "I am routing this question to the colleague who is responsible for this topic. …" at bounding box center [131, 222] width 116 height 18
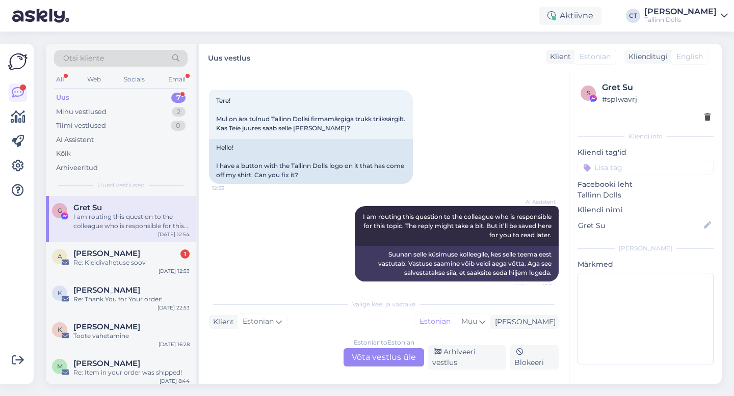
scroll to position [46, 0]
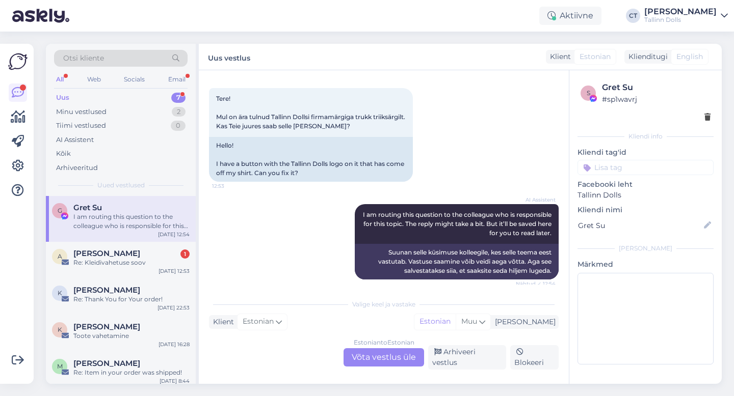
click at [373, 358] on div "Estonian to Estonian Võta vestlus üle" at bounding box center [383, 358] width 81 height 18
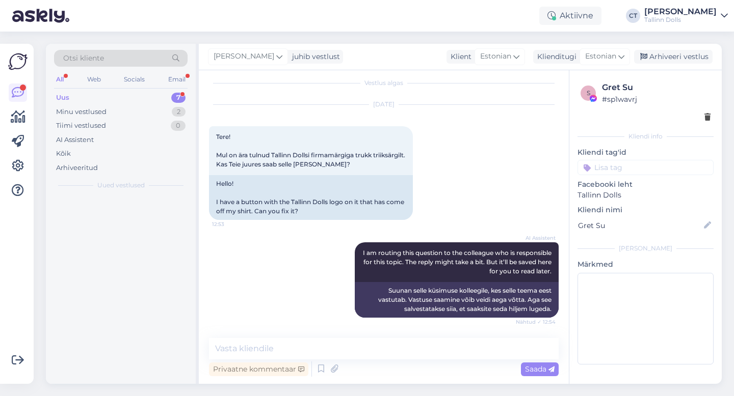
scroll to position [8, 0]
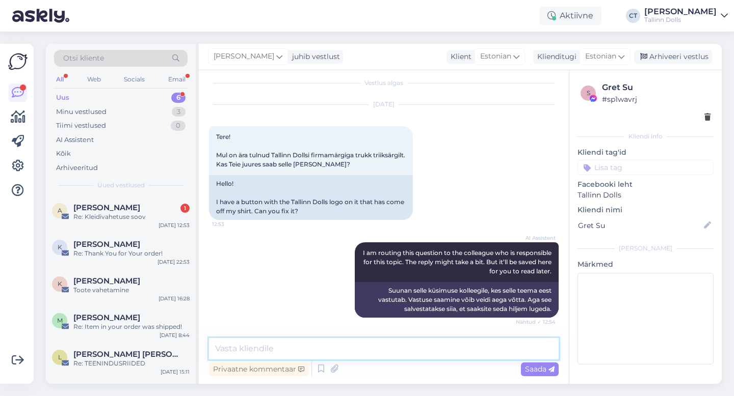
click at [375, 349] on textarea at bounding box center [384, 348] width 350 height 21
type textarea "Tere, [PERSON_NAME] :)"
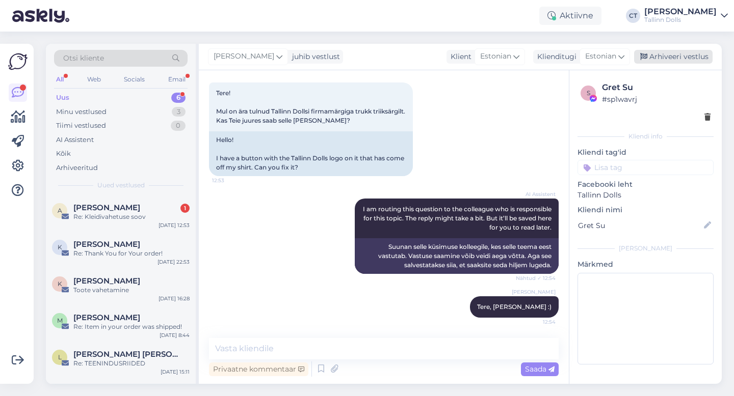
click at [676, 55] on div "Arhiveeri vestlus" at bounding box center [673, 57] width 78 height 14
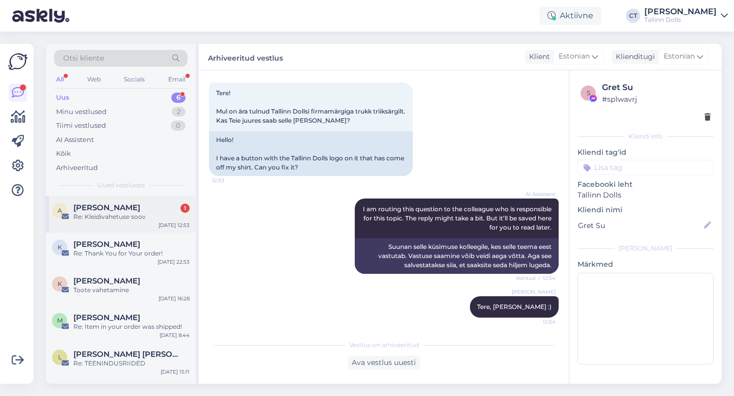
click at [113, 208] on span "[PERSON_NAME]" at bounding box center [106, 207] width 67 height 9
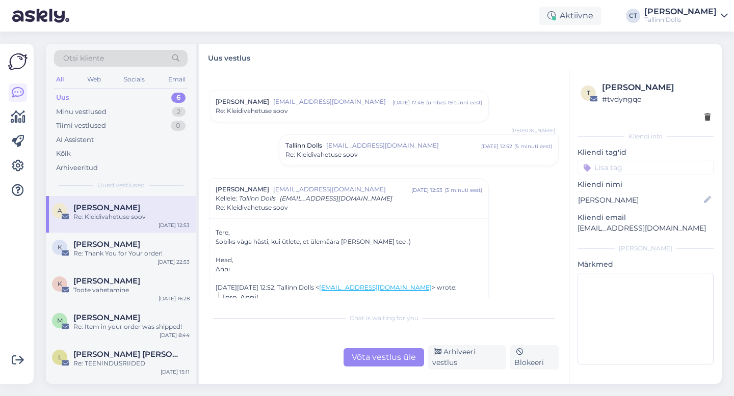
scroll to position [201, 0]
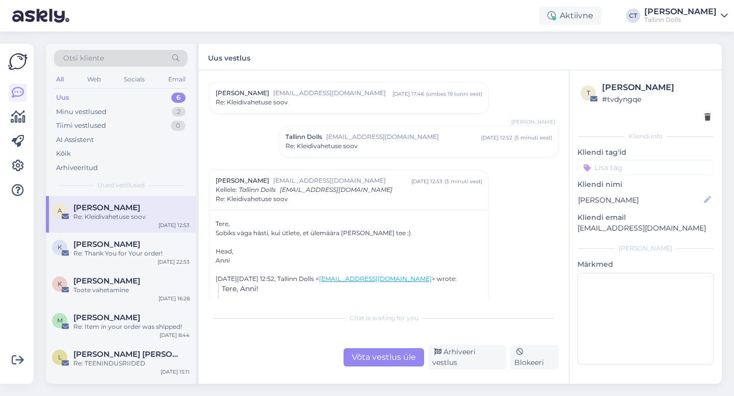
click at [358, 150] on div "Re: Kleidivahetuse soov" at bounding box center [418, 146] width 267 height 9
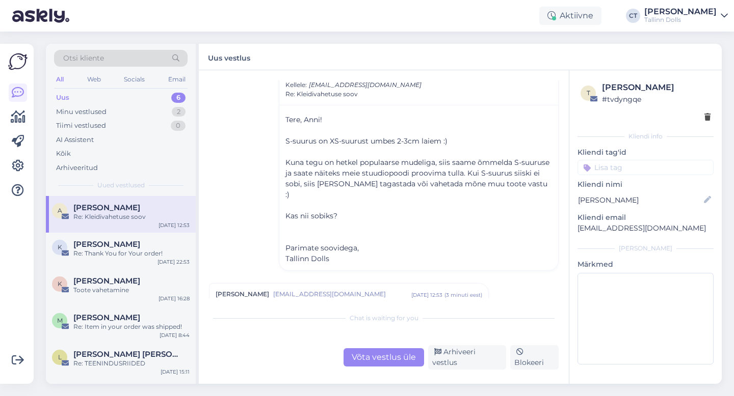
scroll to position [264, 0]
click at [369, 360] on div "Võta vestlus üle" at bounding box center [383, 358] width 81 height 18
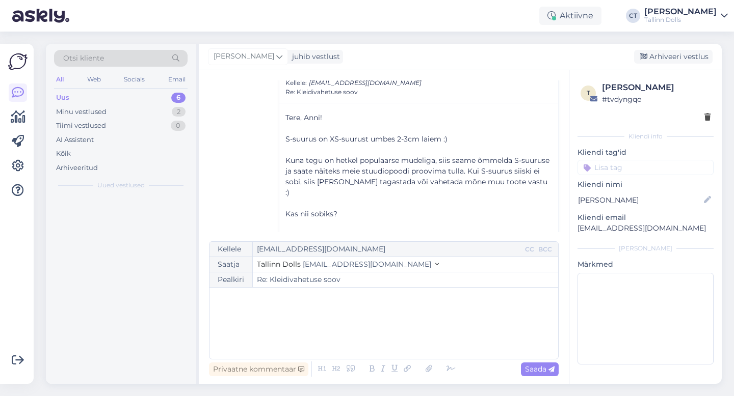
scroll to position [455, 0]
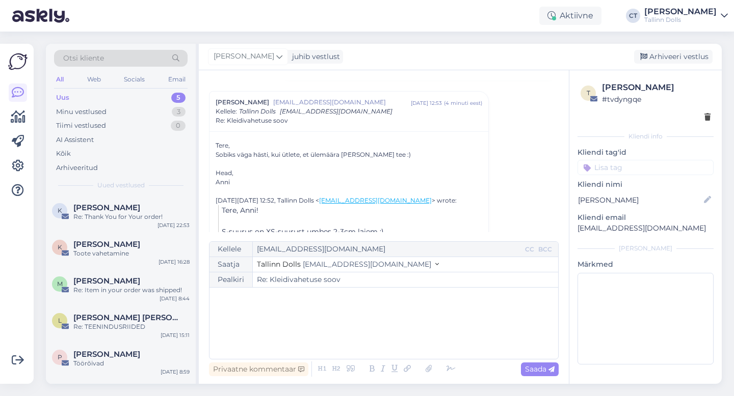
click at [374, 337] on div "﻿" at bounding box center [384, 323] width 338 height 61
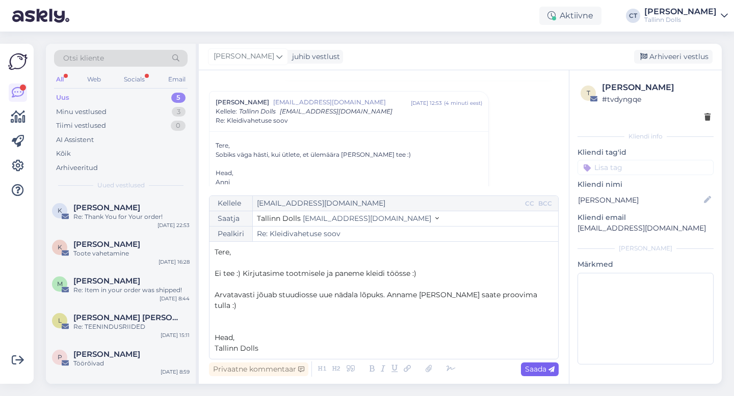
click at [541, 372] on span "Saada" at bounding box center [540, 369] width 30 height 9
type input "Re: Re: Kleidivahetuse soov"
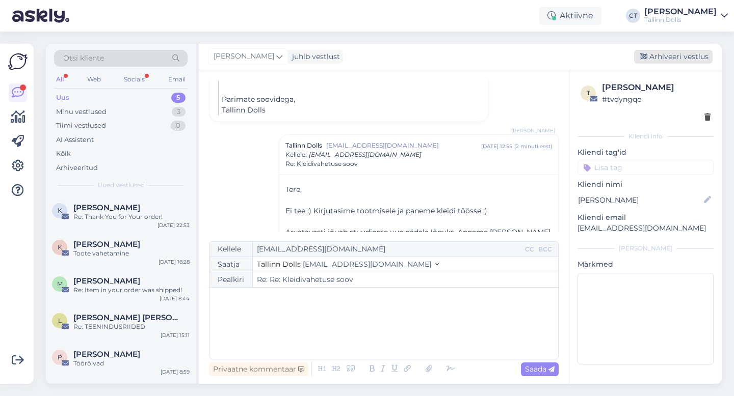
click at [668, 61] on div "Arhiveeri vestlus" at bounding box center [673, 57] width 78 height 14
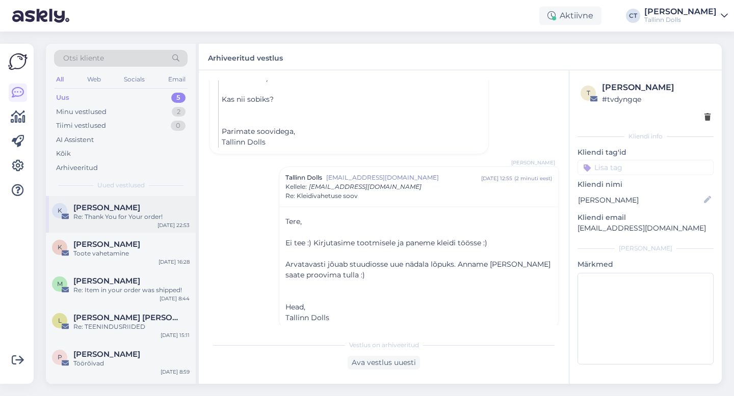
click at [134, 221] on div "Re: Thank You for Your order!" at bounding box center [131, 217] width 116 height 9
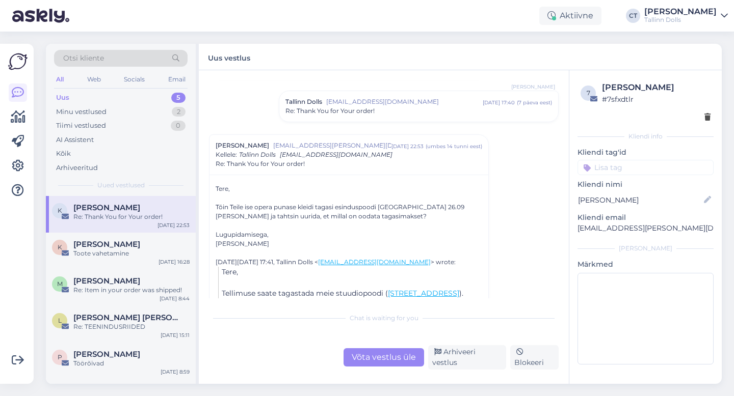
scroll to position [412, 0]
click at [97, 243] on span "[PERSON_NAME]" at bounding box center [106, 244] width 67 height 9
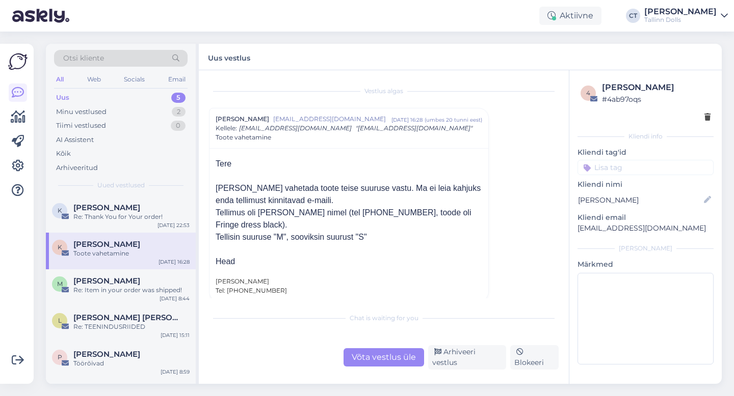
click at [392, 365] on div "Võta vestlus üle" at bounding box center [383, 358] width 81 height 18
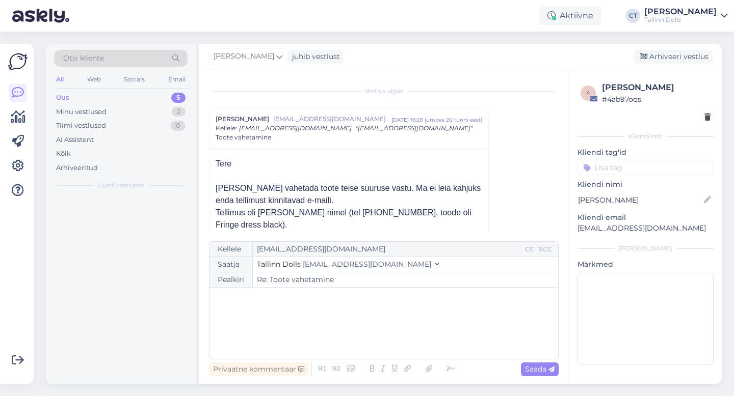
scroll to position [28, 0]
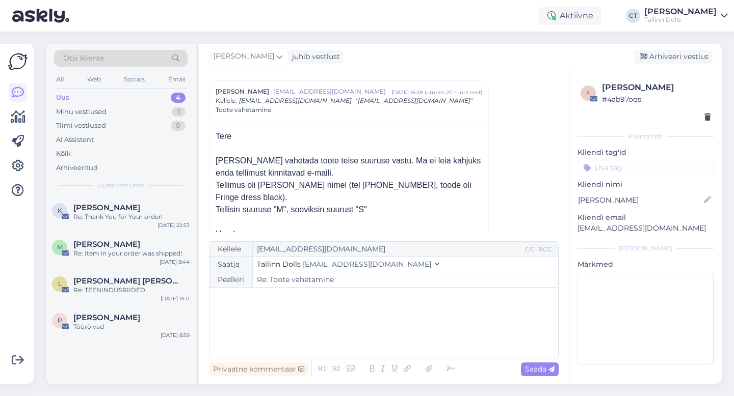
click at [392, 326] on div "﻿" at bounding box center [384, 323] width 338 height 61
click at [404, 328] on div "﻿" at bounding box center [384, 323] width 338 height 61
click at [301, 328] on div "﻿" at bounding box center [384, 323] width 338 height 61
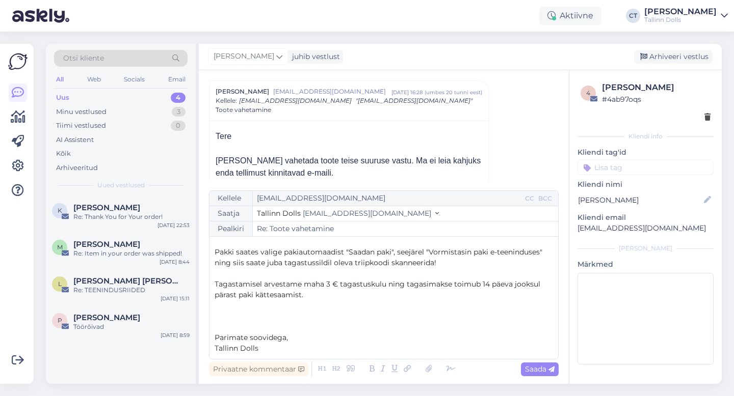
scroll to position [0, 0]
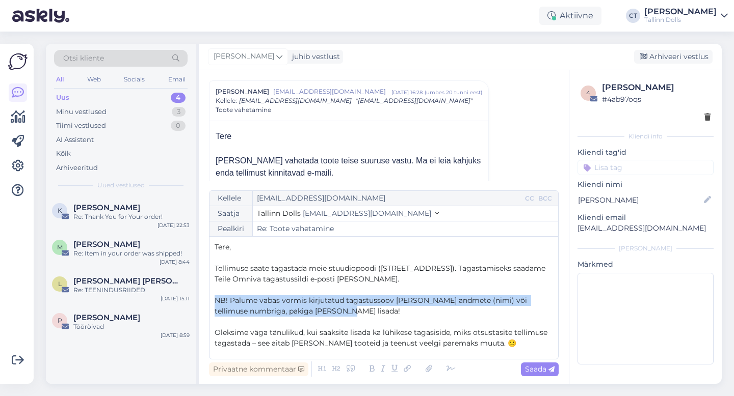
drag, startPoint x: 338, startPoint y: 310, endPoint x: 213, endPoint y: 299, distance: 125.3
click at [213, 299] on div "Kellele [EMAIL_ADDRESS][DOMAIN_NAME] CC BCC Saatja Tallinn Dolls [EMAIL_ADDRESS…" at bounding box center [384, 275] width 350 height 169
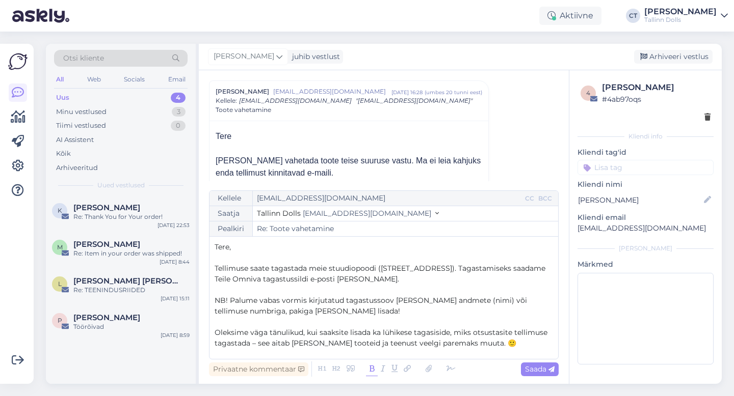
click at [372, 369] on icon at bounding box center [372, 369] width 12 height 14
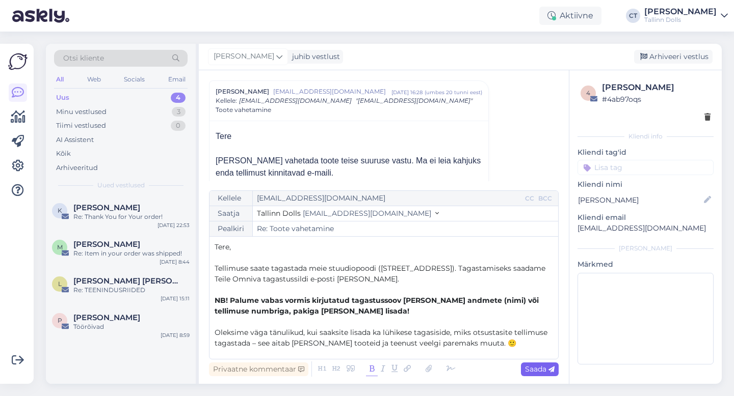
click at [547, 369] on span "Saada" at bounding box center [540, 369] width 30 height 9
type input "Re: Re: Toote vahetamine"
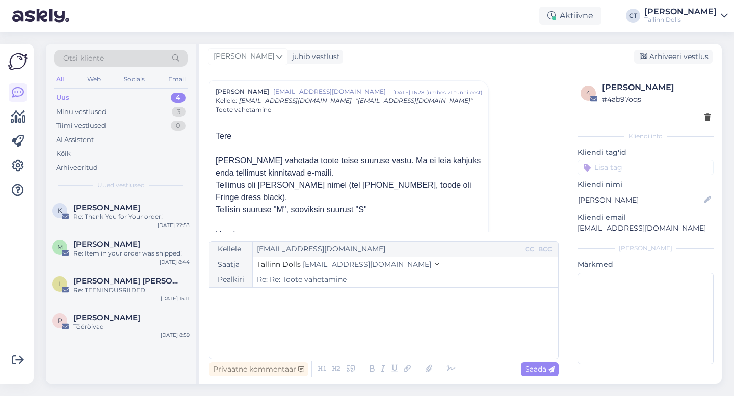
scroll to position [194, 0]
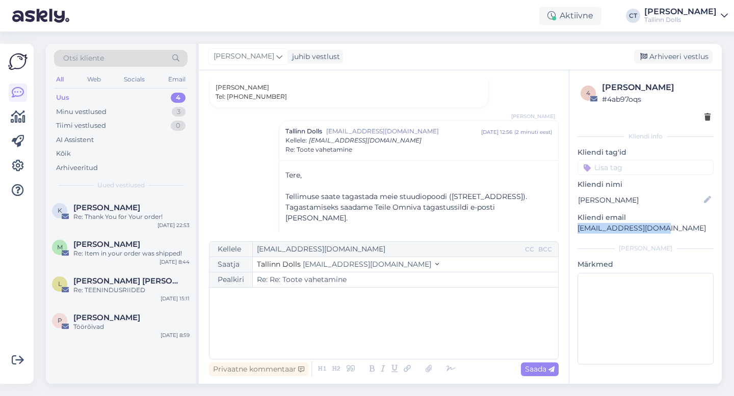
drag, startPoint x: 667, startPoint y: 228, endPoint x: 572, endPoint y: 233, distance: 95.0
click at [572, 233] on div "4 [PERSON_NAME] # 4ab97oqs Kliendi info Kliendi tag'id Kliendi nimi [PERSON_NAM…" at bounding box center [645, 225] width 152 height 310
copy p "[EMAIL_ADDRESS][DOMAIN_NAME]"
click at [685, 62] on div "Arhiveeri vestlus" at bounding box center [673, 57] width 78 height 14
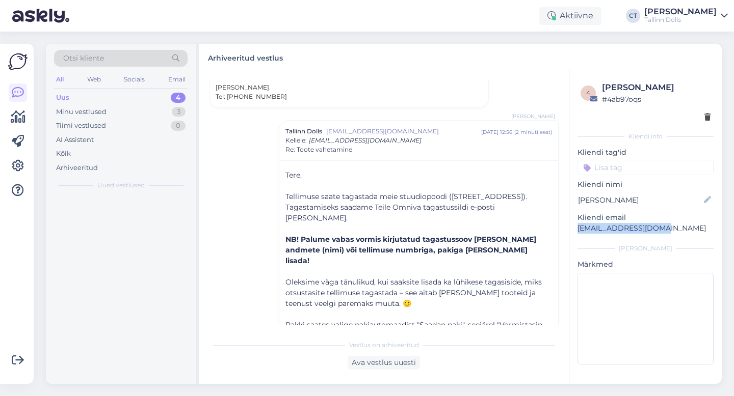
scroll to position [222, 0]
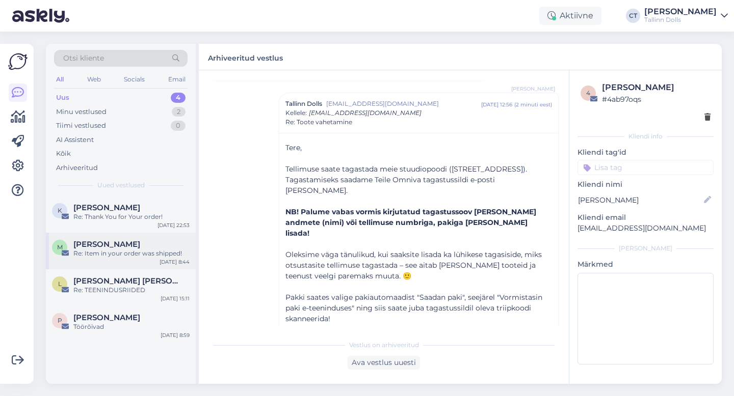
click at [121, 250] on div "Re: Item in your order was shipped!" at bounding box center [131, 253] width 116 height 9
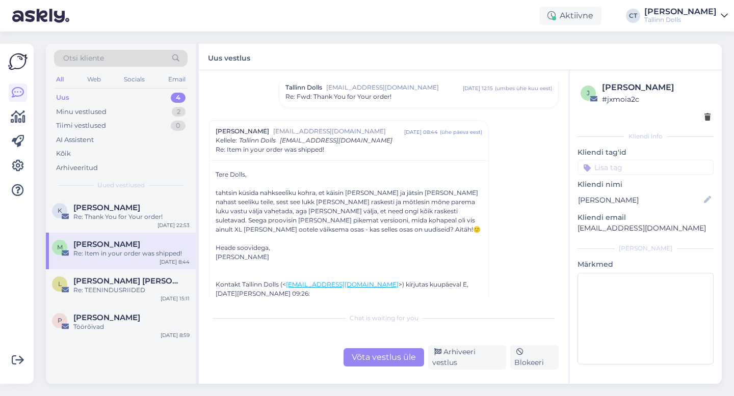
scroll to position [415, 0]
